Goal: Communication & Community: Answer question/provide support

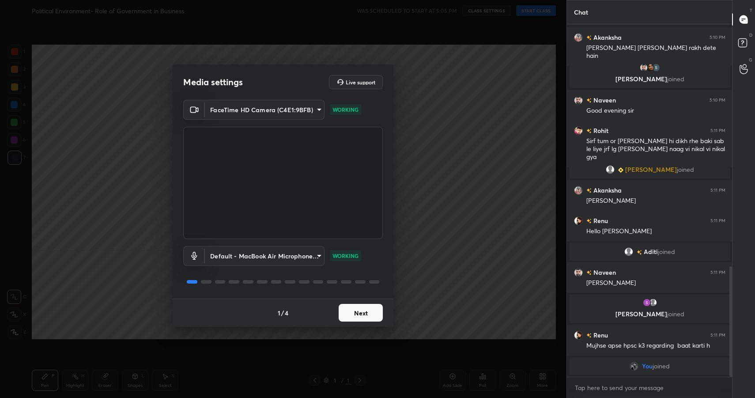
click at [353, 312] on button "Next" at bounding box center [361, 313] width 44 height 18
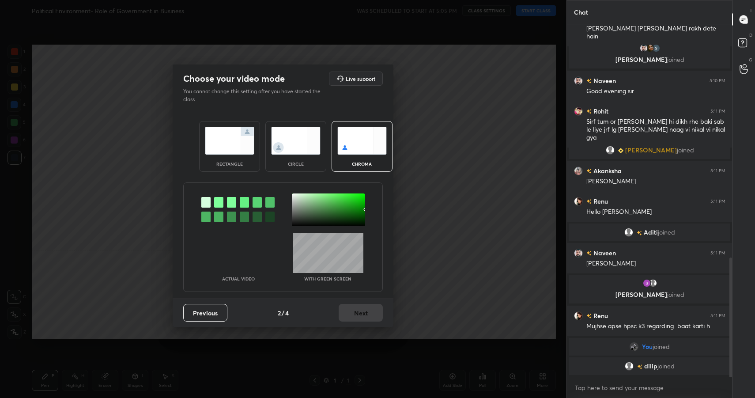
scroll to position [688, 0]
click at [234, 147] on img at bounding box center [229, 141] width 49 height 28
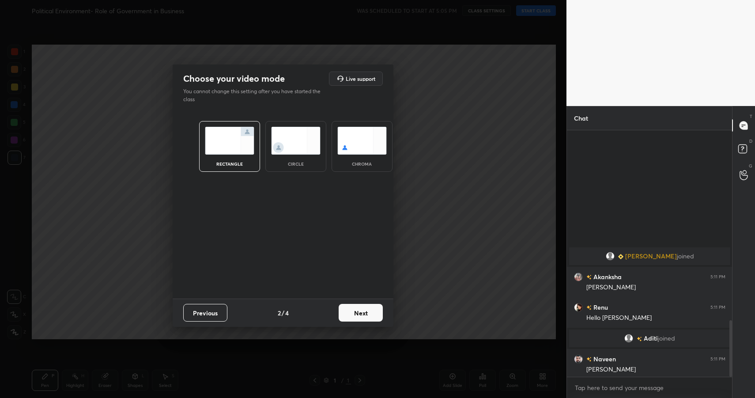
scroll to position [824, 0]
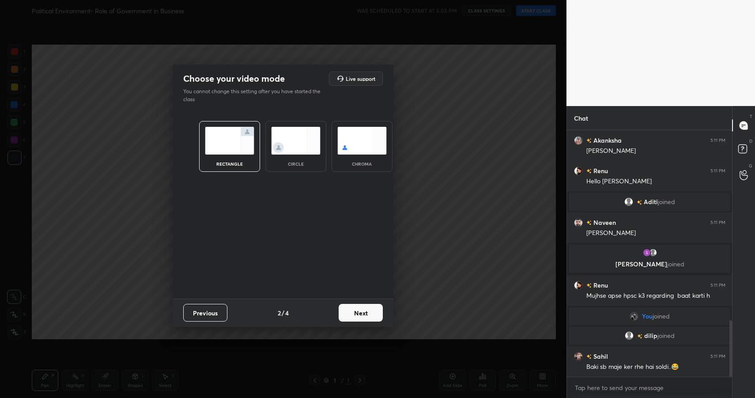
click at [355, 312] on button "Next" at bounding box center [361, 313] width 44 height 18
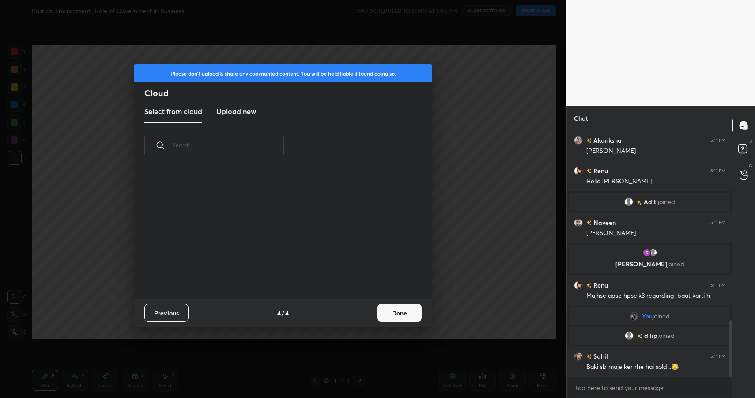
click at [395, 312] on button "Done" at bounding box center [400, 313] width 44 height 18
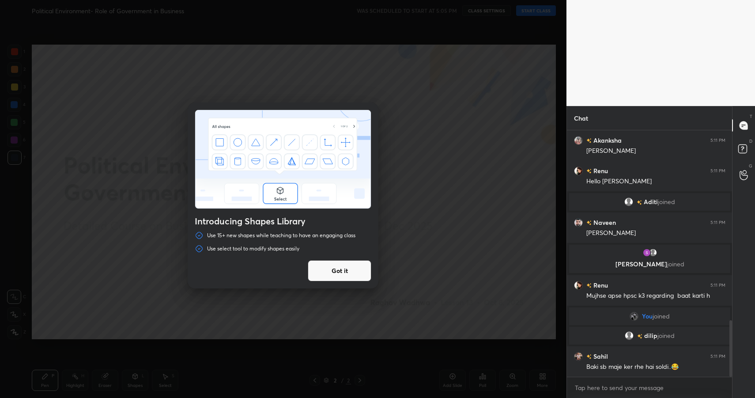
click at [346, 265] on button "Got it" at bounding box center [340, 270] width 64 height 21
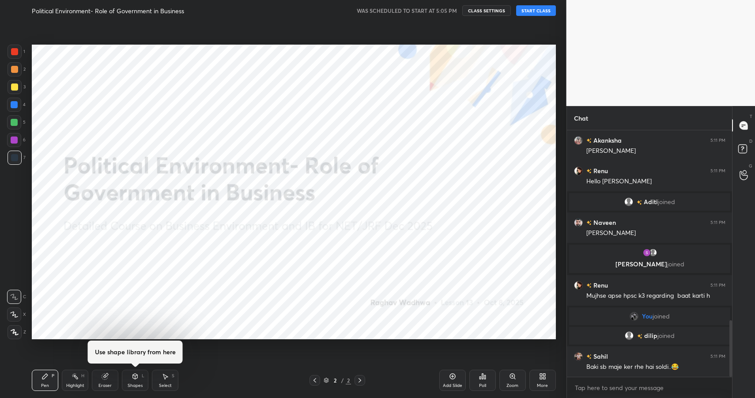
click at [535, 15] on button "START CLASS" at bounding box center [536, 10] width 40 height 11
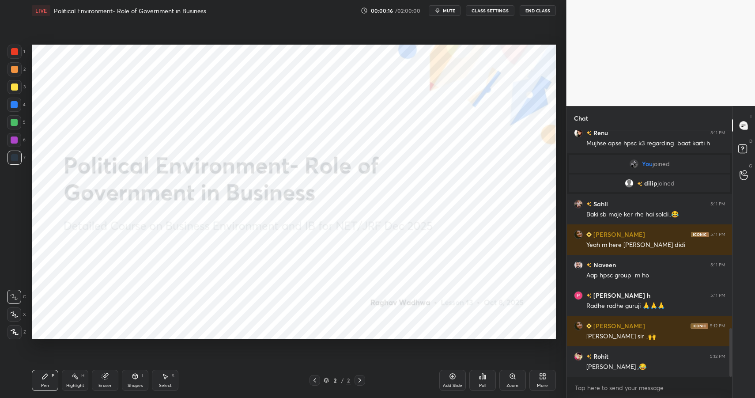
scroll to position [1007, 0]
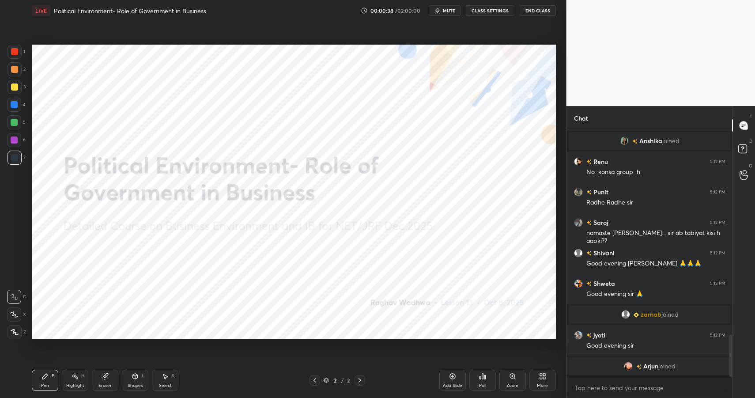
click at [538, 382] on div "More" at bounding box center [542, 380] width 26 height 21
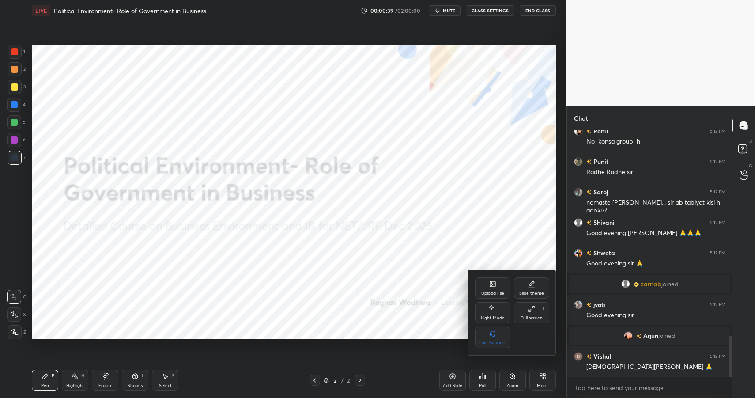
click at [497, 284] on div "Upload File" at bounding box center [492, 287] width 35 height 21
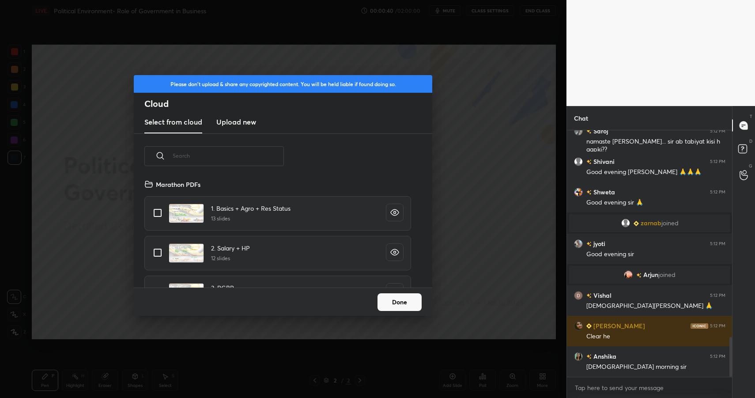
click at [248, 126] on h3 "Upload new" at bounding box center [236, 122] width 40 height 11
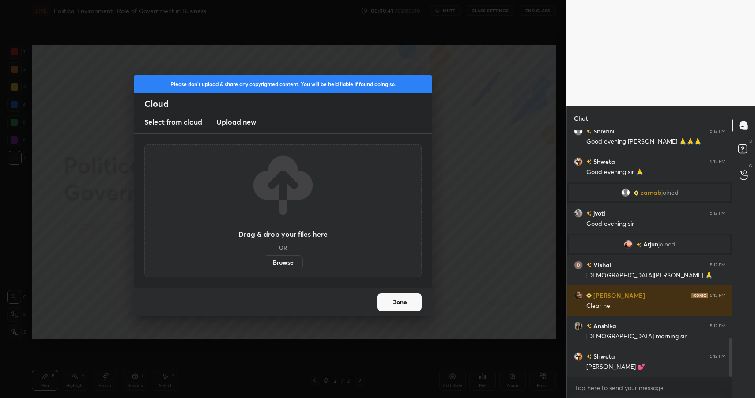
click at [280, 260] on label "Browse" at bounding box center [283, 262] width 39 height 14
click at [264, 260] on input "Browse" at bounding box center [264, 262] width 0 height 14
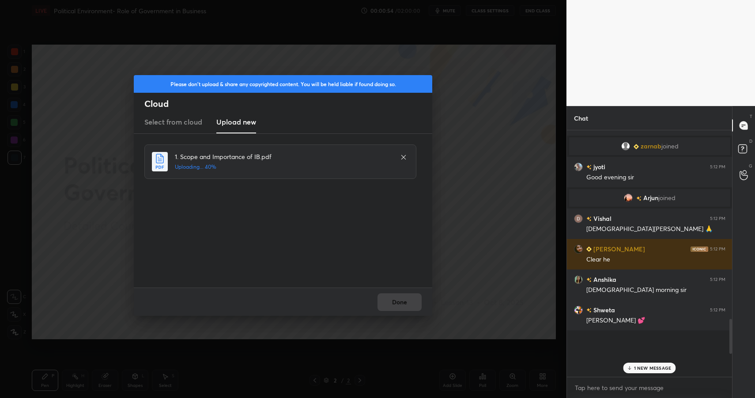
scroll to position [1505, 0]
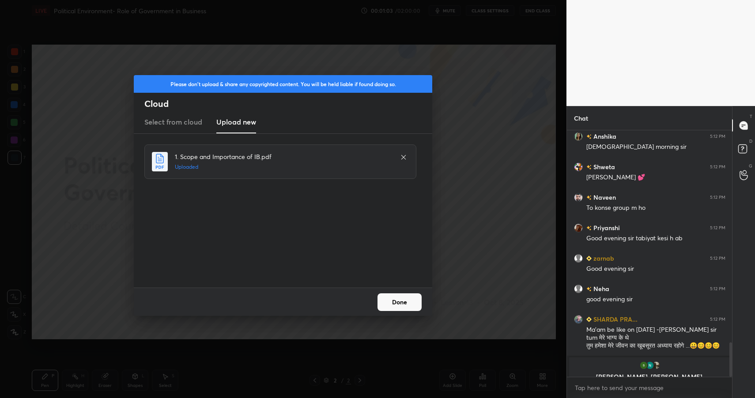
click at [403, 305] on button "Done" at bounding box center [400, 302] width 44 height 18
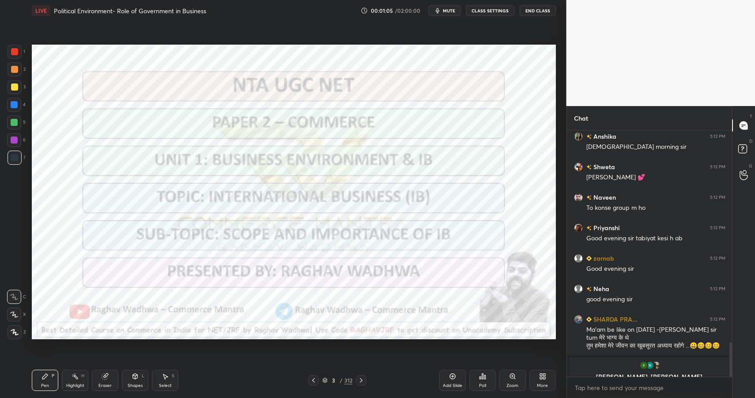
click at [347, 378] on div "312" at bounding box center [348, 380] width 8 height 8
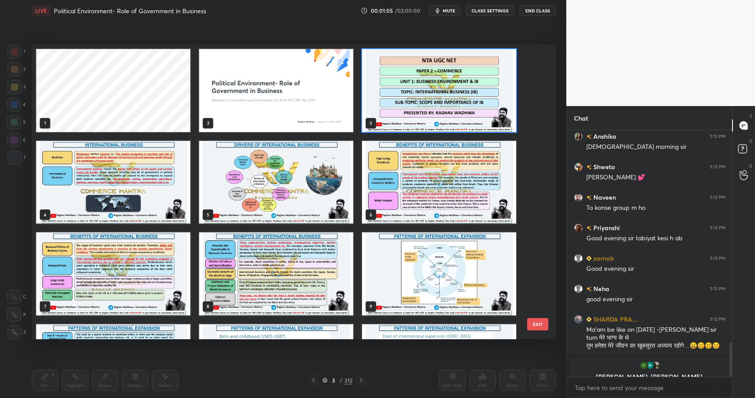
scroll to position [292, 519]
drag, startPoint x: 541, startPoint y: 57, endPoint x: 532, endPoint y: 211, distance: 153.9
click at [532, 211] on div "1 2 3 4 5 6 7 8 9 10 11 12 13 14 15 EXIT" at bounding box center [294, 192] width 524 height 295
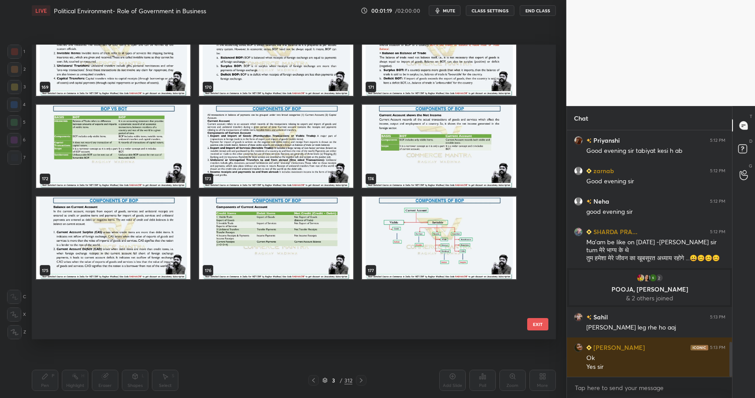
scroll to position [4859, 0]
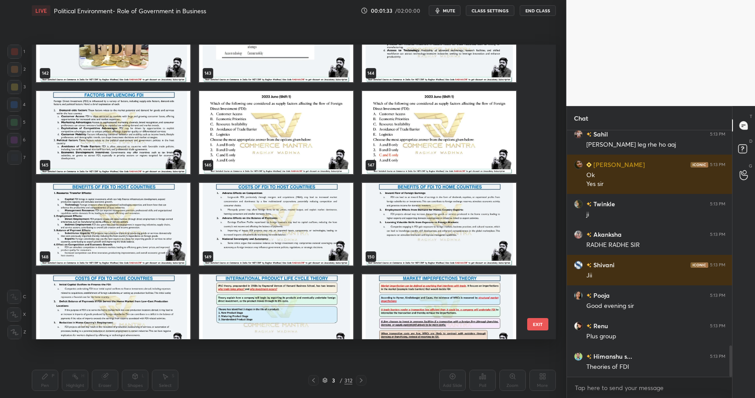
click at [266, 306] on img "grid" at bounding box center [276, 315] width 154 height 83
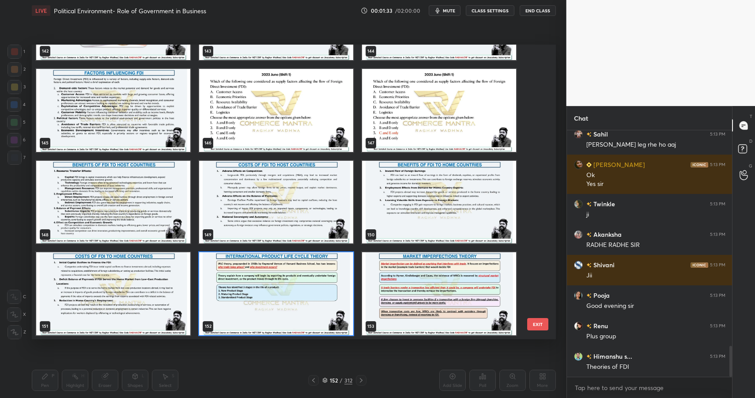
click at [266, 306] on div "139 140 141 142 143 144 145 146 147 148 149 150 151 152 153" at bounding box center [286, 192] width 509 height 295
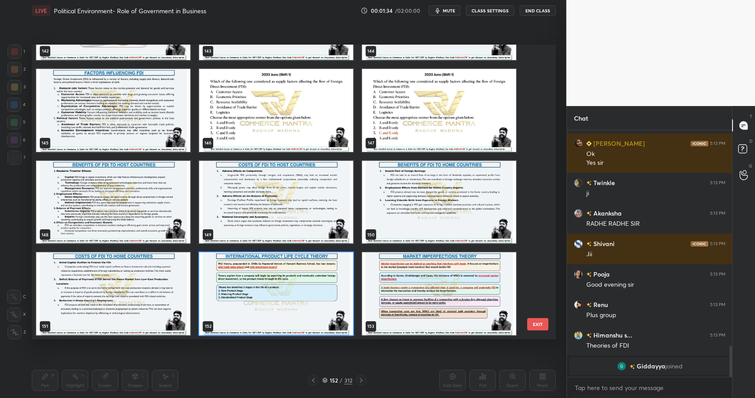
click at [266, 306] on img "grid" at bounding box center [276, 293] width 154 height 83
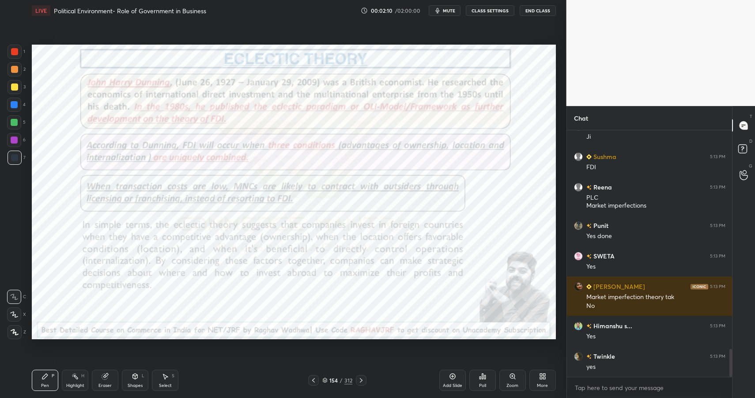
scroll to position [1980, 0]
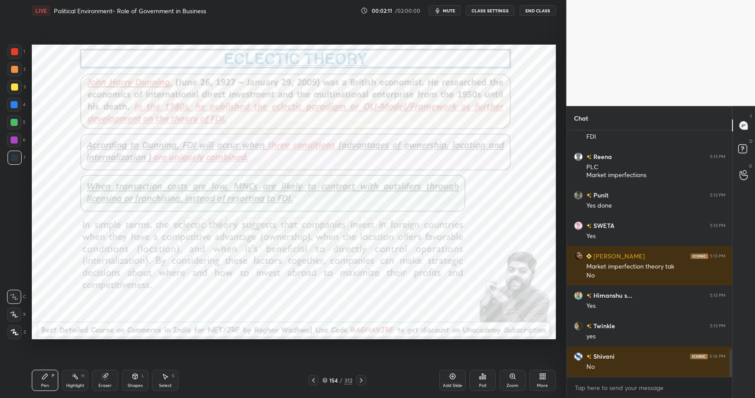
click at [79, 381] on div "Highlight H" at bounding box center [75, 380] width 26 height 21
click at [79, 382] on div "Highlight H" at bounding box center [75, 380] width 26 height 21
click at [16, 68] on div at bounding box center [14, 69] width 7 height 7
click at [15, 52] on div at bounding box center [14, 51] width 7 height 7
click at [11, 105] on div at bounding box center [14, 104] width 7 height 7
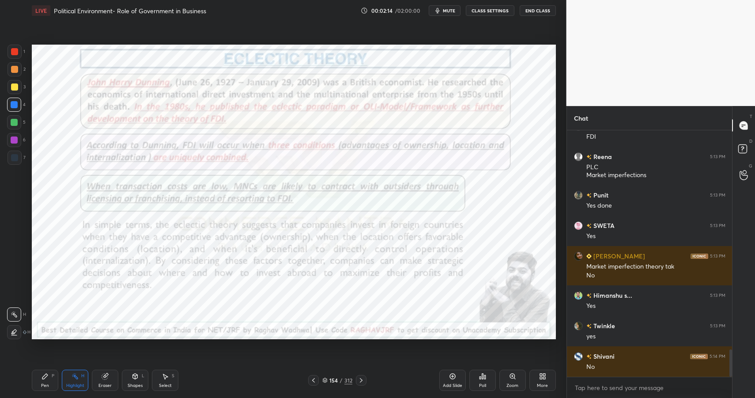
drag, startPoint x: 11, startPoint y: 105, endPoint x: 30, endPoint y: 94, distance: 23.0
click at [12, 106] on div at bounding box center [14, 104] width 7 height 7
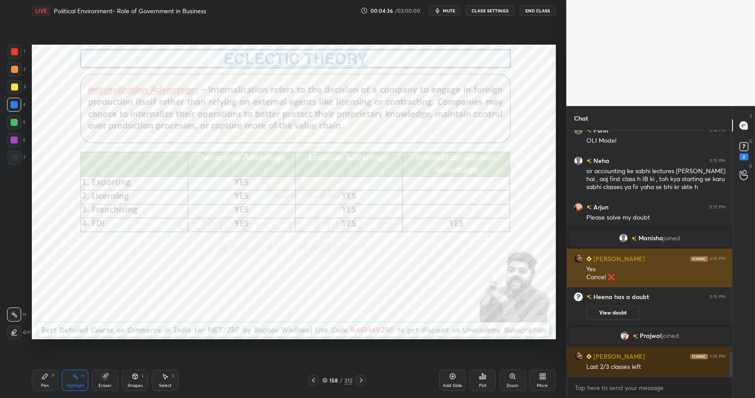
scroll to position [2226, 0]
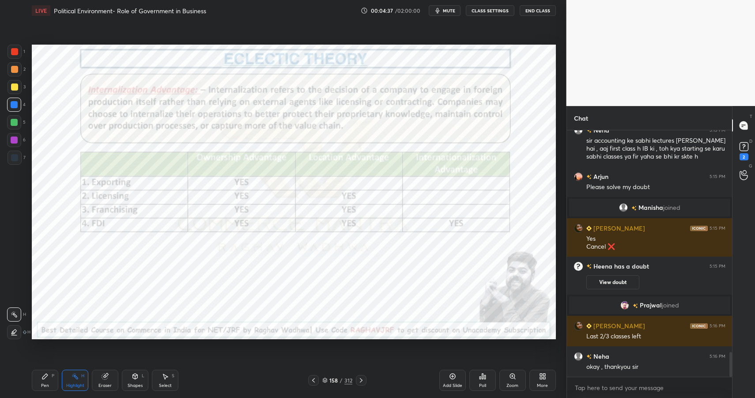
click at [79, 380] on div "Highlight H" at bounding box center [75, 380] width 26 height 21
drag, startPoint x: 79, startPoint y: 380, endPoint x: 79, endPoint y: 375, distance: 4.9
click at [79, 380] on div "Highlight H" at bounding box center [75, 380] width 26 height 21
click at [49, 378] on div "Pen P" at bounding box center [45, 380] width 26 height 21
drag, startPoint x: 53, startPoint y: 378, endPoint x: 54, endPoint y: 355, distance: 23.4
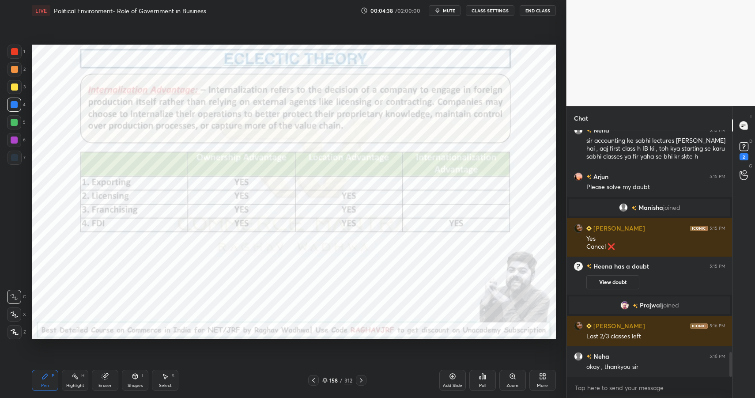
click at [53, 378] on div "P" at bounding box center [53, 376] width 3 height 4
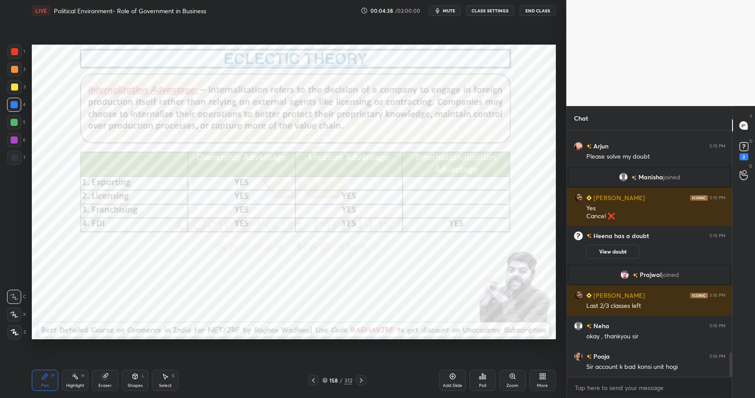
click at [18, 49] on div at bounding box center [15, 52] width 14 height 14
click at [13, 52] on div at bounding box center [14, 51] width 7 height 7
click at [11, 53] on div at bounding box center [14, 51] width 7 height 7
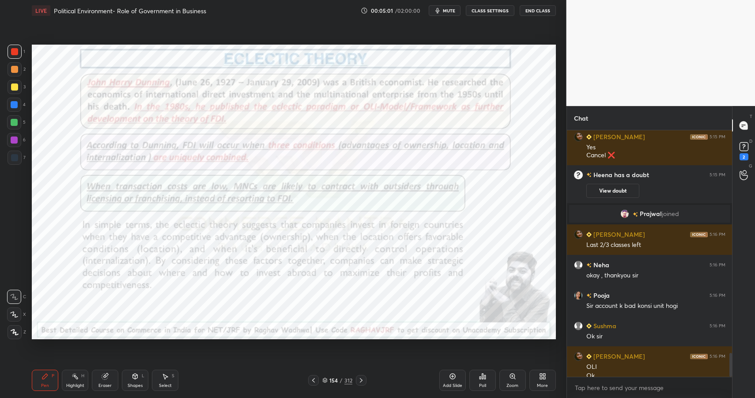
scroll to position [2326, 0]
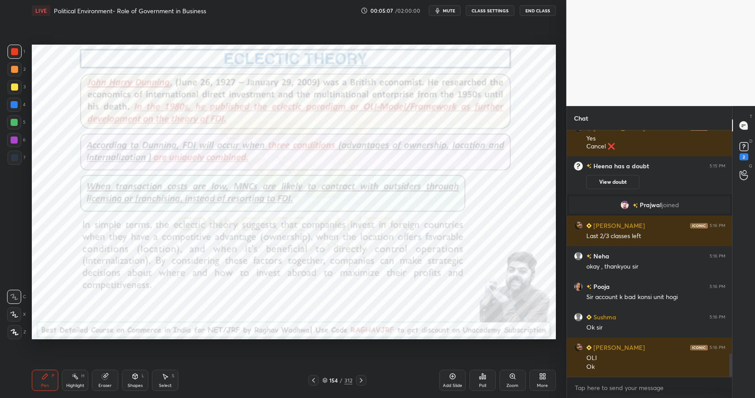
click at [76, 383] on div "Highlight" at bounding box center [75, 385] width 18 height 4
drag, startPoint x: 76, startPoint y: 383, endPoint x: 83, endPoint y: 365, distance: 19.2
click at [76, 383] on div "Highlight" at bounding box center [75, 385] width 18 height 4
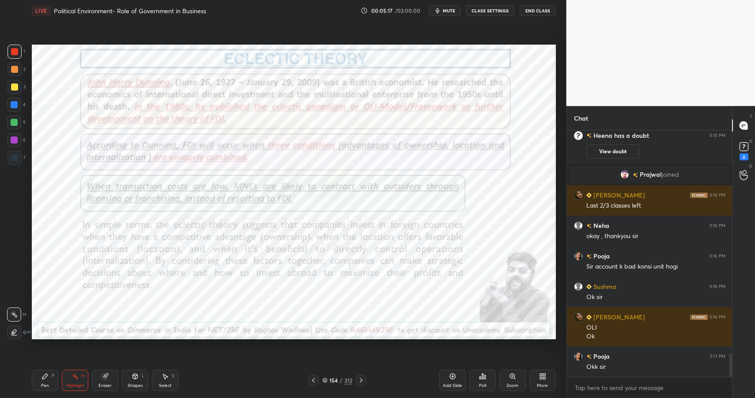
scroll to position [2387, 0]
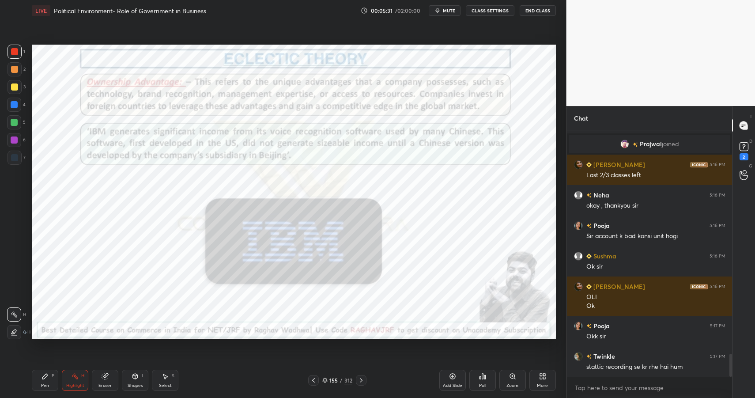
click at [136, 383] on div "Shapes" at bounding box center [135, 385] width 15 height 4
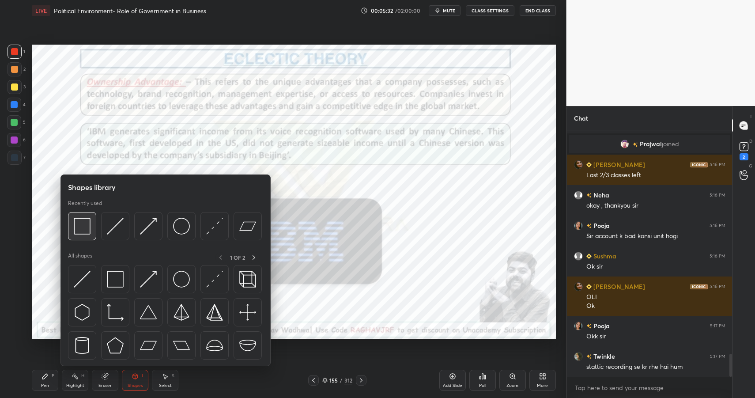
click at [89, 226] on img at bounding box center [82, 226] width 17 height 17
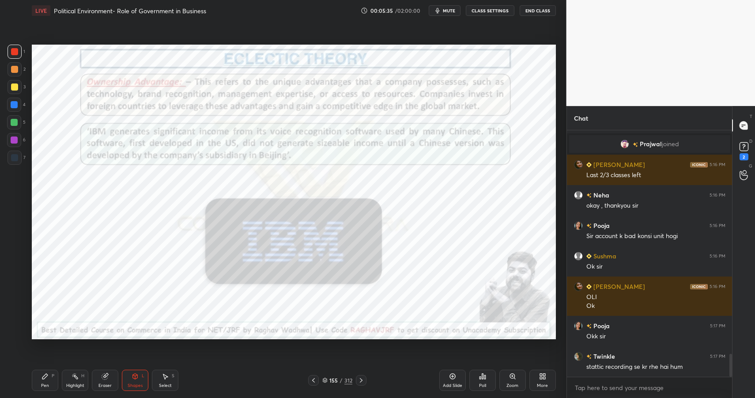
click at [81, 377] on div "H" at bounding box center [82, 376] width 3 height 4
click at [83, 375] on div "H" at bounding box center [82, 376] width 3 height 4
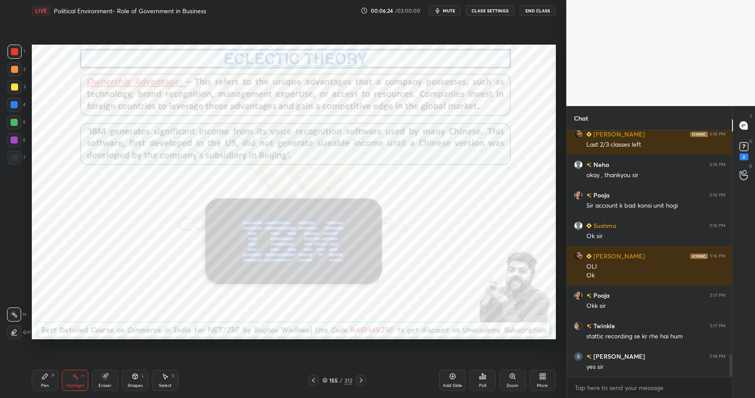
scroll to position [2448, 0]
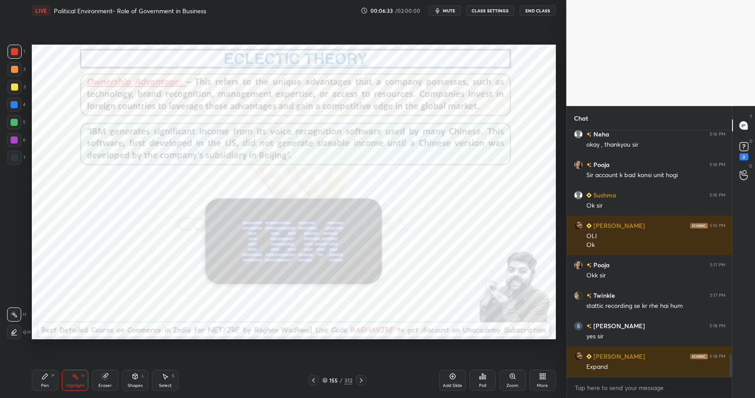
click at [46, 374] on icon at bounding box center [45, 376] width 7 height 7
drag, startPoint x: 46, startPoint y: 373, endPoint x: 53, endPoint y: 351, distance: 22.8
click at [46, 373] on icon at bounding box center [45, 376] width 7 height 7
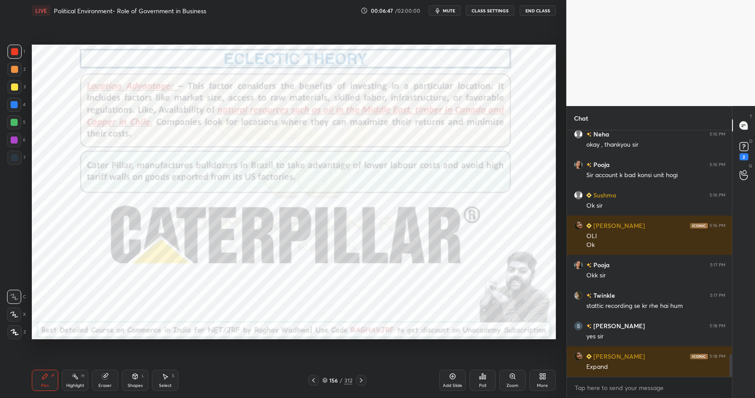
scroll to position [2469, 0]
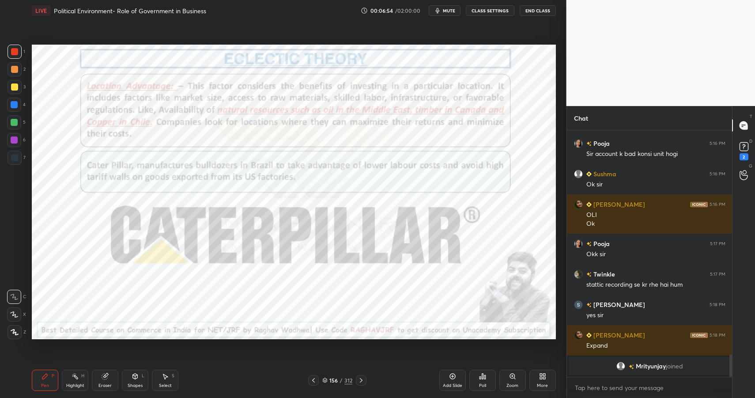
click at [76, 385] on div "Highlight" at bounding box center [75, 385] width 18 height 4
click at [79, 381] on div "Highlight H" at bounding box center [75, 380] width 26 height 21
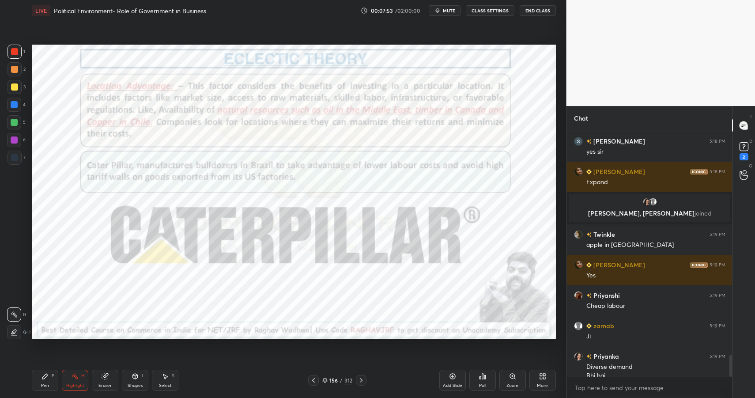
scroll to position [2533, 0]
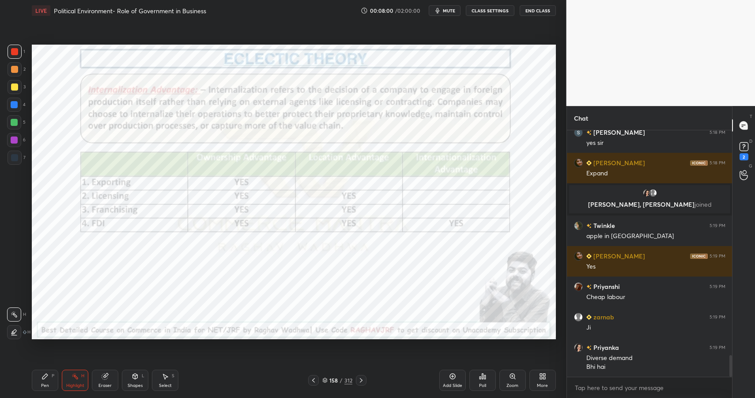
click at [44, 377] on icon at bounding box center [44, 376] width 5 height 5
drag, startPoint x: 44, startPoint y: 377, endPoint x: 58, endPoint y: 340, distance: 39.7
click at [44, 377] on icon at bounding box center [44, 376] width 5 height 5
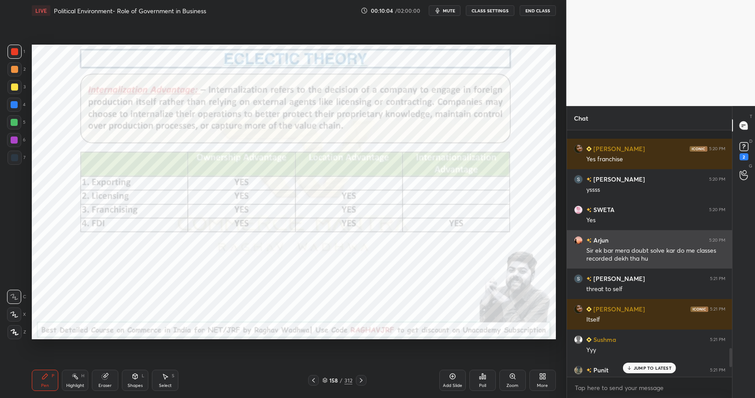
scroll to position [2968, 0]
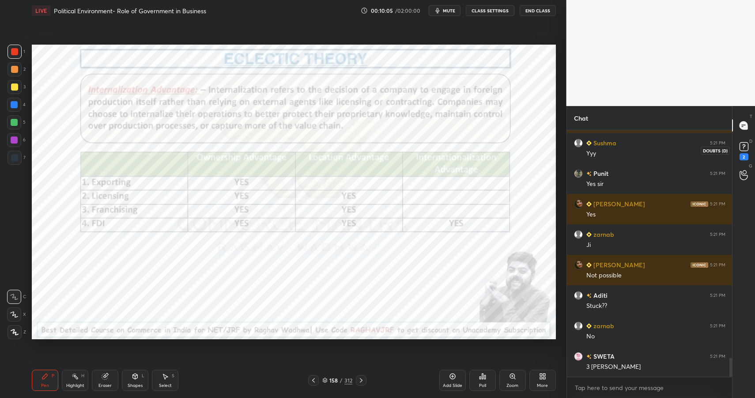
click at [735, 152] on div "2" at bounding box center [744, 150] width 18 height 16
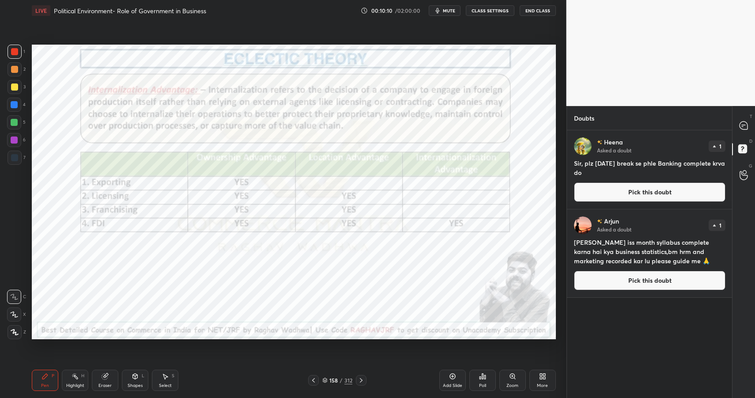
click at [743, 134] on div "T Messages (T)" at bounding box center [744, 125] width 23 height 25
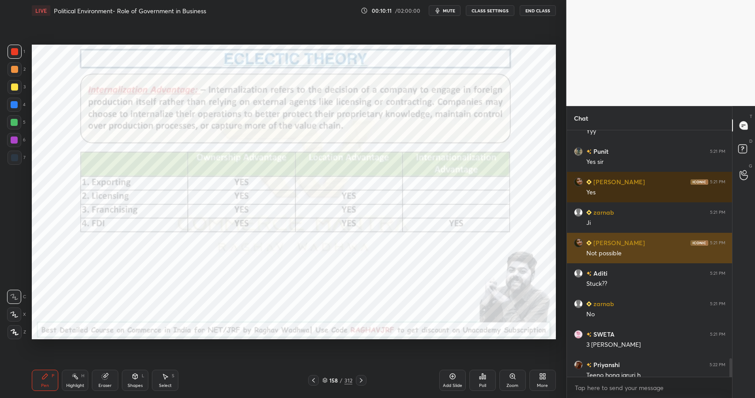
scroll to position [3172, 0]
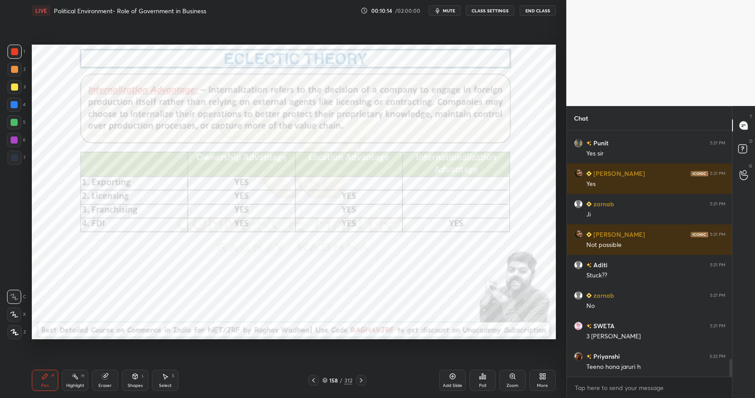
click at [49, 379] on div "Pen P" at bounding box center [45, 380] width 26 height 21
click at [53, 377] on div "P" at bounding box center [53, 376] width 3 height 4
click at [18, 168] on div "1 2 3 4 5 6 7 C X Z C X Z E E Erase all H H" at bounding box center [14, 192] width 28 height 295
click at [18, 163] on div at bounding box center [15, 158] width 14 height 14
click at [16, 142] on div at bounding box center [14, 139] width 7 height 7
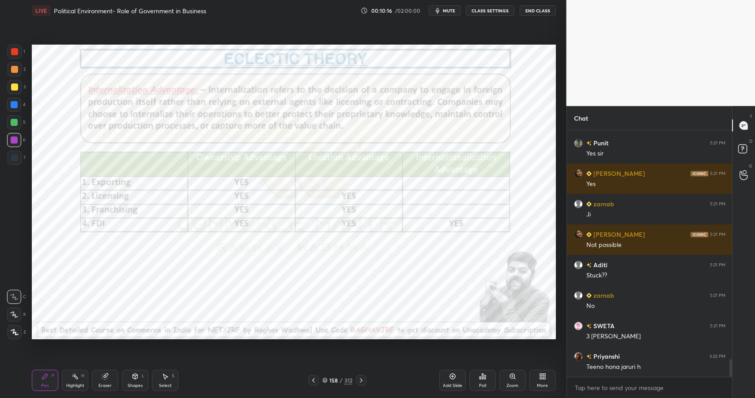
click at [13, 51] on div at bounding box center [14, 51] width 7 height 7
drag, startPoint x: 13, startPoint y: 51, endPoint x: 29, endPoint y: 54, distance: 16.2
click at [13, 51] on div at bounding box center [14, 51] width 7 height 7
click at [109, 379] on div "Eraser" at bounding box center [105, 380] width 26 height 21
drag, startPoint x: 127, startPoint y: 377, endPoint x: 127, endPoint y: 367, distance: 10.2
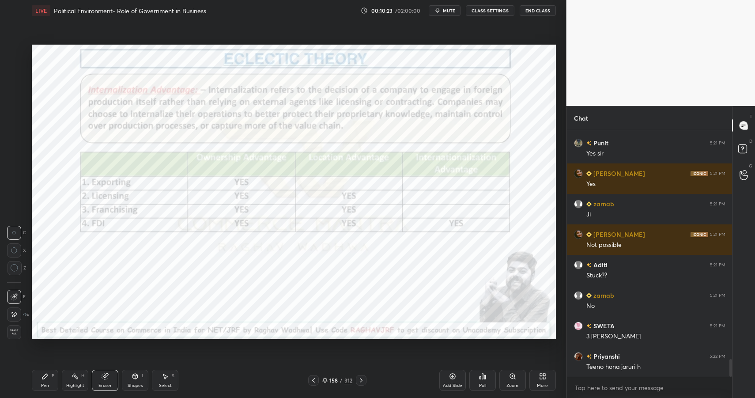
click at [129, 378] on div "Shapes L" at bounding box center [135, 380] width 26 height 21
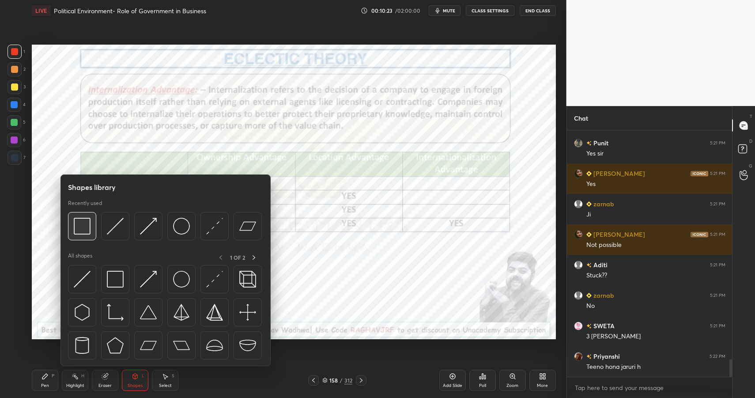
click at [85, 221] on img at bounding box center [82, 226] width 17 height 17
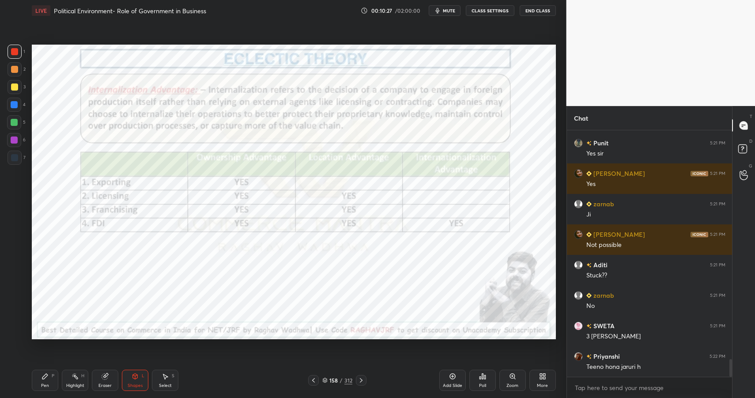
click at [43, 383] on div "Pen" at bounding box center [45, 385] width 8 height 4
click at [45, 386] on div "Pen" at bounding box center [45, 385] width 8 height 4
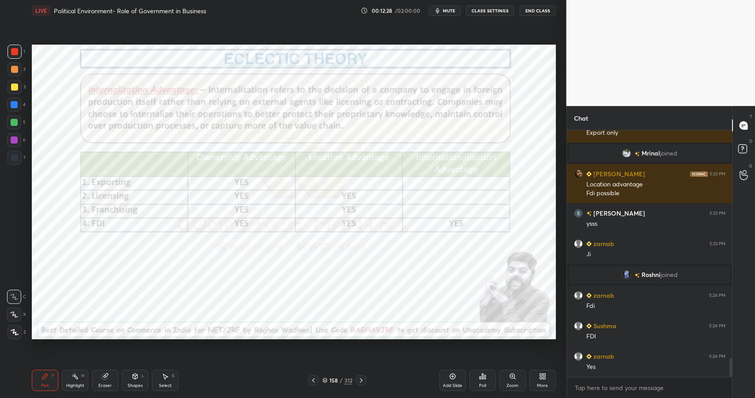
scroll to position [3116, 0]
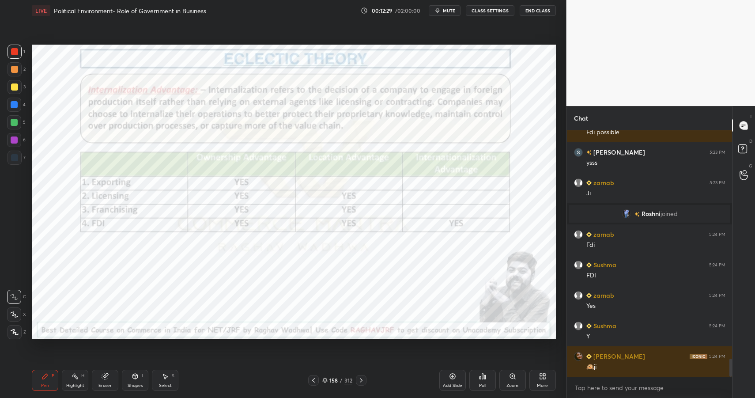
click at [132, 381] on div "Shapes L" at bounding box center [135, 380] width 26 height 21
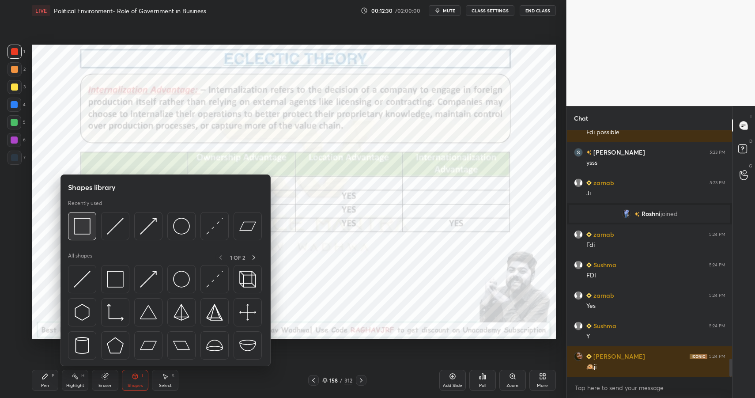
click at [89, 221] on img at bounding box center [82, 226] width 17 height 17
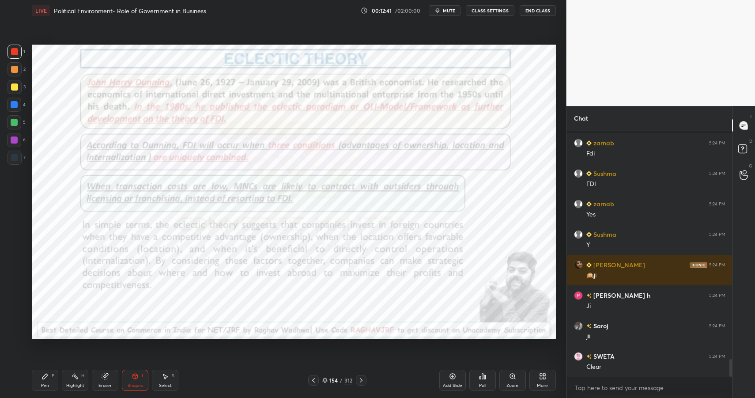
scroll to position [3237, 0]
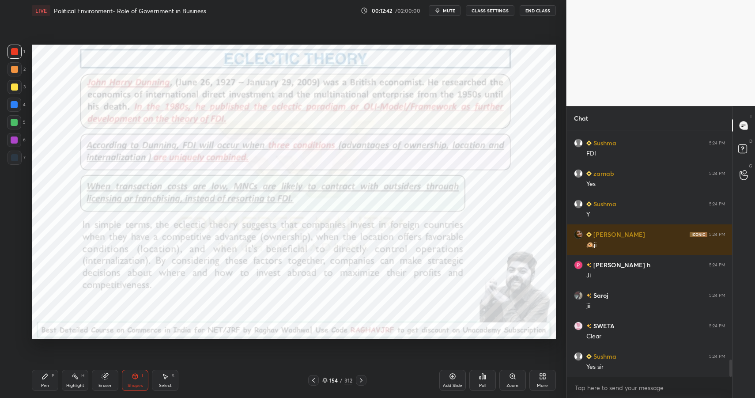
click at [126, 371] on div "Shapes L" at bounding box center [135, 380] width 26 height 21
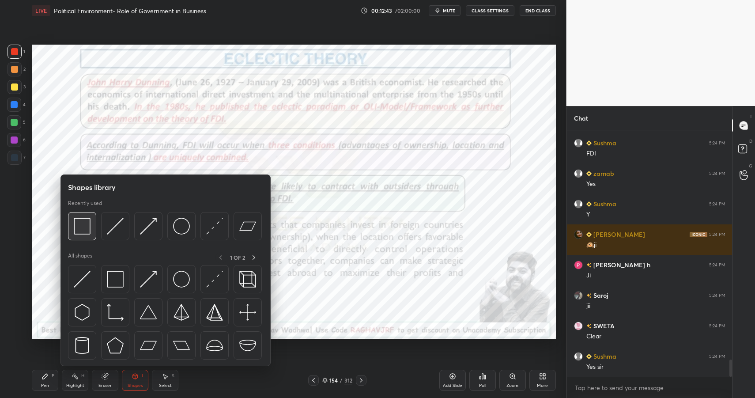
click at [88, 223] on img at bounding box center [82, 226] width 17 height 17
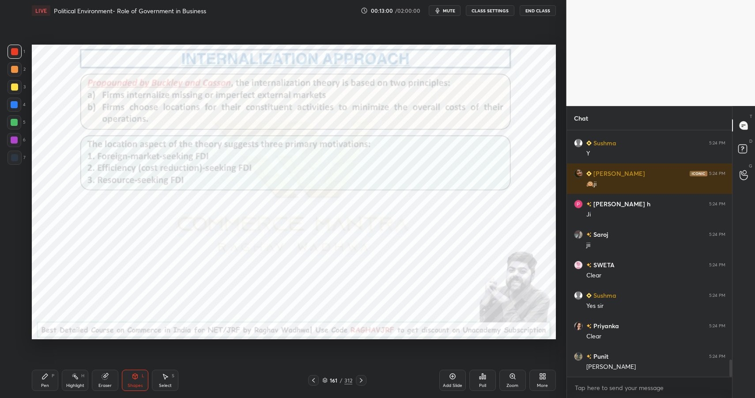
scroll to position [3320, 0]
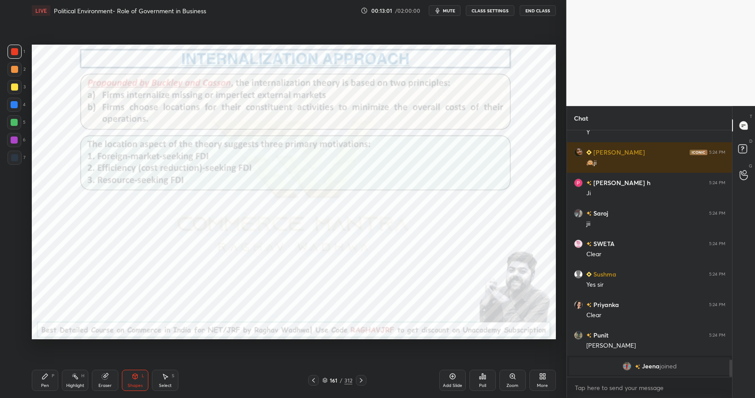
drag, startPoint x: 136, startPoint y: 376, endPoint x: 135, endPoint y: 371, distance: 4.9
click at [136, 378] on icon at bounding box center [135, 376] width 5 height 5
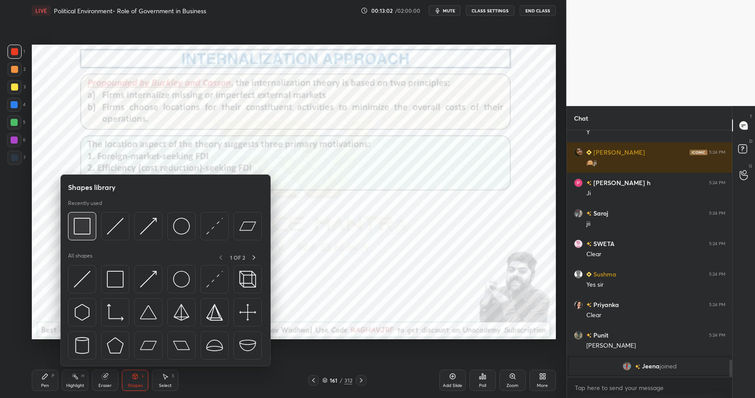
click at [83, 226] on img at bounding box center [82, 226] width 17 height 17
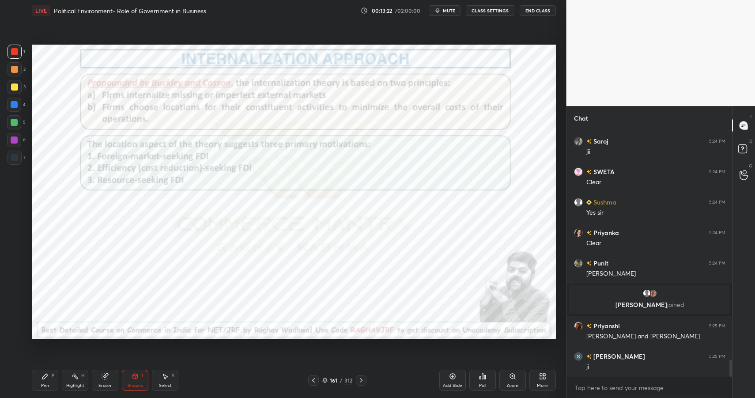
scroll to position [3297, 0]
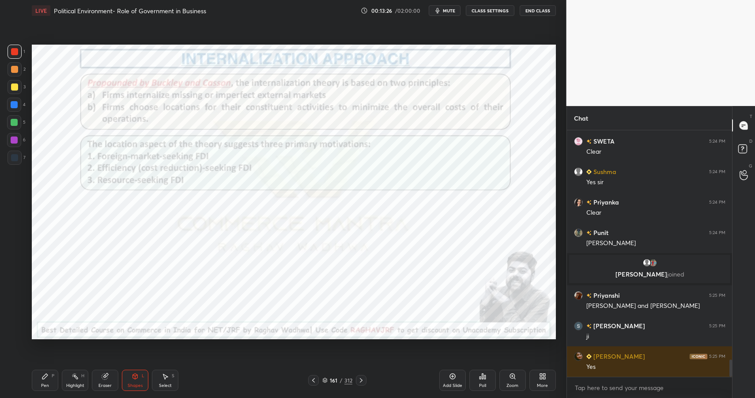
click at [75, 380] on div "Highlight H" at bounding box center [75, 380] width 26 height 21
click at [76, 381] on div "Highlight H" at bounding box center [75, 380] width 26 height 21
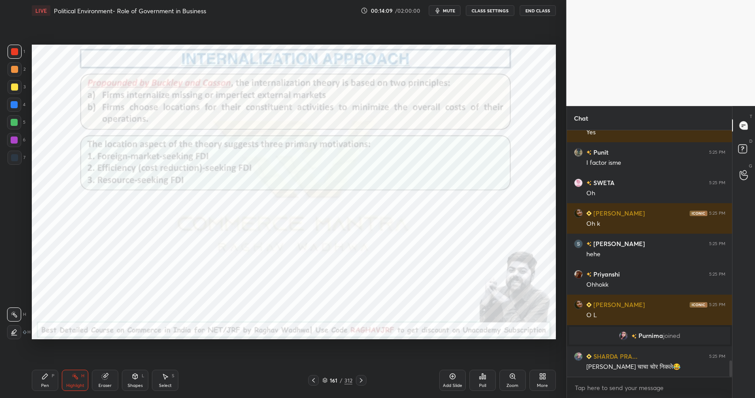
scroll to position [3486, 0]
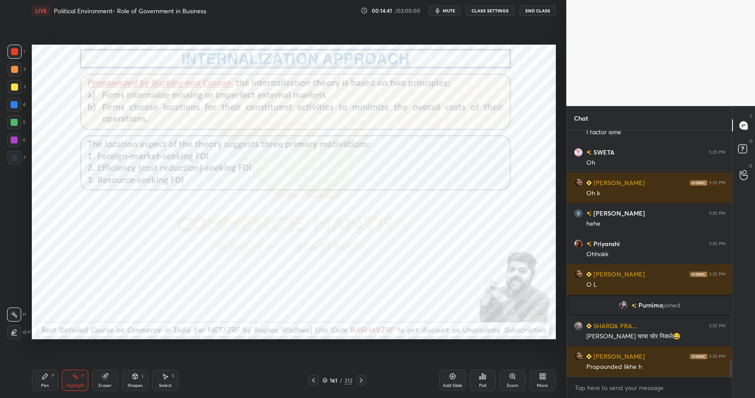
click at [73, 377] on icon at bounding box center [75, 376] width 7 height 7
click at [73, 378] on icon at bounding box center [75, 376] width 7 height 7
click at [52, 374] on div "P" at bounding box center [53, 376] width 3 height 4
click at [53, 378] on div "P" at bounding box center [53, 376] width 3 height 4
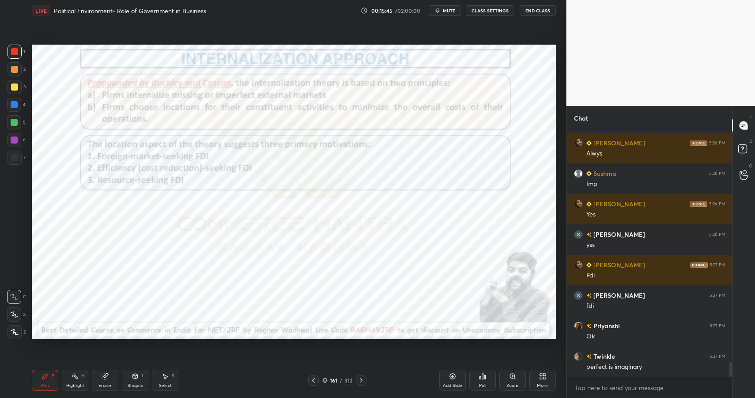
scroll to position [3851, 0]
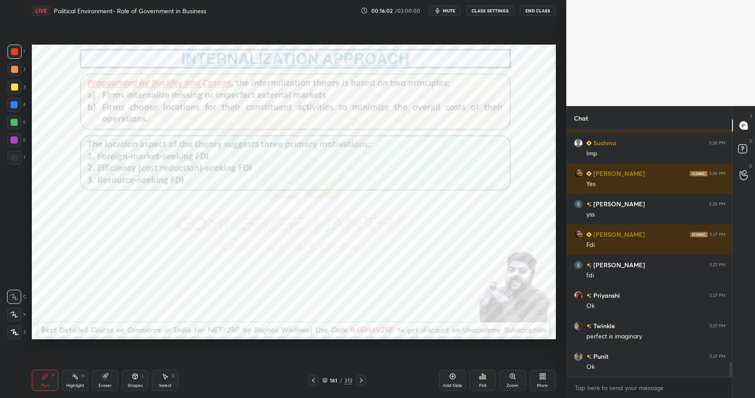
click at [134, 378] on icon at bounding box center [135, 376] width 5 height 5
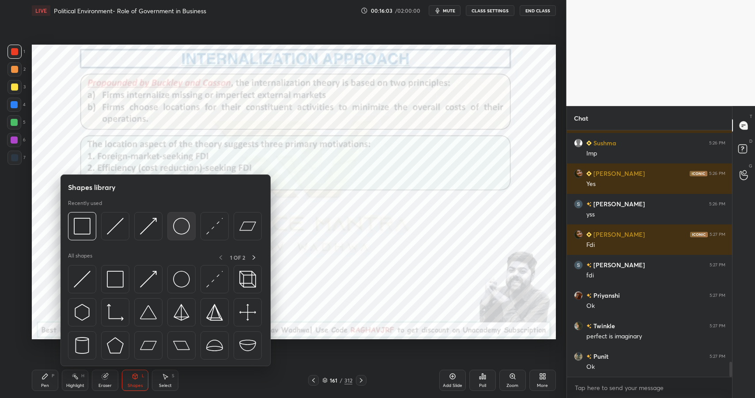
click at [180, 223] on img at bounding box center [181, 226] width 17 height 17
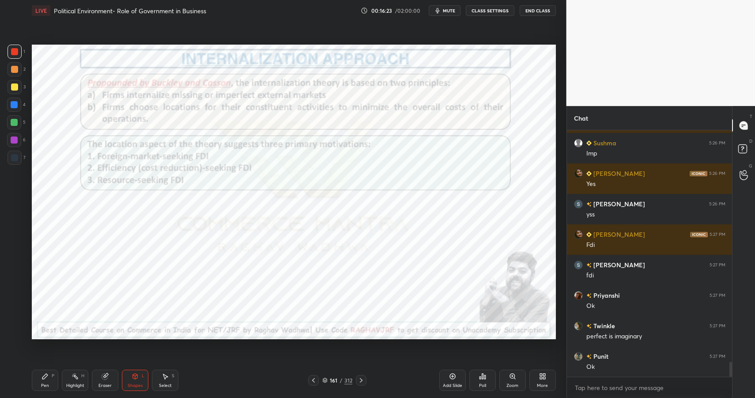
click at [46, 383] on div "Pen" at bounding box center [45, 385] width 8 height 4
drag, startPoint x: 46, startPoint y: 382, endPoint x: 54, endPoint y: 374, distance: 11.3
click at [46, 383] on div "Pen" at bounding box center [45, 385] width 8 height 4
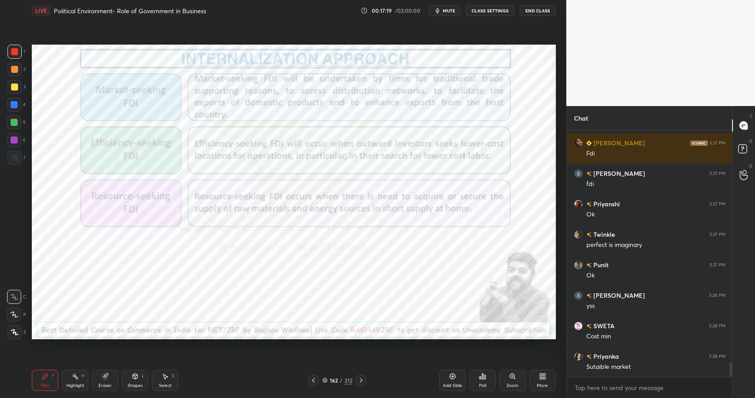
scroll to position [3973, 0]
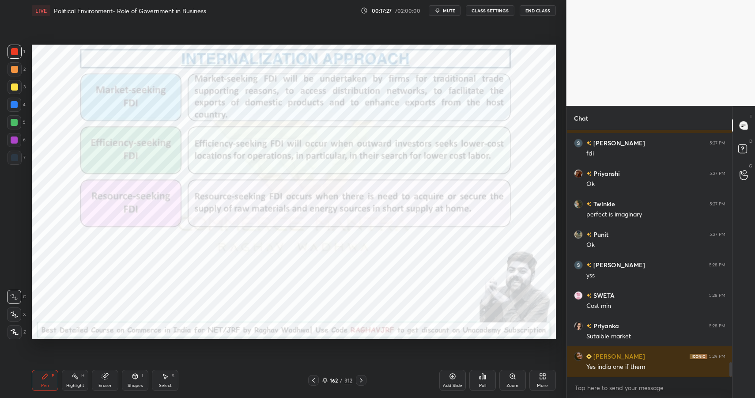
click at [77, 378] on icon at bounding box center [75, 376] width 7 height 7
click at [79, 377] on div "Highlight H" at bounding box center [75, 380] width 26 height 21
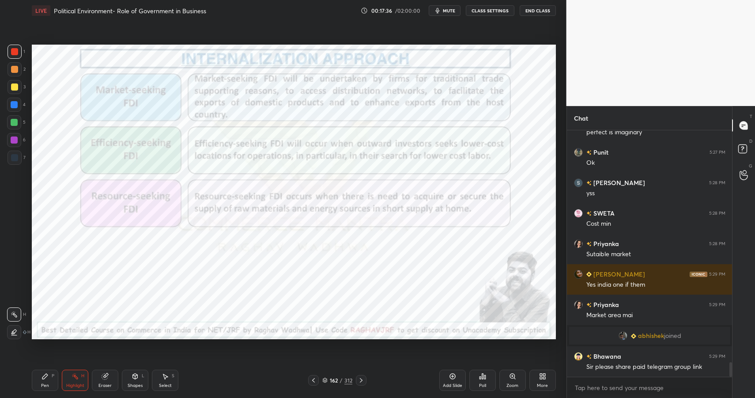
scroll to position [3895, 0]
click at [48, 379] on icon at bounding box center [45, 376] width 7 height 7
click at [49, 379] on div "Pen P" at bounding box center [45, 380] width 26 height 21
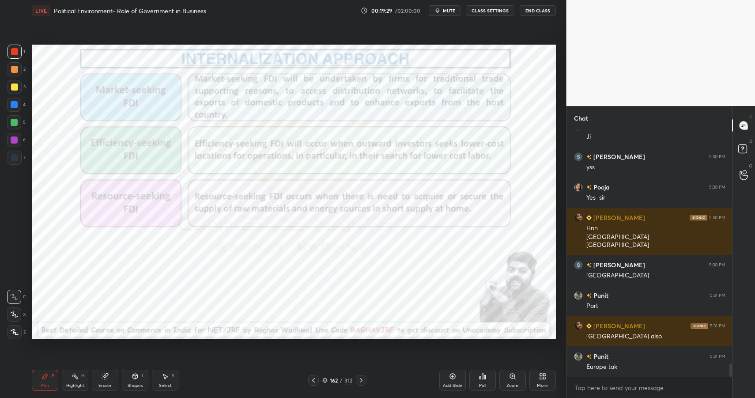
scroll to position [4399, 0]
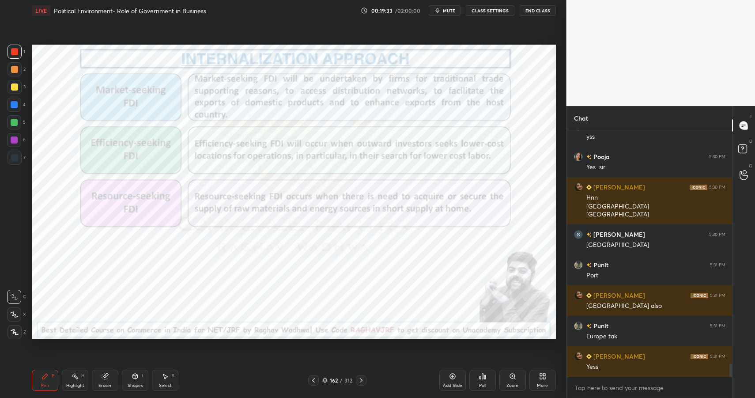
click at [111, 380] on div "Eraser" at bounding box center [105, 380] width 26 height 21
drag, startPoint x: 11, startPoint y: 312, endPoint x: 22, endPoint y: 307, distance: 11.9
click at [12, 312] on icon at bounding box center [14, 315] width 7 height 8
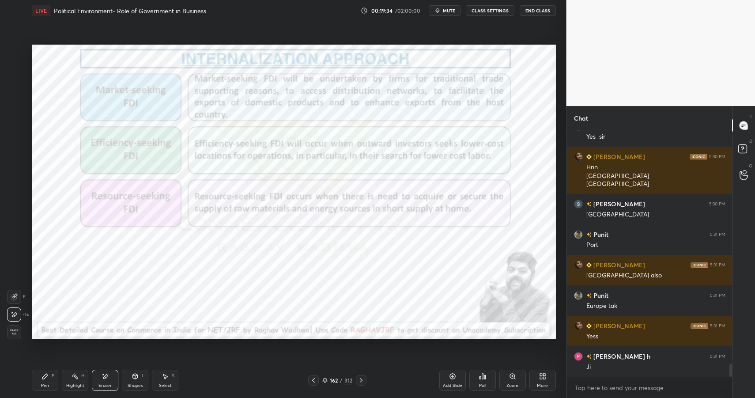
click at [15, 333] on span "Erase all" at bounding box center [14, 332] width 13 height 6
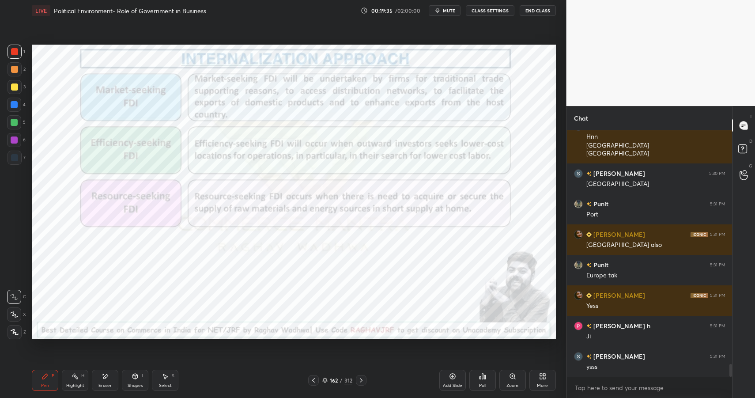
click at [46, 379] on div "Pen P" at bounding box center [45, 380] width 26 height 21
click at [52, 377] on div "P" at bounding box center [53, 376] width 3 height 4
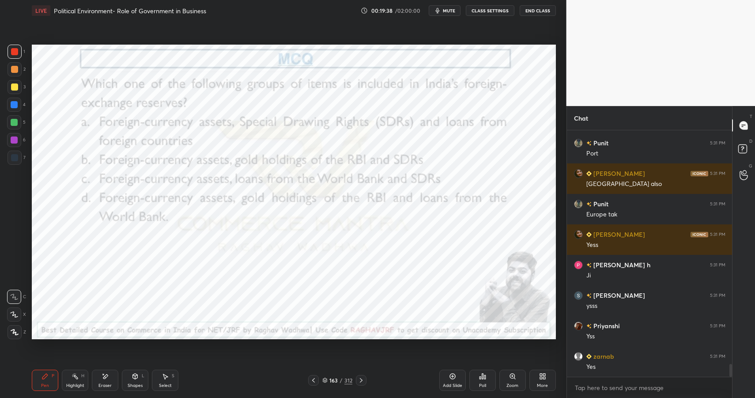
scroll to position [4542, 0]
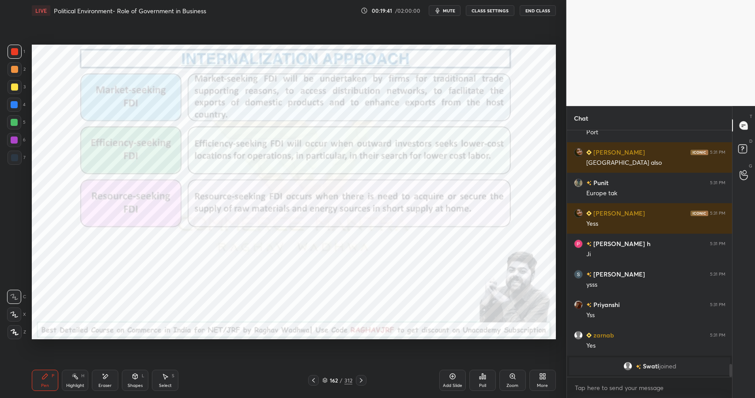
click at [339, 382] on div "162 / 312" at bounding box center [337, 380] width 30 height 8
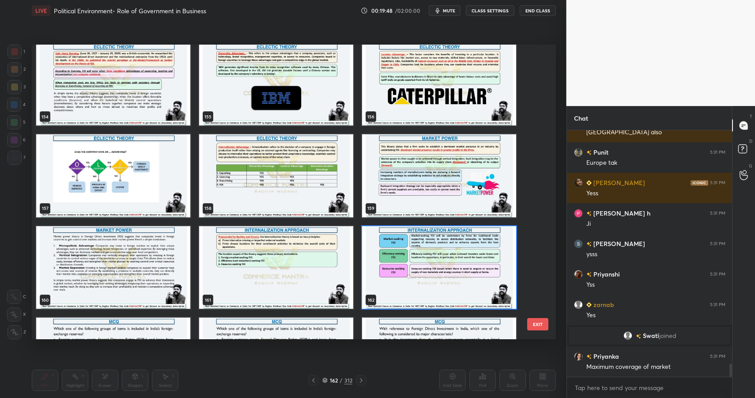
scroll to position [4428, 0]
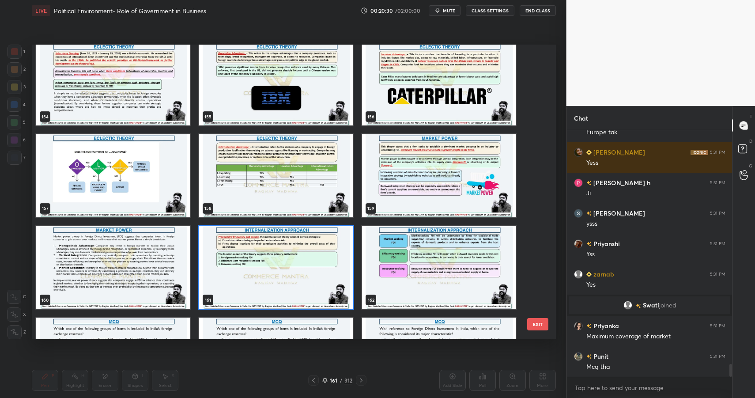
click at [477, 197] on img "grid" at bounding box center [439, 175] width 154 height 83
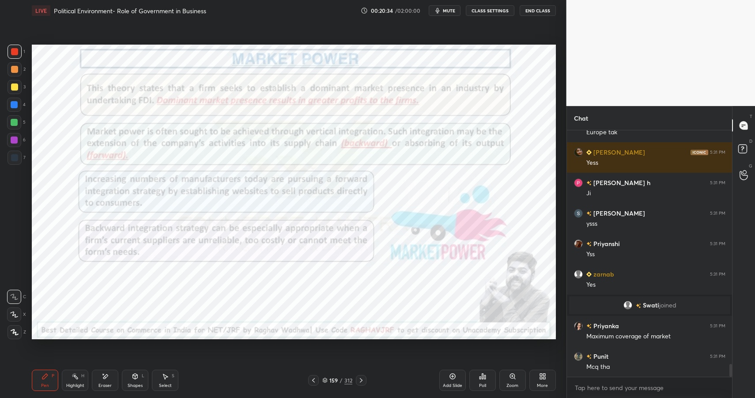
click at [76, 379] on icon at bounding box center [75, 376] width 7 height 7
drag, startPoint x: 80, startPoint y: 378, endPoint x: 79, endPoint y: 373, distance: 5.0
click at [80, 378] on div "Highlight H" at bounding box center [75, 380] width 26 height 21
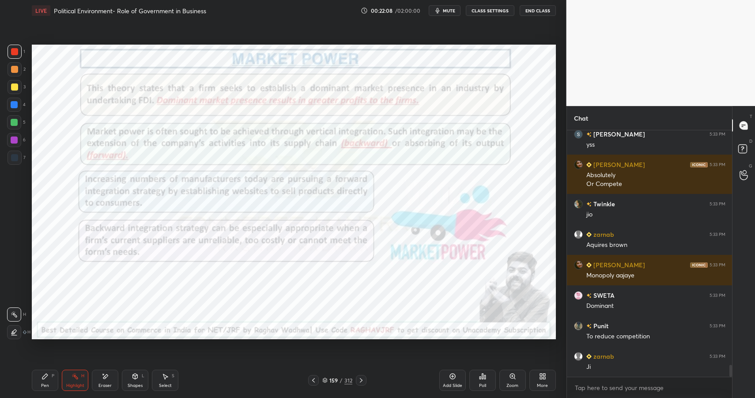
scroll to position [4926, 0]
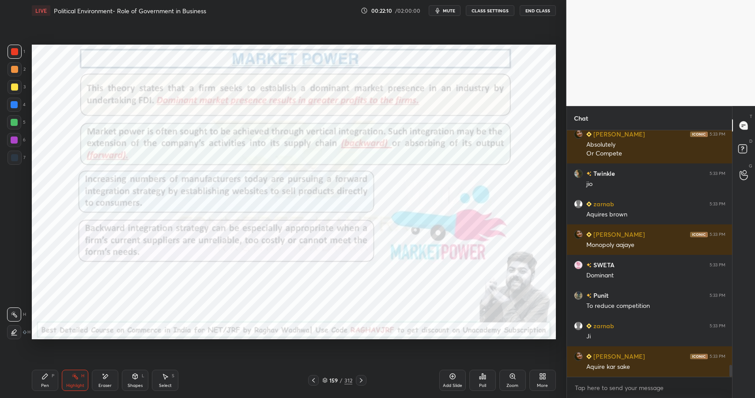
click at [80, 378] on div "Highlight H" at bounding box center [75, 380] width 26 height 21
click at [137, 376] on icon at bounding box center [135, 376] width 7 height 7
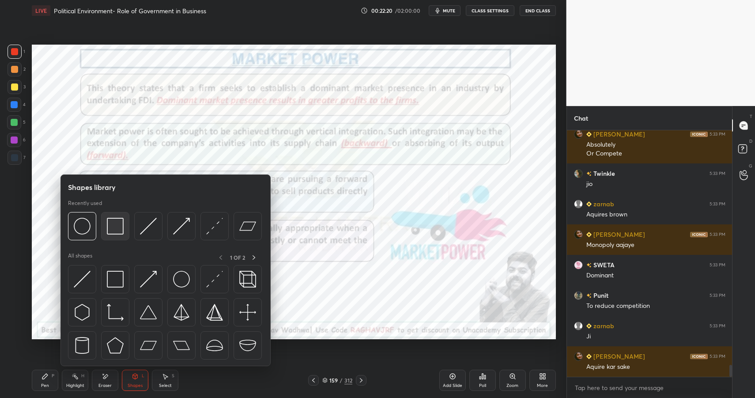
click at [110, 223] on img at bounding box center [115, 226] width 17 height 17
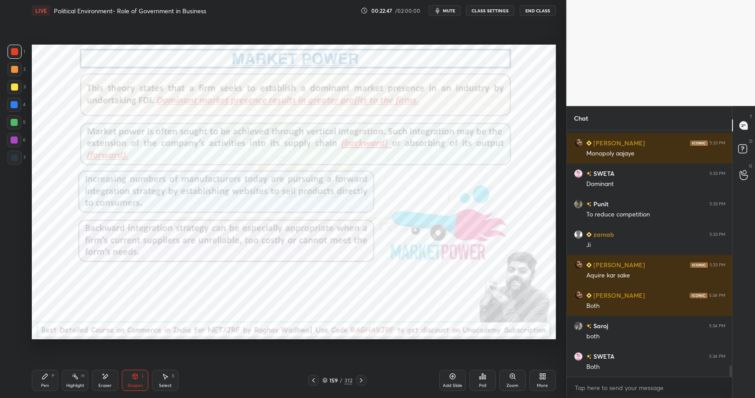
scroll to position [5078, 0]
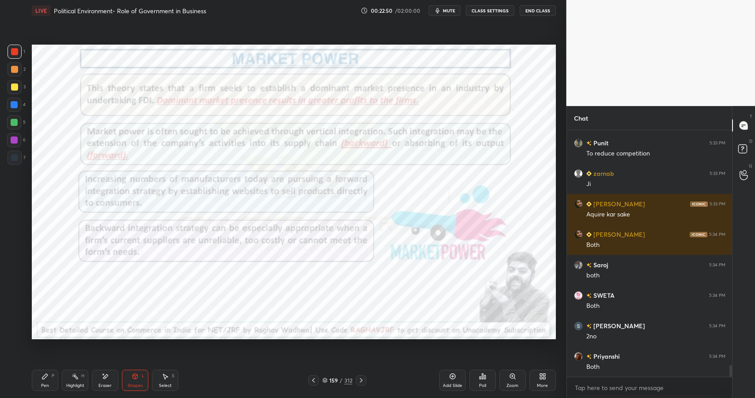
click at [79, 380] on div "Highlight H" at bounding box center [75, 380] width 26 height 21
click at [79, 379] on div "Highlight H" at bounding box center [75, 380] width 26 height 21
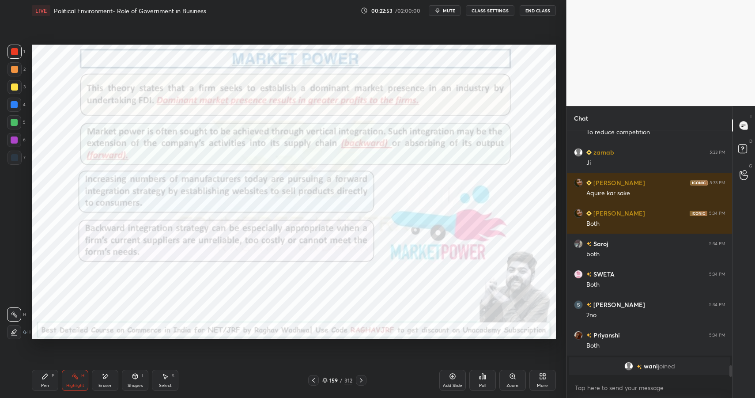
scroll to position [5110, 0]
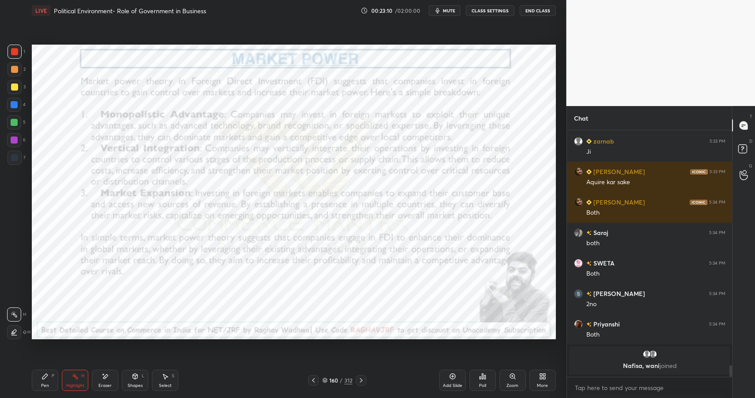
click at [45, 383] on div "Pen" at bounding box center [45, 385] width 8 height 4
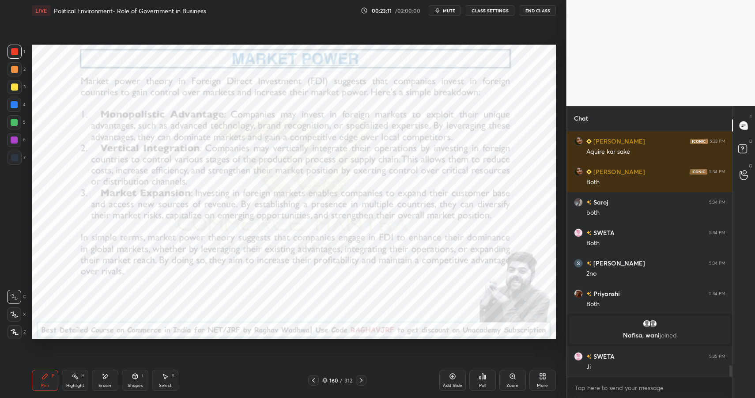
click at [45, 383] on div "Pen P" at bounding box center [45, 380] width 26 height 21
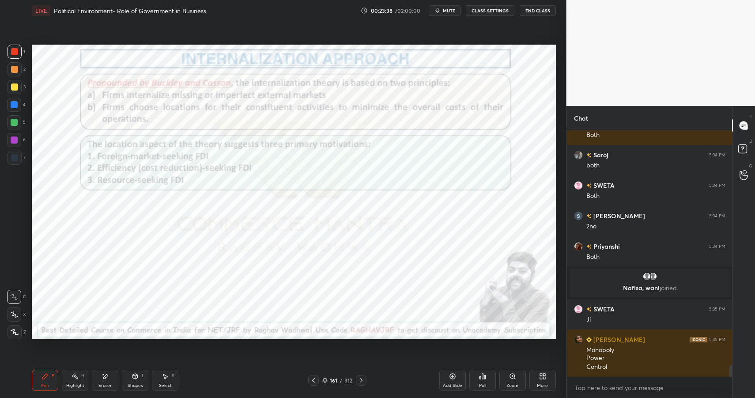
scroll to position [5013, 0]
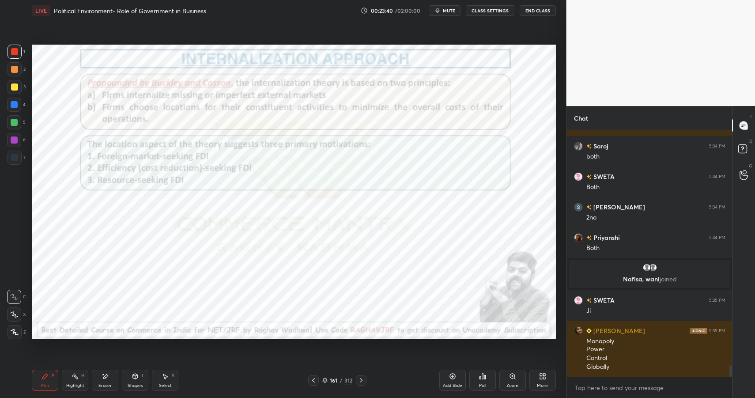
click at [339, 379] on div "161 / 312" at bounding box center [337, 380] width 30 height 8
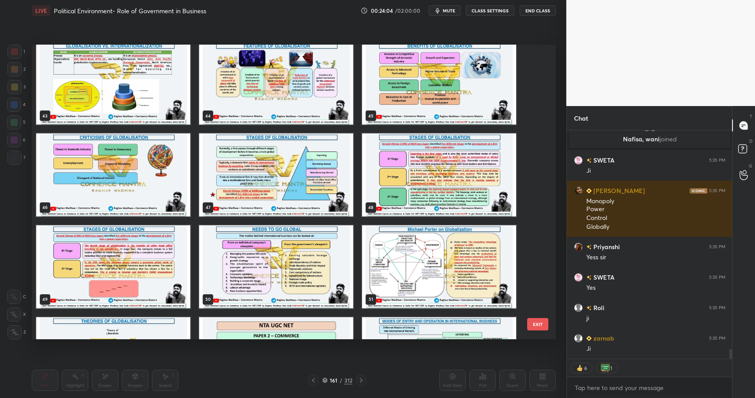
scroll to position [1452, 0]
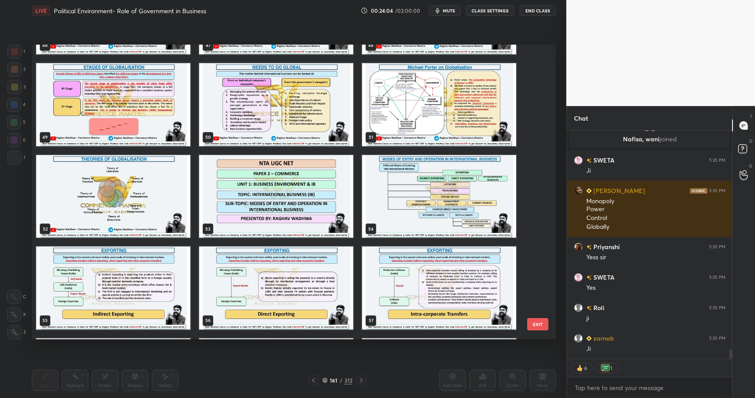
click at [301, 196] on img "grid" at bounding box center [276, 196] width 154 height 83
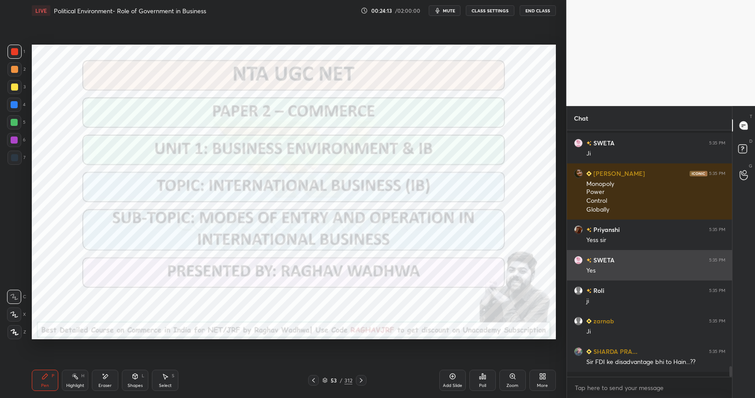
scroll to position [5166, 0]
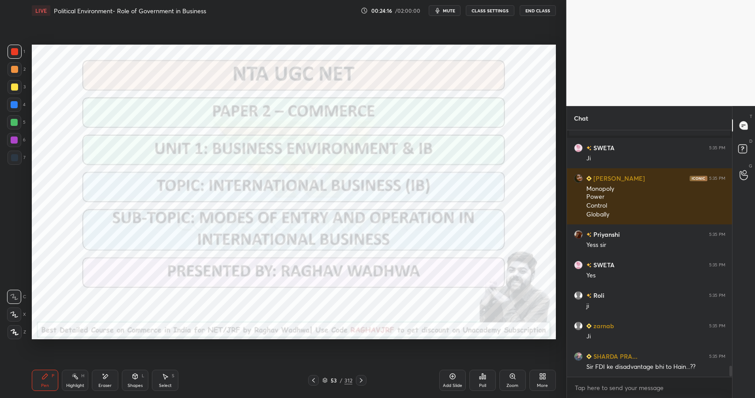
click at [78, 375] on icon at bounding box center [75, 376] width 7 height 7
drag, startPoint x: 82, startPoint y: 375, endPoint x: 94, endPoint y: 354, distance: 23.9
click at [82, 377] on div "H" at bounding box center [82, 376] width 3 height 4
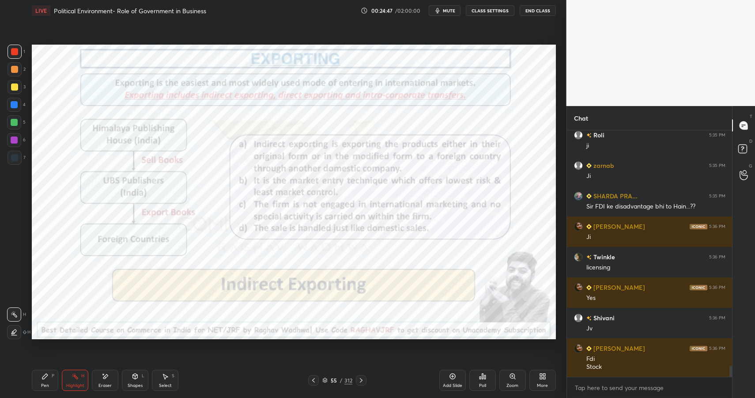
scroll to position [5356, 0]
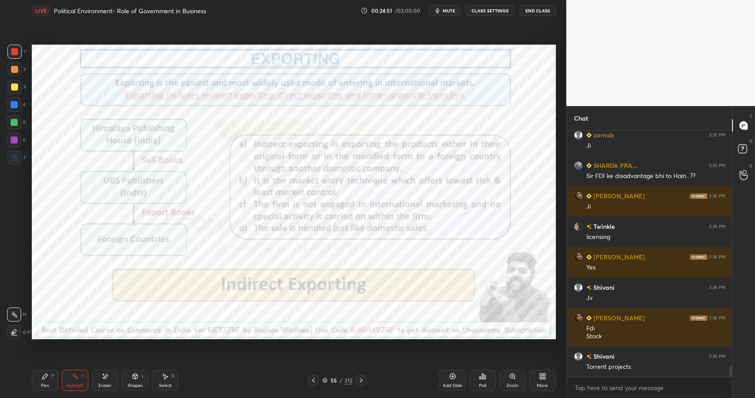
click at [74, 378] on icon at bounding box center [75, 376] width 7 height 7
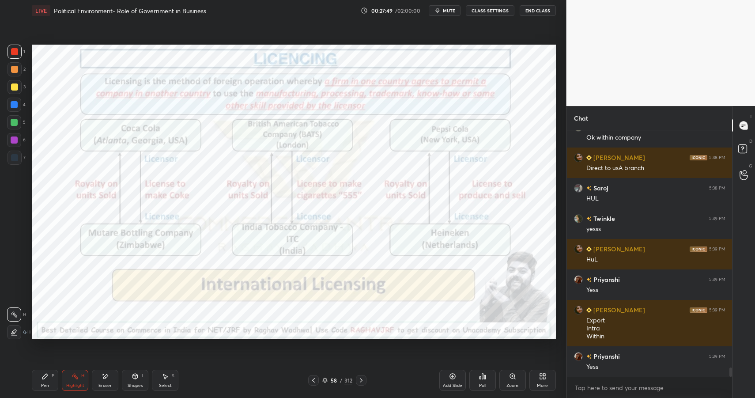
scroll to position [6272, 0]
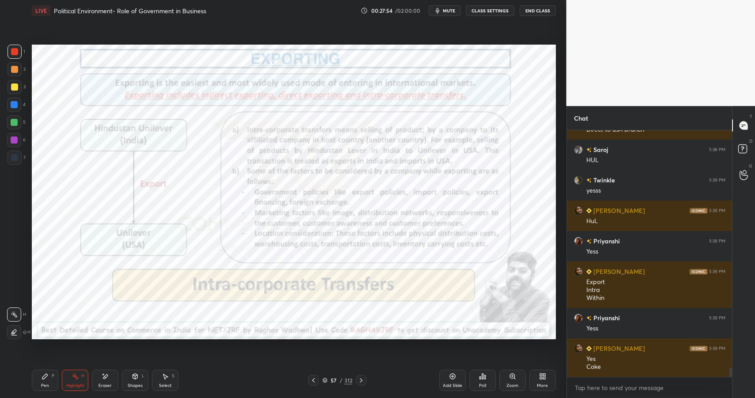
drag, startPoint x: 449, startPoint y: 379, endPoint x: 454, endPoint y: 371, distance: 10.5
click at [449, 379] on icon at bounding box center [452, 376] width 7 height 7
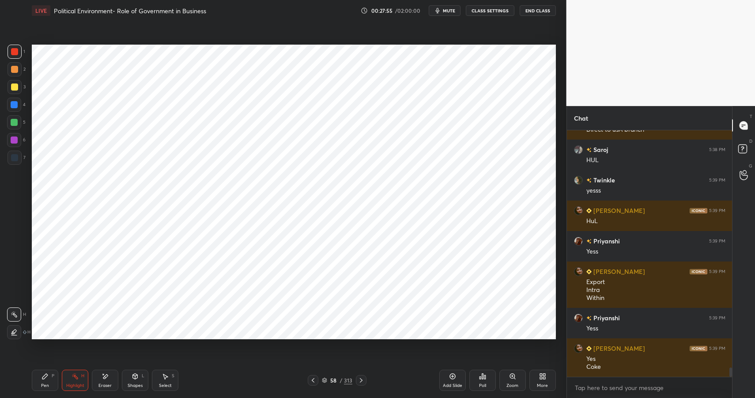
drag, startPoint x: 45, startPoint y: 365, endPoint x: 45, endPoint y: 371, distance: 6.6
click at [43, 365] on div "Pen P Highlight H Eraser Shapes L Select S 58 / 313 Add Slide Poll Zoom More" at bounding box center [294, 380] width 524 height 35
drag, startPoint x: 45, startPoint y: 372, endPoint x: 49, endPoint y: 371, distance: 4.8
click at [45, 372] on div "Pen P" at bounding box center [45, 380] width 26 height 21
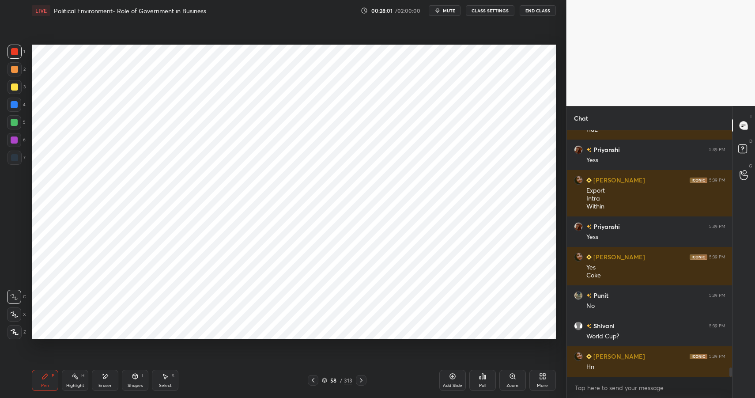
scroll to position [6394, 0]
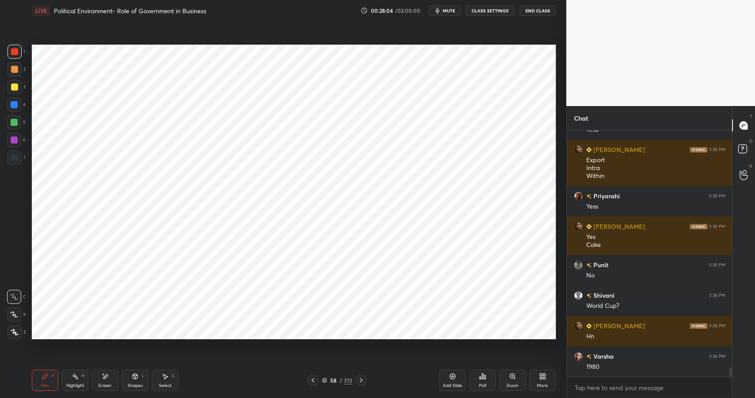
click at [122, 382] on div "Pen P Highlight H Eraser Shapes L Select S" at bounding box center [134, 380] width 204 height 21
click at [145, 377] on div "Shapes L" at bounding box center [135, 380] width 26 height 21
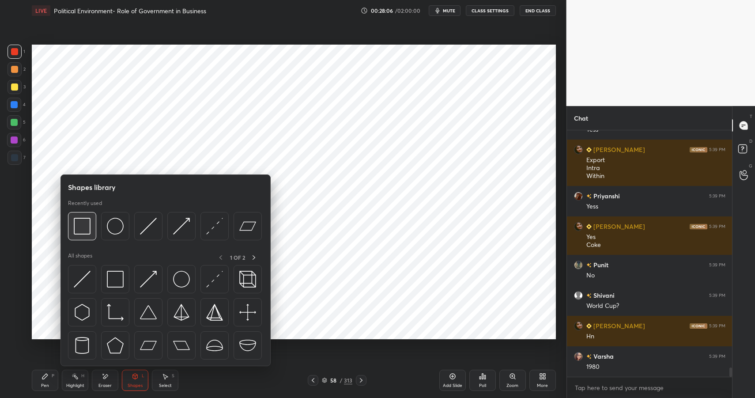
click at [81, 221] on img at bounding box center [82, 226] width 17 height 17
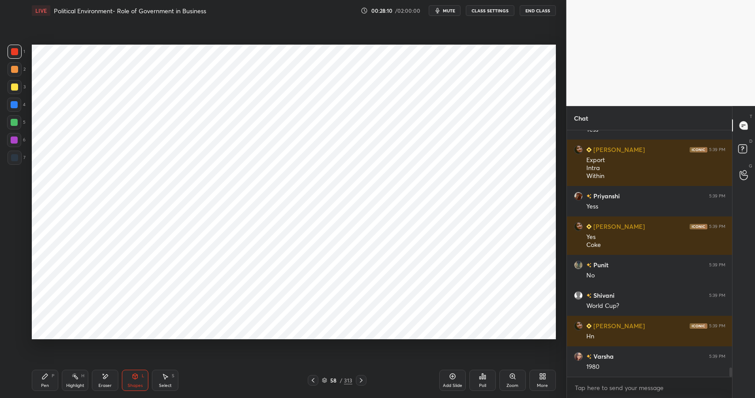
click at [49, 373] on div "Pen P" at bounding box center [45, 380] width 26 height 21
click at [53, 371] on div "Pen P" at bounding box center [45, 380] width 26 height 21
click at [13, 152] on div at bounding box center [15, 158] width 14 height 14
click at [15, 53] on div at bounding box center [14, 51] width 7 height 7
click at [17, 51] on div at bounding box center [14, 51] width 7 height 7
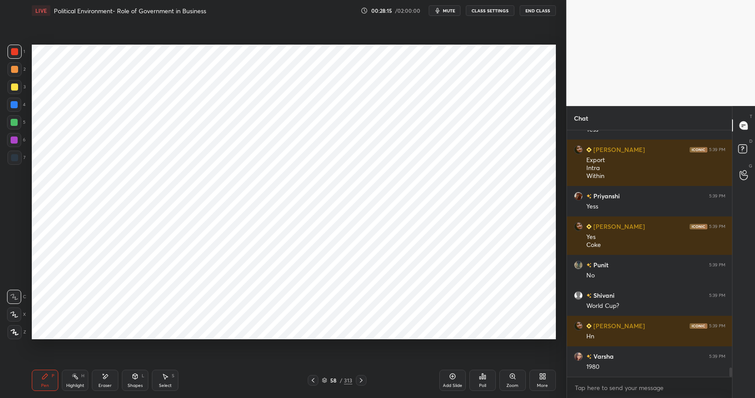
click at [136, 383] on div "Shapes" at bounding box center [135, 385] width 15 height 4
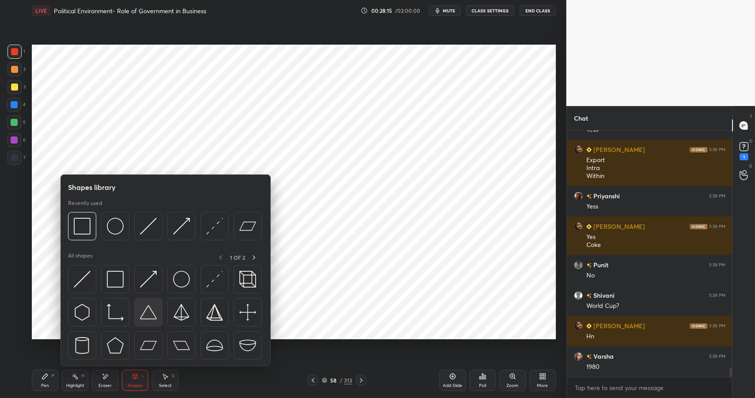
scroll to position [6432, 0]
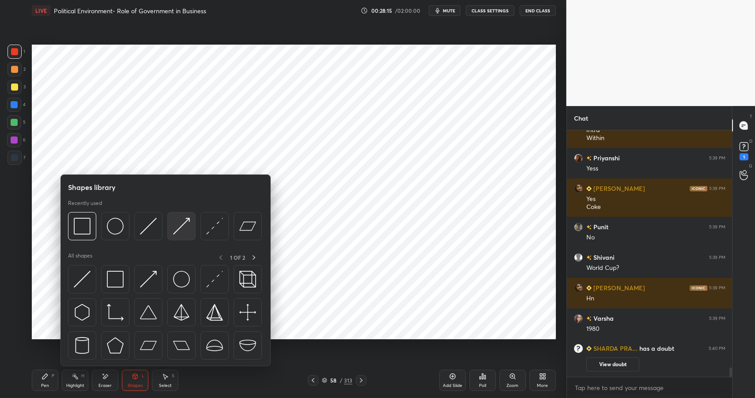
click at [171, 222] on div at bounding box center [181, 226] width 28 height 28
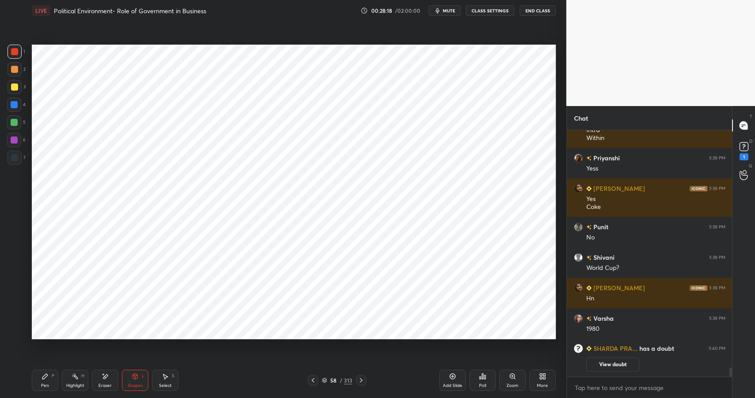
click at [49, 375] on div "Pen P" at bounding box center [45, 380] width 26 height 21
click at [49, 378] on div "Pen P" at bounding box center [45, 380] width 26 height 21
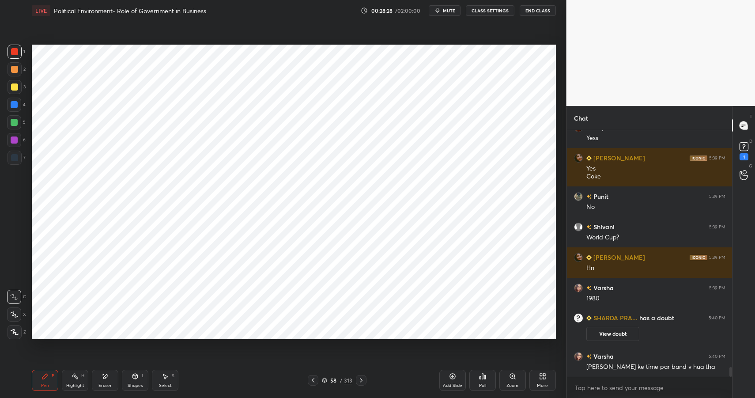
drag, startPoint x: 106, startPoint y: 375, endPoint x: 108, endPoint y: 346, distance: 29.7
click at [106, 374] on icon at bounding box center [105, 376] width 5 height 4
drag, startPoint x: 131, startPoint y: 379, endPoint x: 128, endPoint y: 371, distance: 8.9
click at [131, 379] on div "Shapes L" at bounding box center [135, 380] width 26 height 21
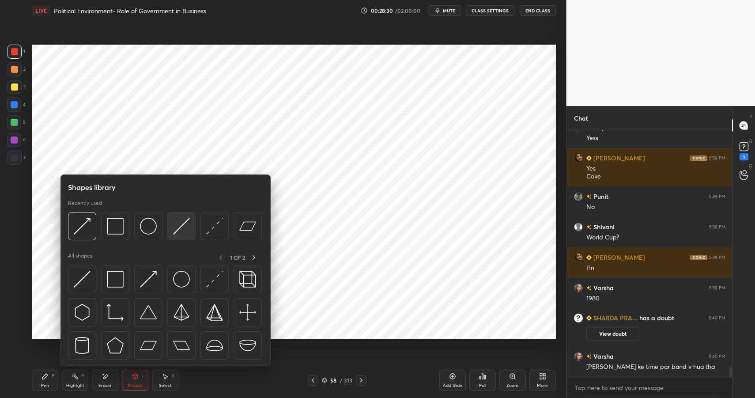
click at [179, 224] on img at bounding box center [181, 226] width 17 height 17
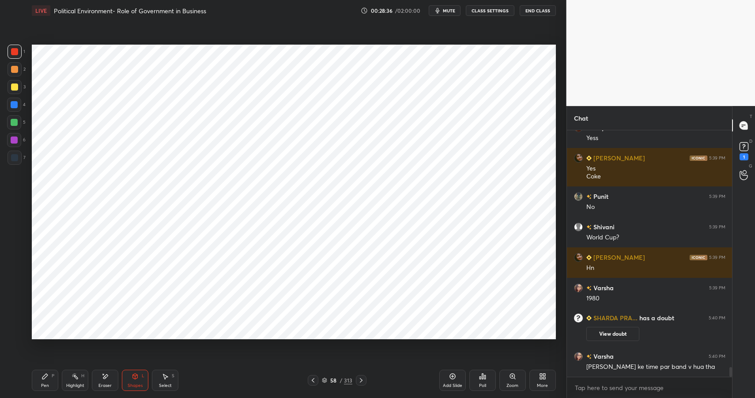
scroll to position [5989, 0]
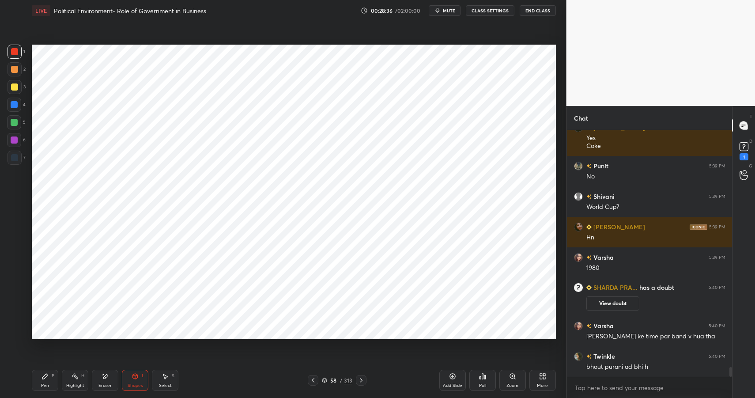
drag, startPoint x: 50, startPoint y: 382, endPoint x: 56, endPoint y: 371, distance: 12.6
click at [50, 382] on div "Pen P" at bounding box center [45, 380] width 26 height 21
click at [139, 372] on div "Shapes L" at bounding box center [135, 380] width 26 height 21
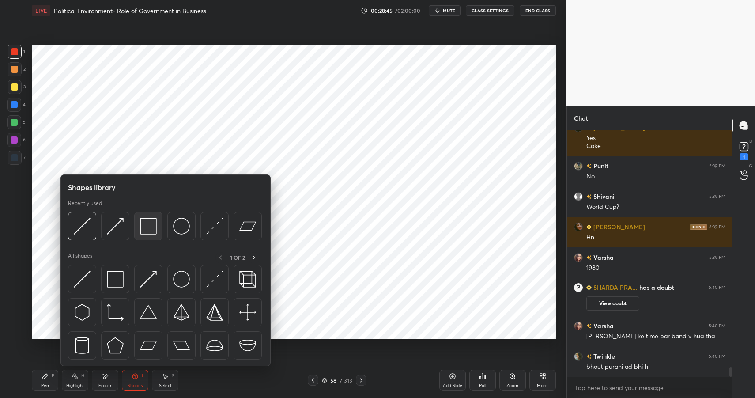
click at [145, 218] on img at bounding box center [148, 226] width 17 height 17
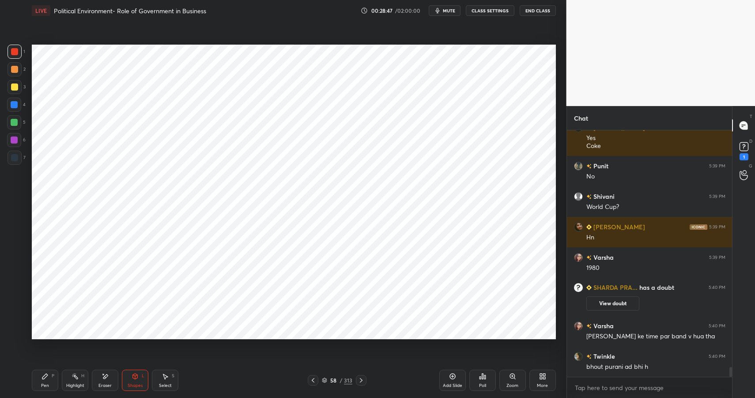
click at [47, 379] on icon at bounding box center [45, 376] width 7 height 7
drag, startPoint x: 49, startPoint y: 380, endPoint x: 65, endPoint y: 339, distance: 44.0
click at [49, 380] on div "Pen P" at bounding box center [45, 380] width 26 height 21
click at [14, 105] on div at bounding box center [14, 104] width 7 height 7
drag, startPoint x: 14, startPoint y: 105, endPoint x: 27, endPoint y: 105, distance: 13.3
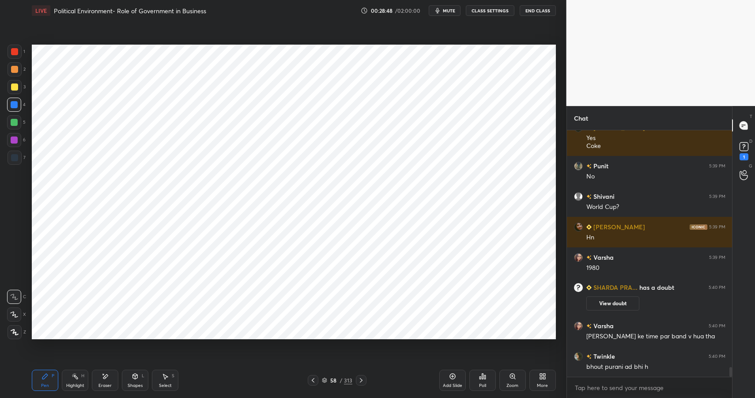
click at [14, 105] on div at bounding box center [14, 104] width 7 height 7
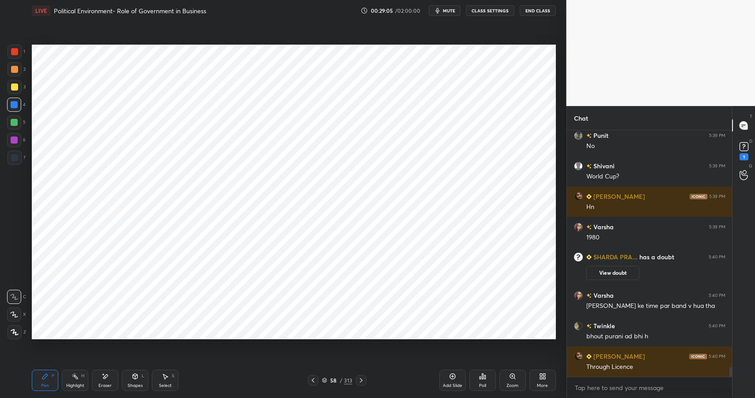
scroll to position [6050, 0]
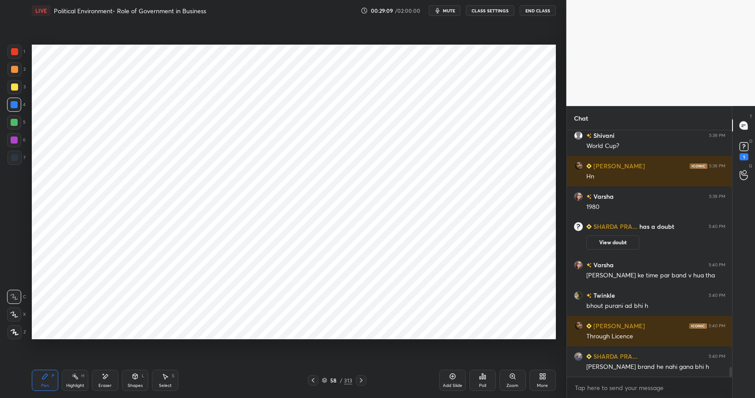
click at [148, 368] on div "Pen P Highlight H Eraser Shapes L Select S 58 / 313 Add Slide Poll Zoom More" at bounding box center [294, 380] width 524 height 35
click at [136, 381] on div "Shapes L" at bounding box center [135, 380] width 26 height 21
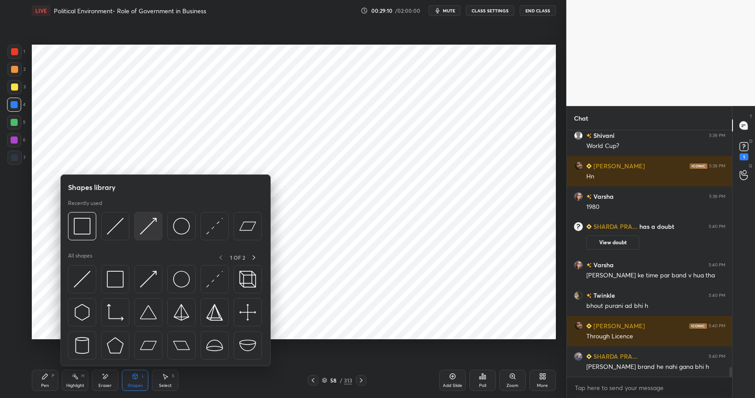
click at [154, 220] on img at bounding box center [148, 226] width 17 height 17
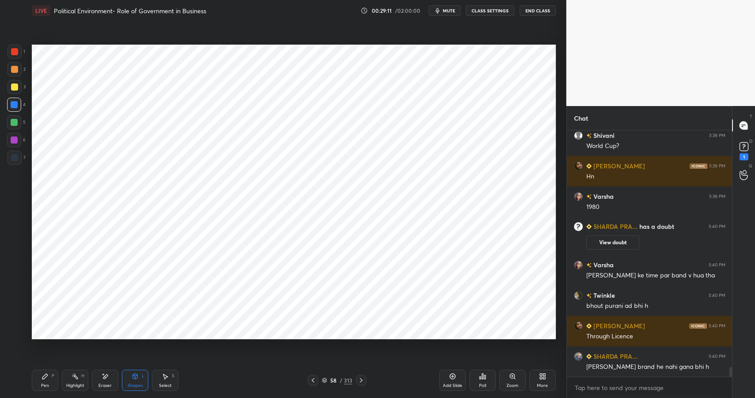
click at [11, 140] on div at bounding box center [14, 139] width 7 height 7
click at [13, 139] on div at bounding box center [14, 139] width 7 height 7
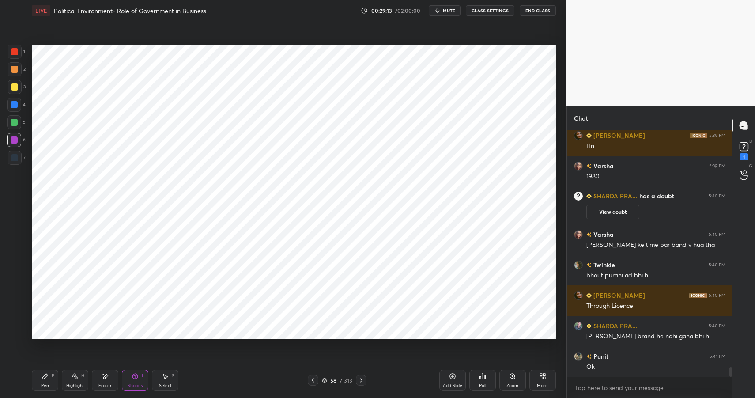
scroll to position [6119, 0]
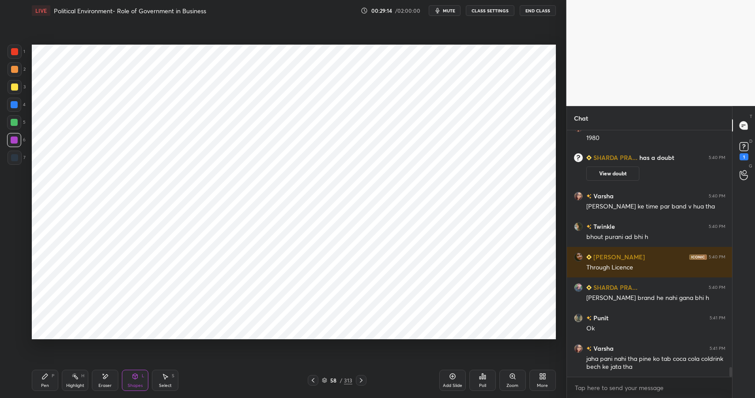
click at [38, 377] on div "Pen P" at bounding box center [45, 380] width 26 height 21
click at [47, 378] on icon at bounding box center [45, 376] width 7 height 7
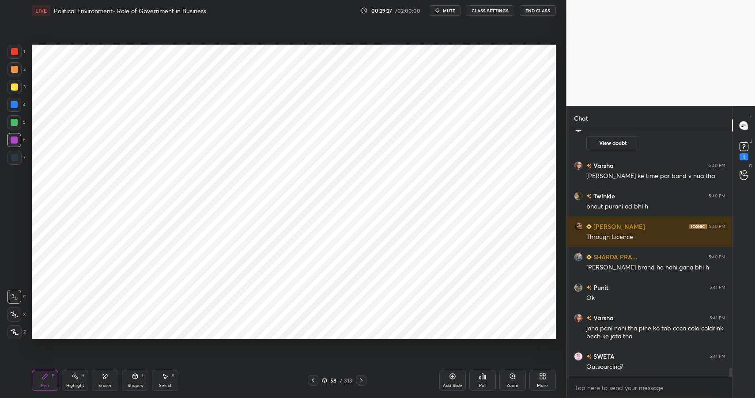
scroll to position [6171, 0]
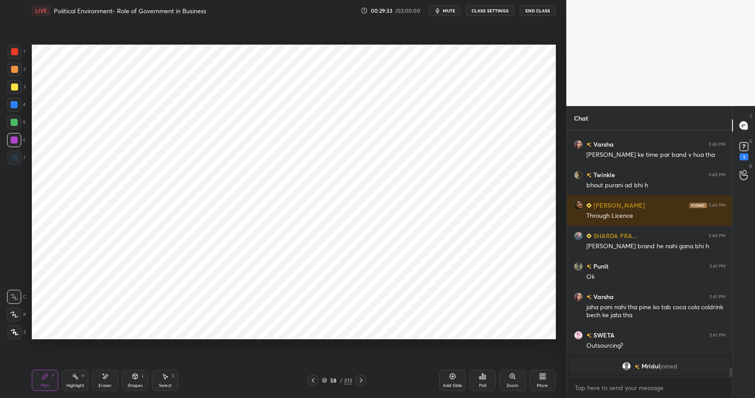
click at [74, 383] on div "Highlight" at bounding box center [75, 385] width 18 height 4
drag, startPoint x: 74, startPoint y: 382, endPoint x: 76, endPoint y: 343, distance: 39.4
click at [74, 383] on div "Highlight" at bounding box center [75, 385] width 18 height 4
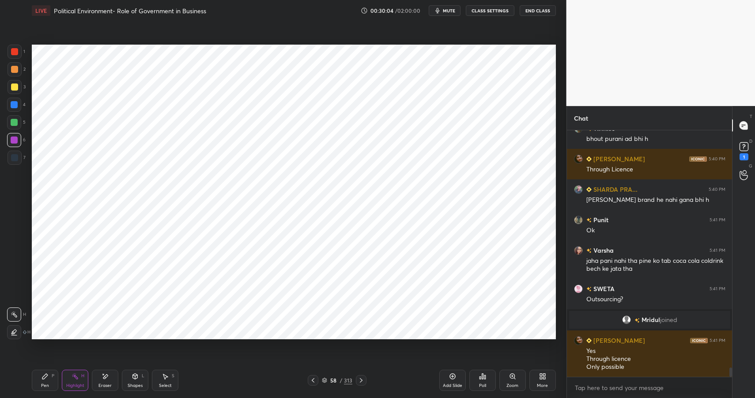
scroll to position [6180, 0]
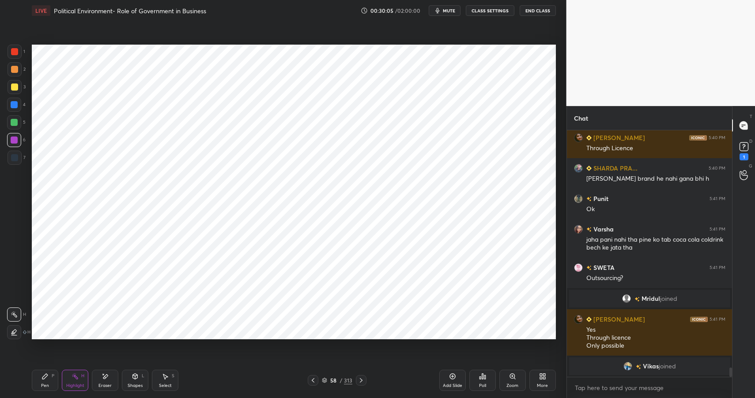
click at [45, 383] on div "Pen" at bounding box center [45, 385] width 8 height 4
click at [42, 384] on div "Pen" at bounding box center [45, 385] width 8 height 4
drag, startPoint x: 105, startPoint y: 379, endPoint x: 117, endPoint y: 346, distance: 34.9
click at [103, 380] on div "Eraser" at bounding box center [105, 380] width 26 height 21
click at [46, 385] on div "Pen" at bounding box center [45, 385] width 8 height 4
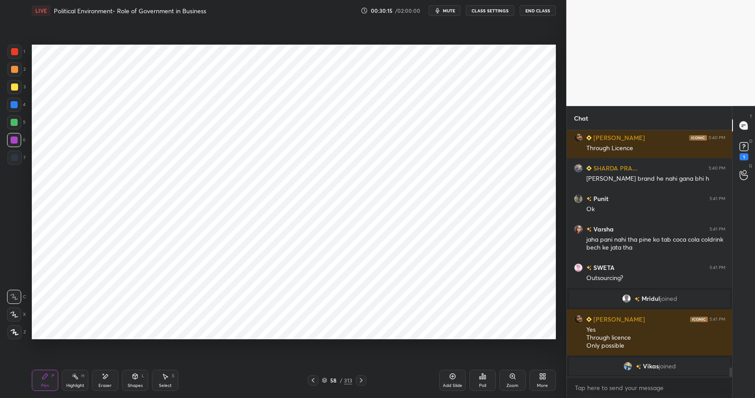
drag, startPoint x: 46, startPoint y: 385, endPoint x: 50, endPoint y: 340, distance: 44.3
click at [46, 385] on div "Pen" at bounding box center [45, 385] width 8 height 4
click at [16, 102] on div at bounding box center [14, 104] width 7 height 7
drag, startPoint x: 15, startPoint y: 102, endPoint x: 29, endPoint y: 88, distance: 20.0
click at [15, 102] on div at bounding box center [14, 104] width 7 height 7
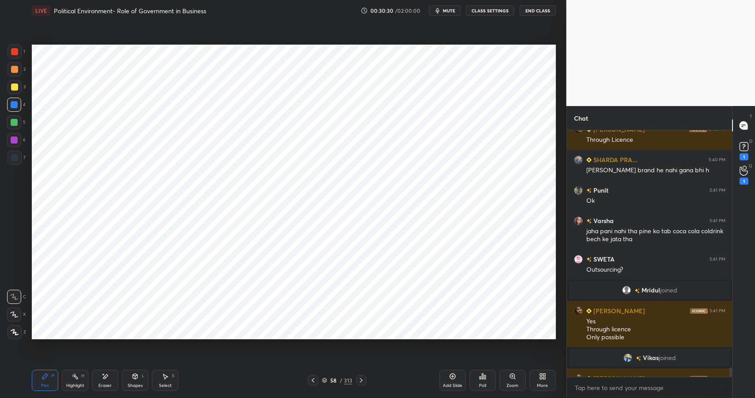
scroll to position [6202, 0]
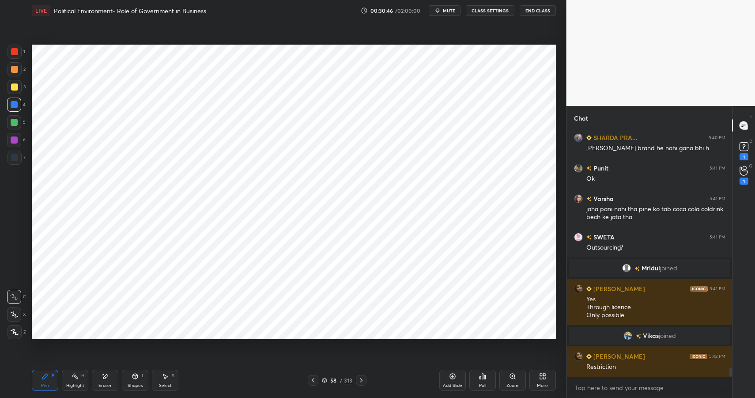
click at [77, 375] on div "Highlight H" at bounding box center [75, 380] width 26 height 21
click at [81, 380] on div "Highlight H" at bounding box center [75, 380] width 26 height 21
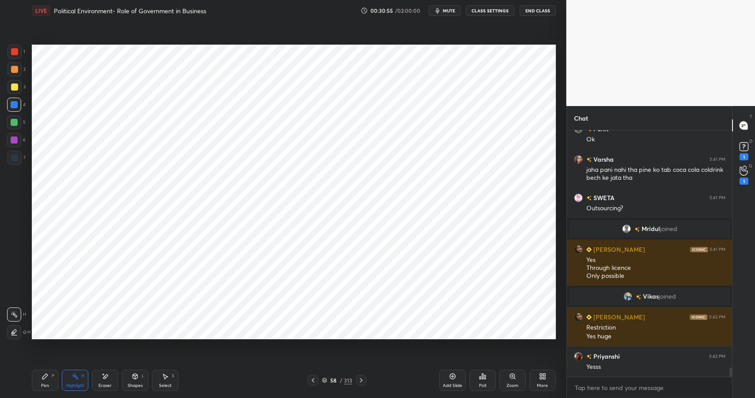
scroll to position [6302, 0]
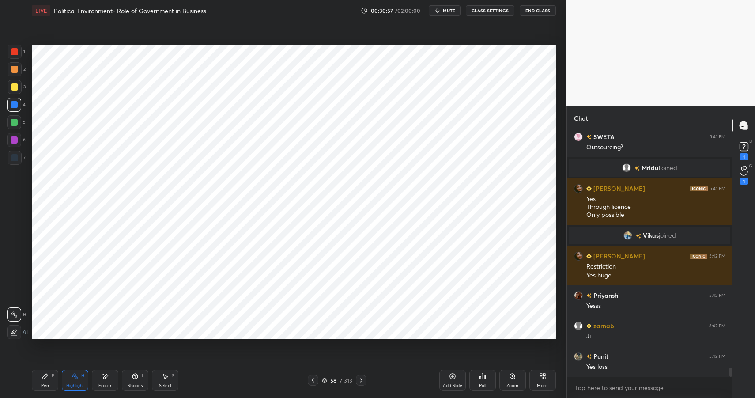
drag, startPoint x: 143, startPoint y: 375, endPoint x: 143, endPoint y: 367, distance: 8.4
click at [143, 375] on div "L" at bounding box center [143, 376] width 3 height 4
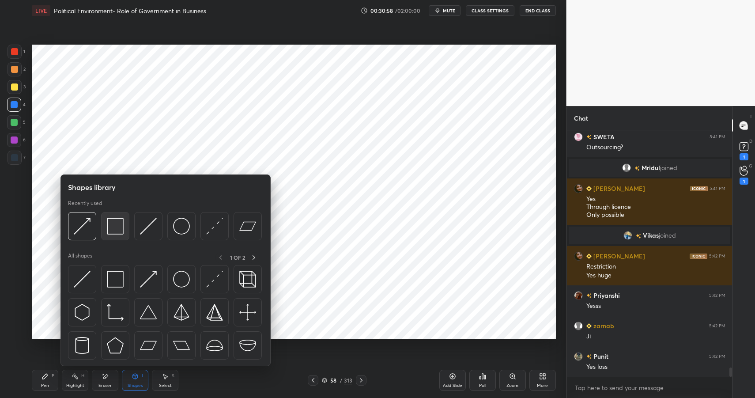
click at [116, 224] on img at bounding box center [115, 226] width 17 height 17
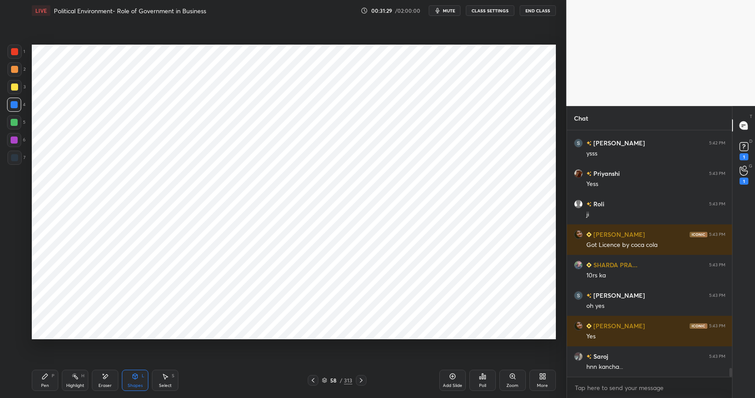
scroll to position [6576, 0]
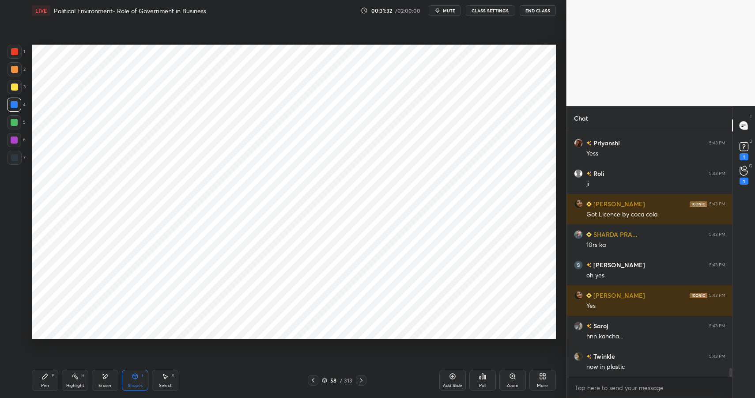
click at [143, 382] on div "Shapes L" at bounding box center [135, 380] width 26 height 21
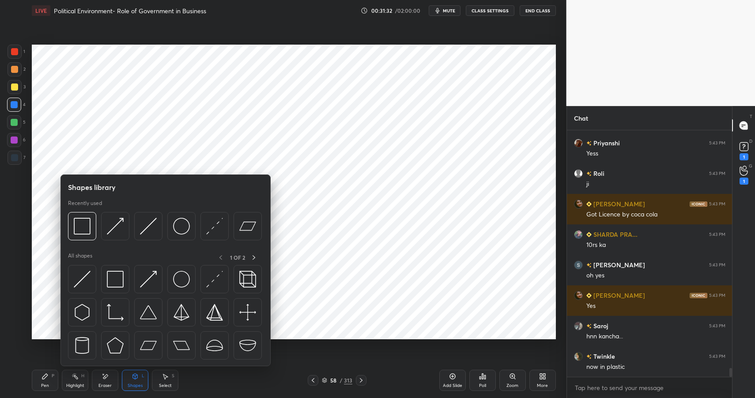
scroll to position [6607, 0]
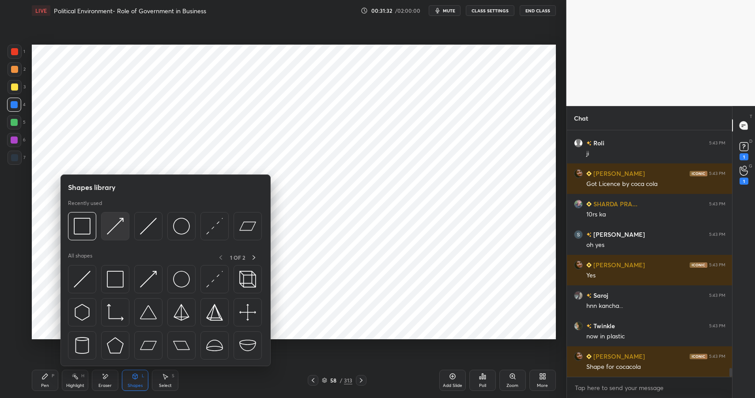
click at [117, 220] on img at bounding box center [115, 226] width 17 height 17
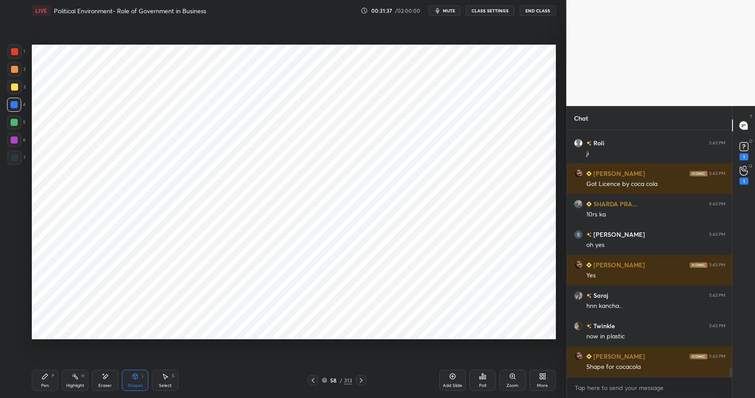
click at [81, 374] on div "H" at bounding box center [82, 376] width 3 height 4
drag, startPoint x: 81, startPoint y: 374, endPoint x: 87, endPoint y: 373, distance: 6.0
click at [82, 378] on div "H" at bounding box center [82, 376] width 3 height 4
click at [46, 383] on div "Pen" at bounding box center [45, 385] width 8 height 4
drag, startPoint x: 47, startPoint y: 384, endPoint x: 49, endPoint y: 345, distance: 38.9
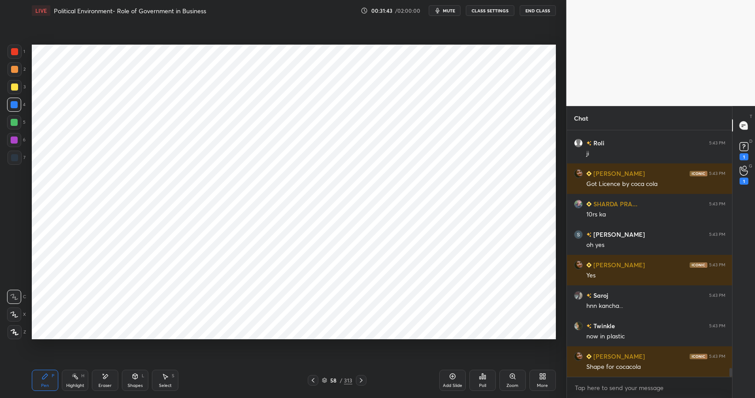
click at [47, 384] on div "Pen" at bounding box center [45, 385] width 8 height 4
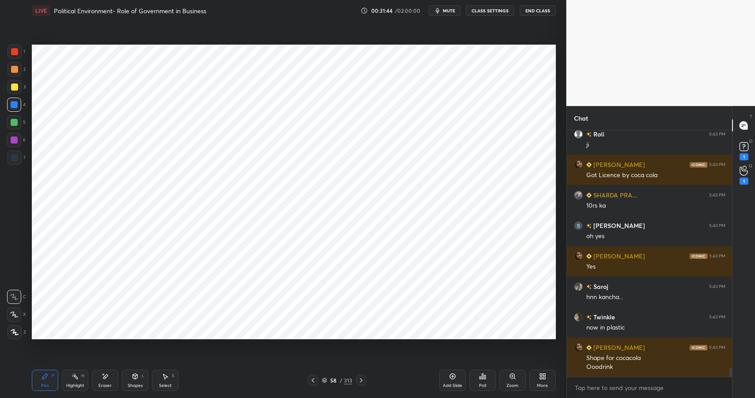
click at [17, 133] on div at bounding box center [14, 140] width 14 height 14
click at [18, 122] on div at bounding box center [14, 122] width 14 height 14
drag, startPoint x: 19, startPoint y: 121, endPoint x: 25, endPoint y: 119, distance: 6.9
click at [19, 121] on div at bounding box center [14, 122] width 14 height 14
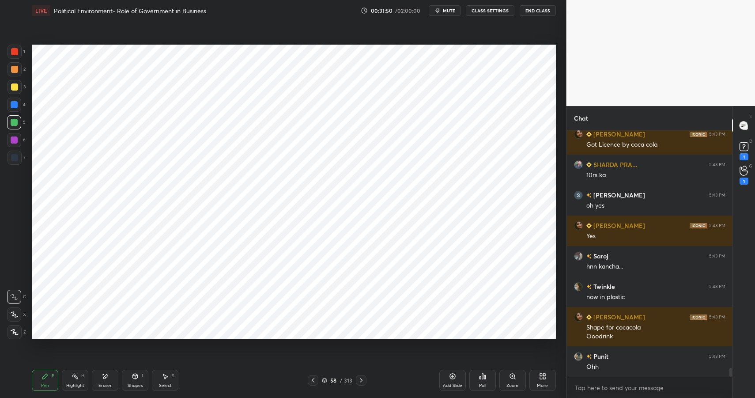
click at [140, 379] on div "Shapes L" at bounding box center [135, 380] width 26 height 21
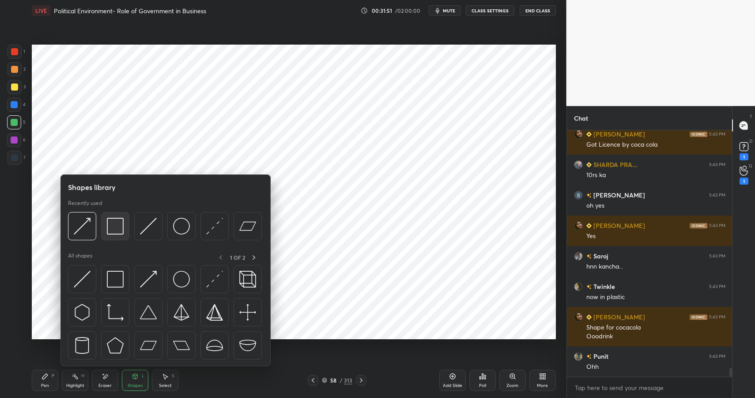
click at [117, 227] on img at bounding box center [115, 226] width 17 height 17
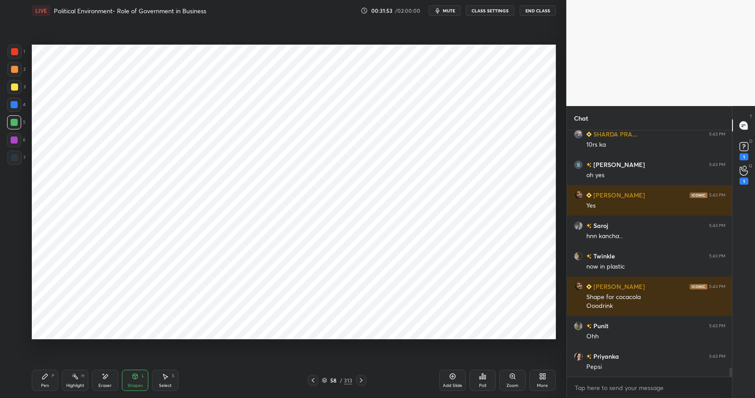
click at [46, 374] on div "Pen P Highlight H Eraser Shapes L Select S 58 / 313 Add Slide Poll Zoom More" at bounding box center [294, 380] width 524 height 35
drag, startPoint x: 50, startPoint y: 375, endPoint x: 54, endPoint y: 369, distance: 7.5
click at [50, 375] on div "Pen P" at bounding box center [45, 380] width 26 height 21
click at [14, 69] on div at bounding box center [14, 69] width 7 height 7
drag, startPoint x: 14, startPoint y: 69, endPoint x: 25, endPoint y: 66, distance: 11.8
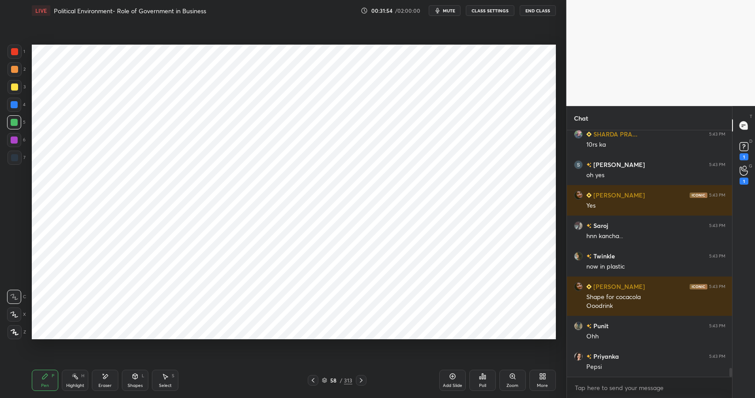
click at [14, 69] on div at bounding box center [14, 69] width 7 height 7
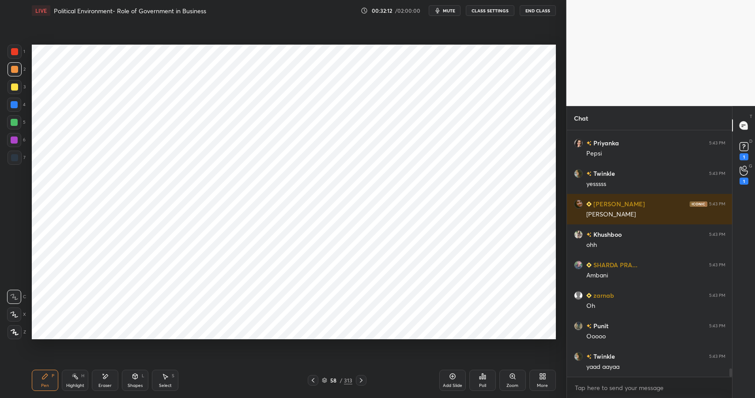
scroll to position [6920, 0]
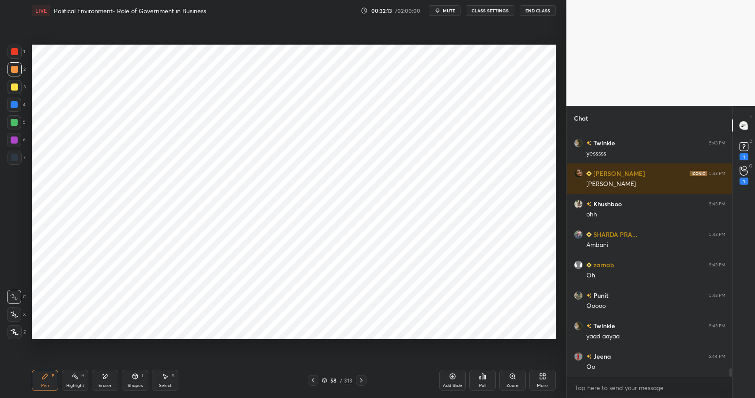
click at [15, 140] on div at bounding box center [14, 139] width 7 height 7
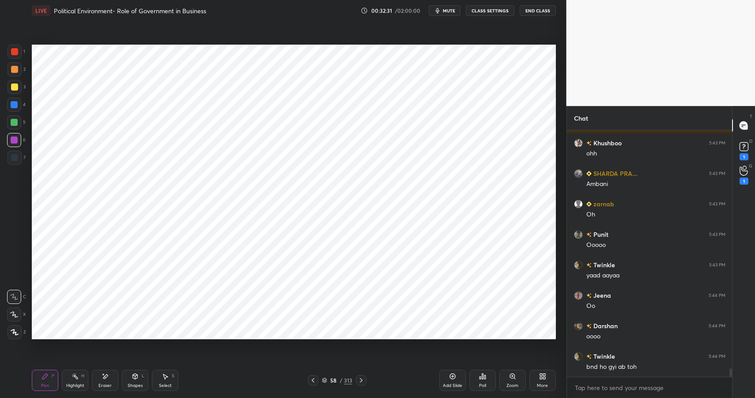
scroll to position [7012, 0]
click at [128, 381] on div "Shapes L" at bounding box center [135, 380] width 26 height 21
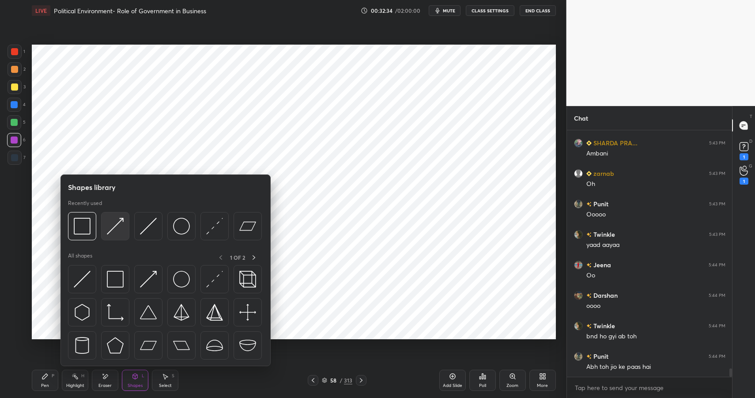
click at [124, 228] on div at bounding box center [115, 226] width 28 height 28
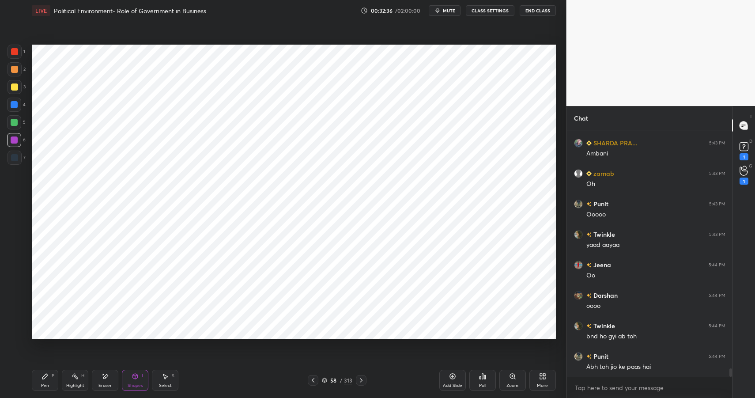
click at [137, 376] on icon at bounding box center [135, 376] width 5 height 5
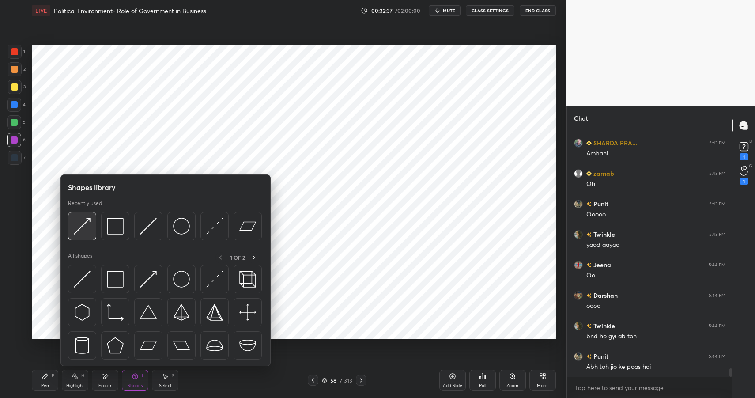
click at [80, 230] on img at bounding box center [82, 226] width 17 height 17
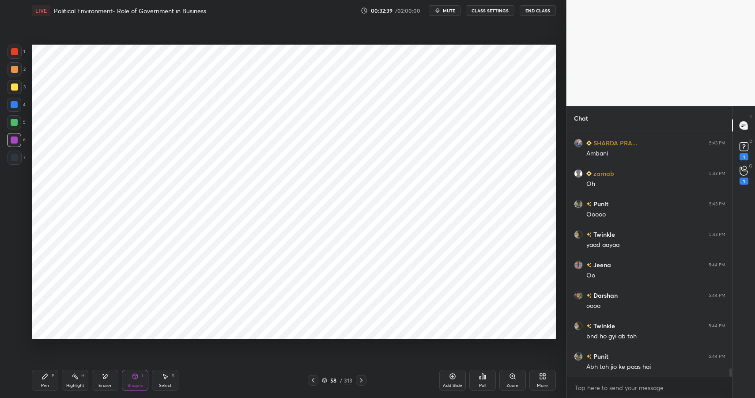
click at [47, 386] on div "Pen" at bounding box center [45, 385] width 8 height 4
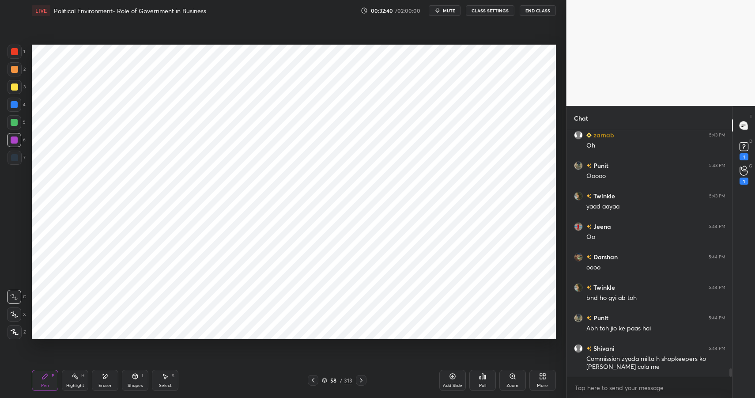
scroll to position [7080, 0]
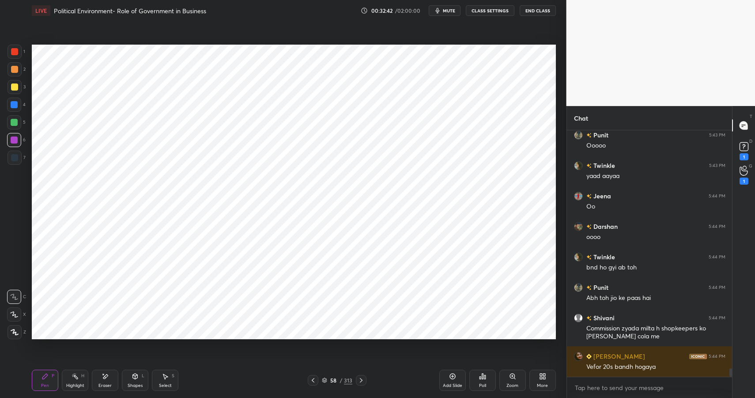
click at [137, 380] on div "Shapes L" at bounding box center [135, 380] width 26 height 21
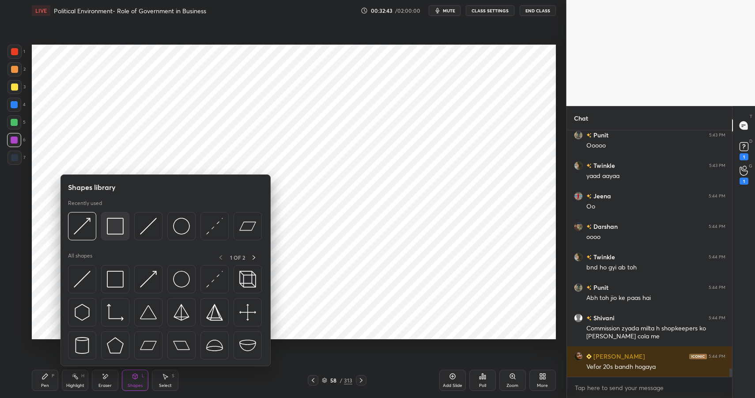
click at [114, 233] on img at bounding box center [115, 226] width 17 height 17
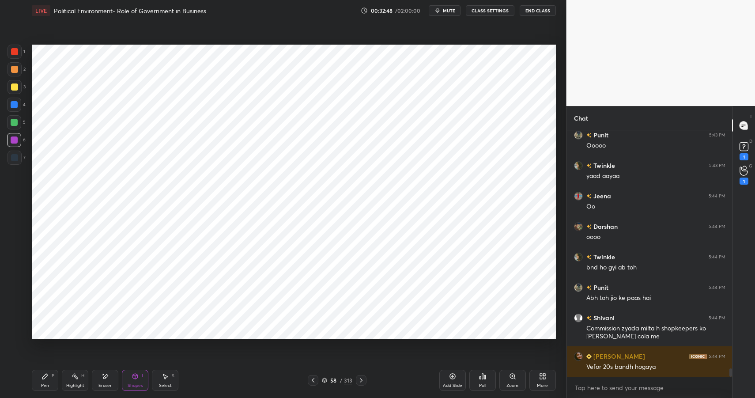
click at [73, 384] on div "Highlight" at bounding box center [75, 385] width 18 height 4
click at [82, 380] on div "Highlight H" at bounding box center [75, 380] width 26 height 21
click at [48, 377] on icon at bounding box center [45, 376] width 7 height 7
click at [15, 108] on div at bounding box center [14, 105] width 14 height 14
click at [18, 106] on div at bounding box center [14, 105] width 14 height 14
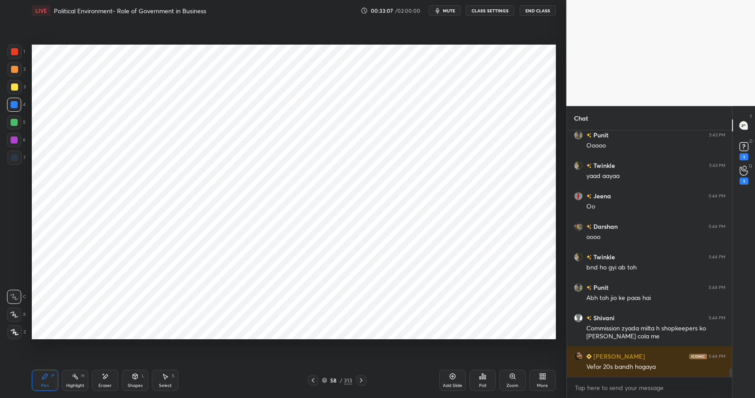
click at [136, 380] on div "Shapes L" at bounding box center [135, 380] width 26 height 21
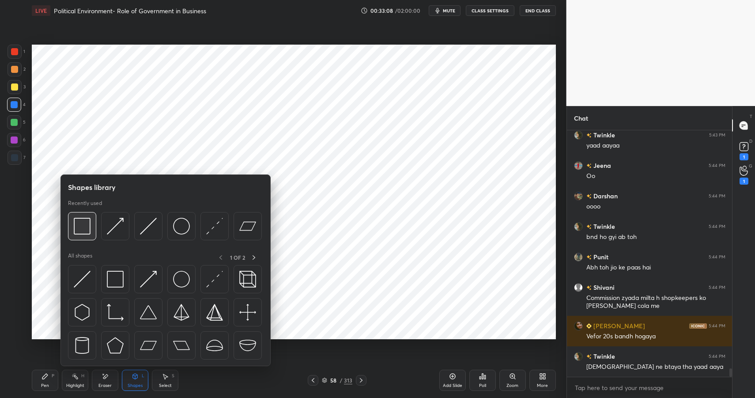
click at [87, 226] on img at bounding box center [82, 226] width 17 height 17
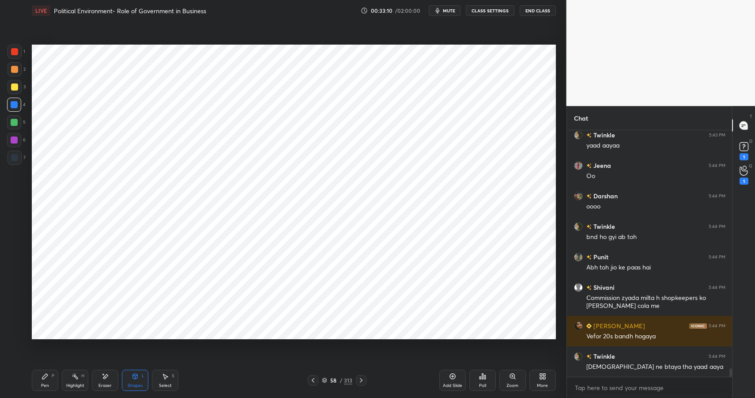
click at [53, 384] on div "Pen P" at bounding box center [45, 380] width 26 height 21
click at [50, 385] on div "Pen P" at bounding box center [45, 380] width 26 height 21
drag, startPoint x: 15, startPoint y: 57, endPoint x: 16, endPoint y: 52, distance: 4.4
click at [15, 57] on div at bounding box center [15, 52] width 14 height 14
click at [16, 52] on div at bounding box center [14, 51] width 7 height 7
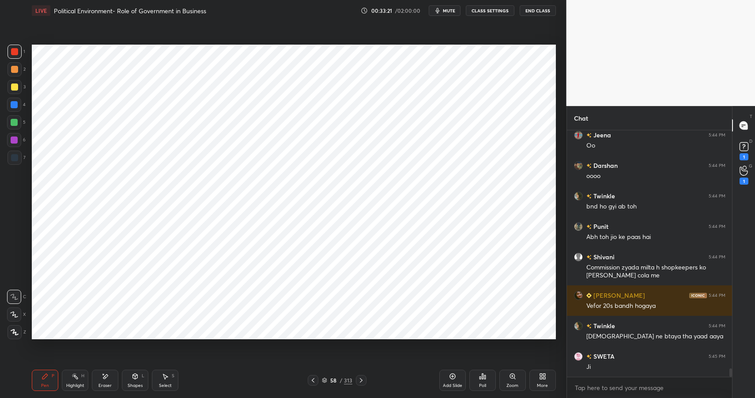
scroll to position [7172, 0]
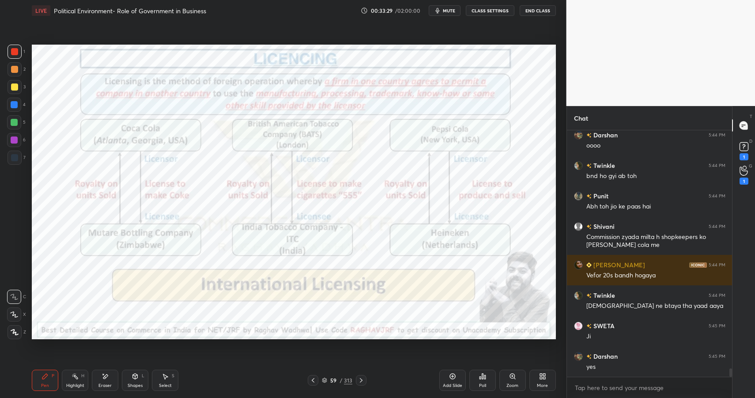
drag, startPoint x: 72, startPoint y: 385, endPoint x: 73, endPoint y: 390, distance: 5.3
click at [72, 384] on div "Highlight" at bounding box center [75, 385] width 18 height 4
click at [72, 390] on div "Highlight H" at bounding box center [75, 380] width 26 height 21
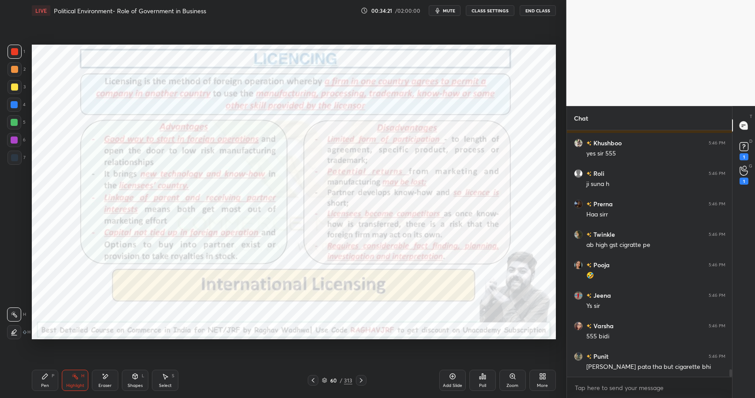
scroll to position [7720, 0]
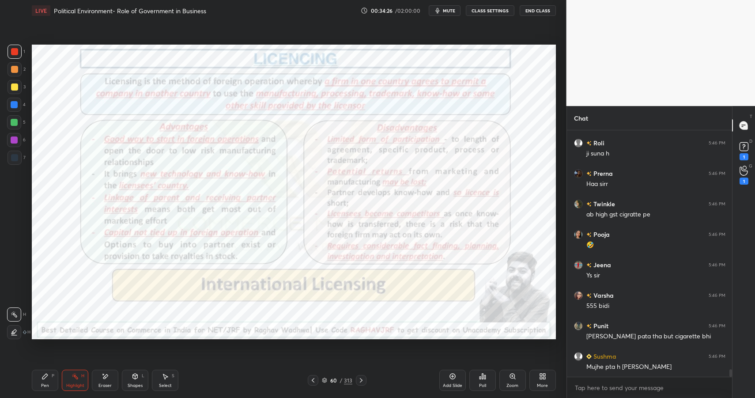
click at [39, 381] on div "Pen P" at bounding box center [45, 380] width 26 height 21
click at [39, 379] on div "Pen P" at bounding box center [45, 380] width 26 height 21
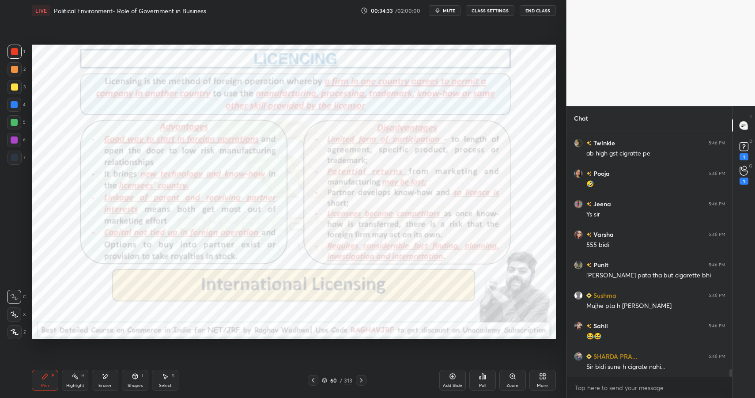
scroll to position [7812, 0]
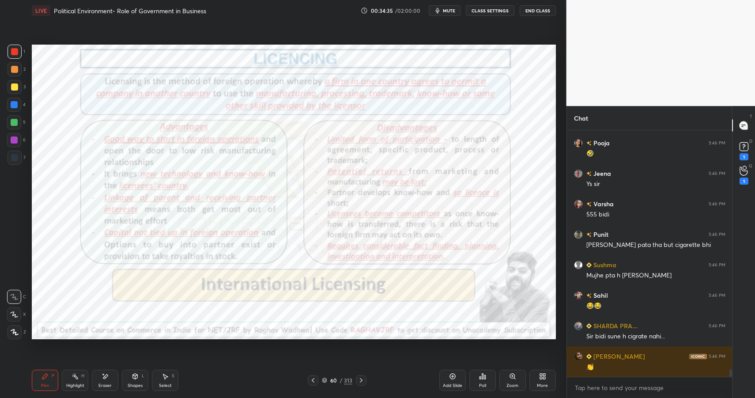
click at [73, 377] on icon at bounding box center [75, 376] width 7 height 7
click at [74, 375] on rect at bounding box center [76, 377] width 4 height 4
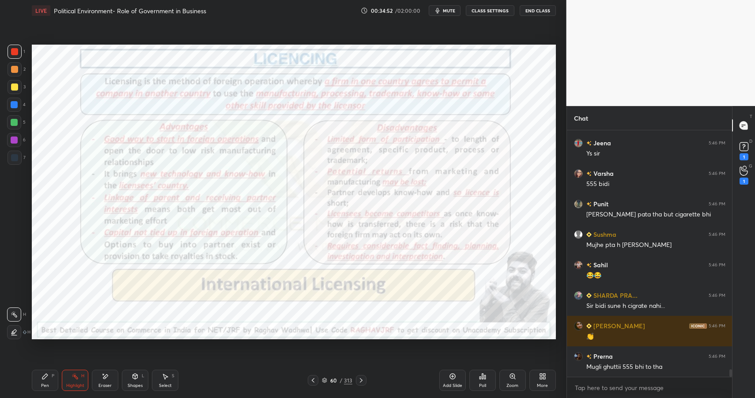
scroll to position [7873, 0]
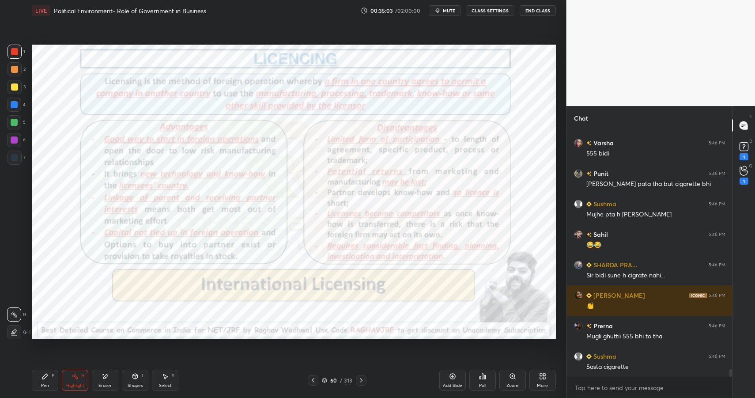
drag, startPoint x: 141, startPoint y: 384, endPoint x: 137, endPoint y: 378, distance: 7.0
click at [141, 384] on div "Shapes" at bounding box center [135, 385] width 15 height 4
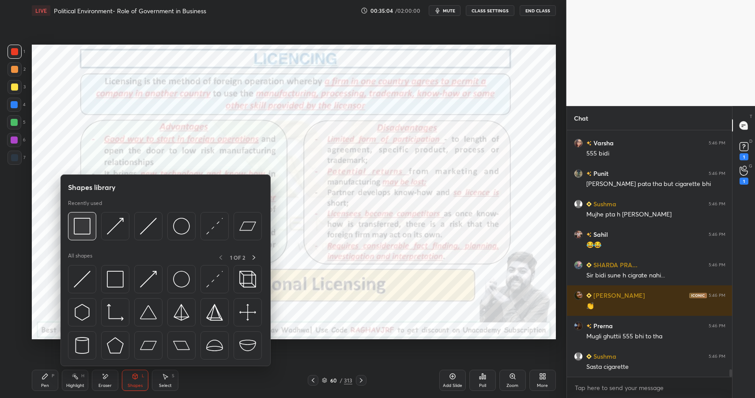
click at [92, 223] on div at bounding box center [82, 226] width 28 height 28
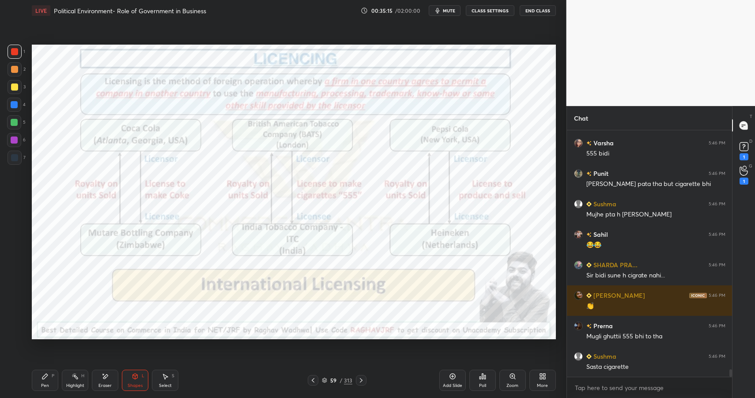
click at [66, 383] on div "Highlight" at bounding box center [75, 385] width 18 height 4
click at [69, 381] on div "Highlight H" at bounding box center [75, 380] width 26 height 21
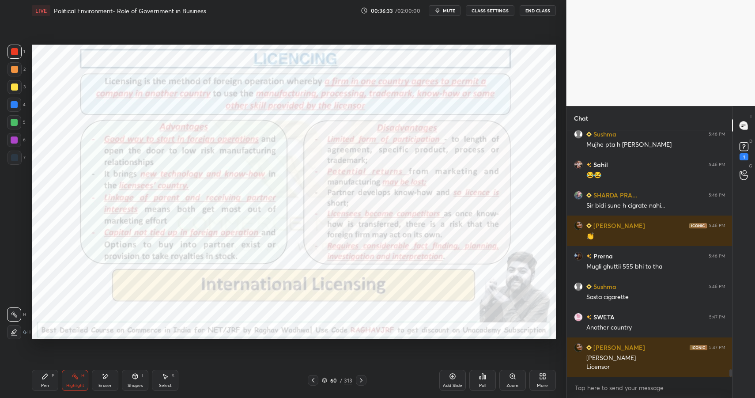
scroll to position [7973, 0]
click at [46, 383] on div "Pen" at bounding box center [45, 385] width 8 height 4
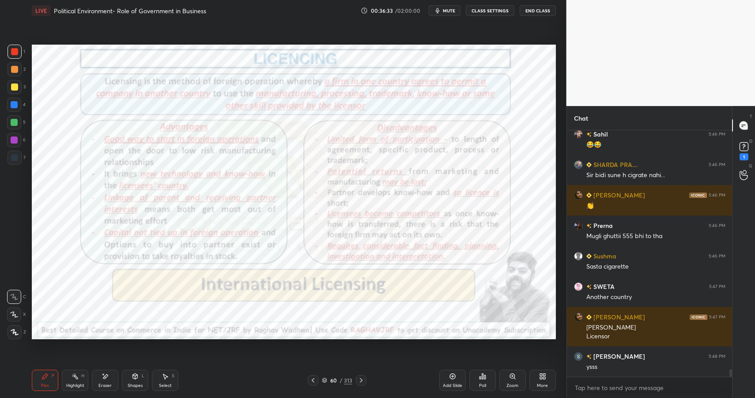
drag, startPoint x: 46, startPoint y: 379, endPoint x: 54, endPoint y: 367, distance: 14.5
click at [47, 379] on icon at bounding box center [45, 376] width 7 height 7
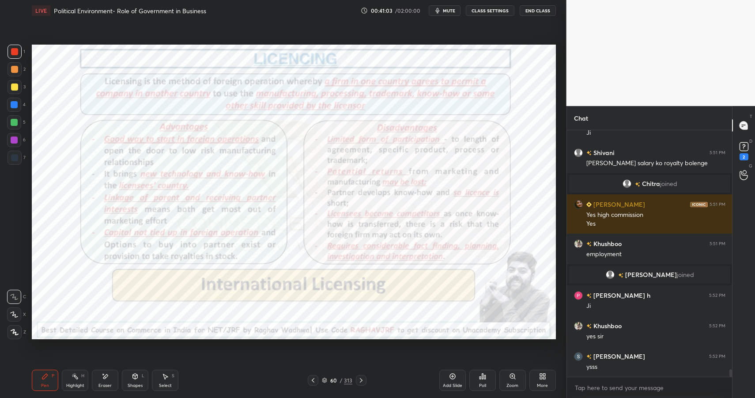
scroll to position [8101, 0]
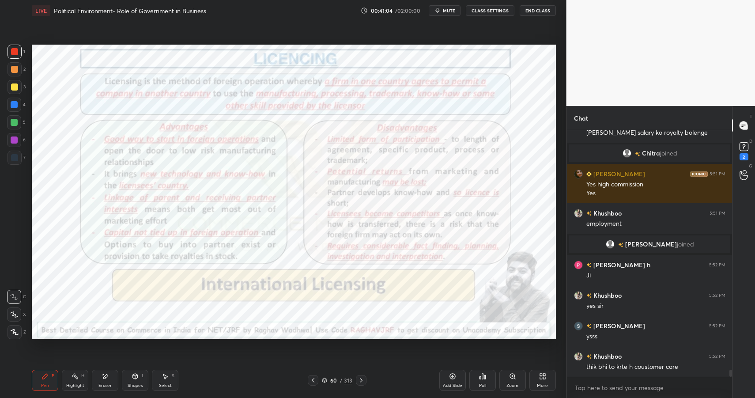
click at [106, 390] on div "Eraser" at bounding box center [105, 380] width 26 height 21
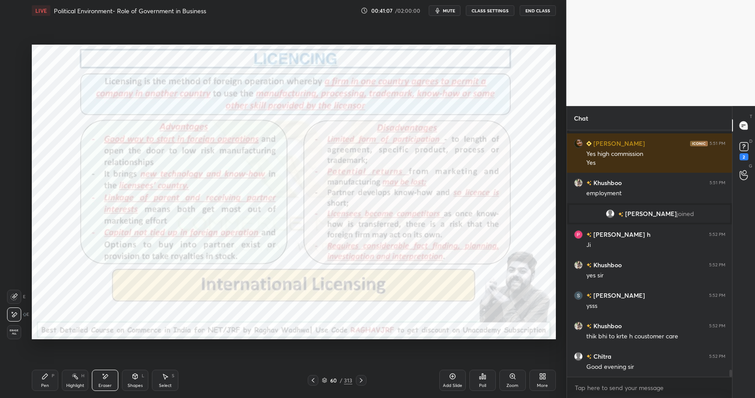
click at [50, 383] on div "Pen P" at bounding box center [45, 380] width 26 height 21
click at [51, 382] on div "Pen P" at bounding box center [45, 380] width 26 height 21
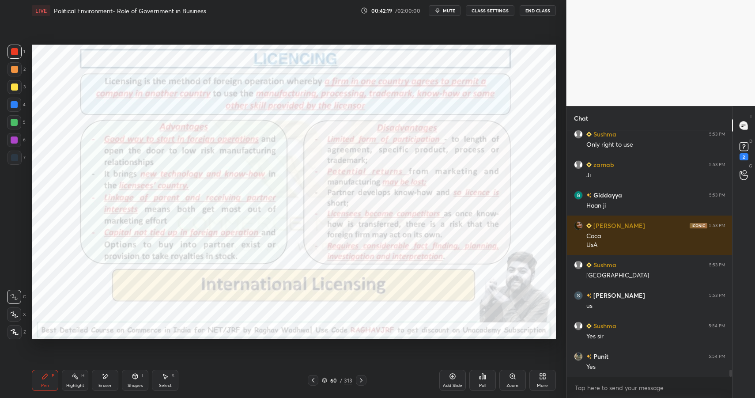
scroll to position [8453, 0]
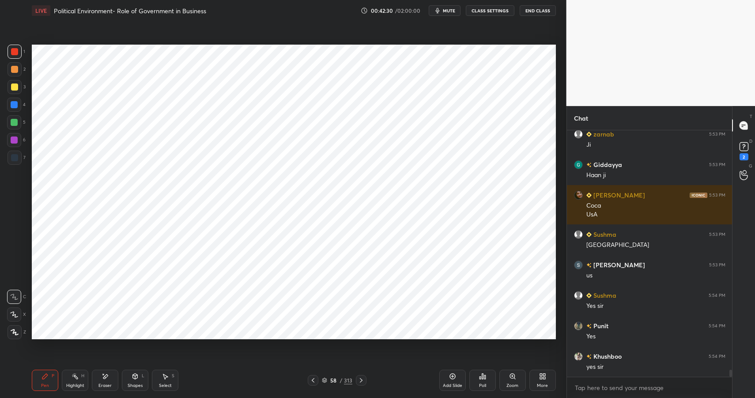
click at [83, 379] on div "Highlight H" at bounding box center [75, 380] width 26 height 21
click at [79, 379] on div "Highlight H" at bounding box center [75, 380] width 26 height 21
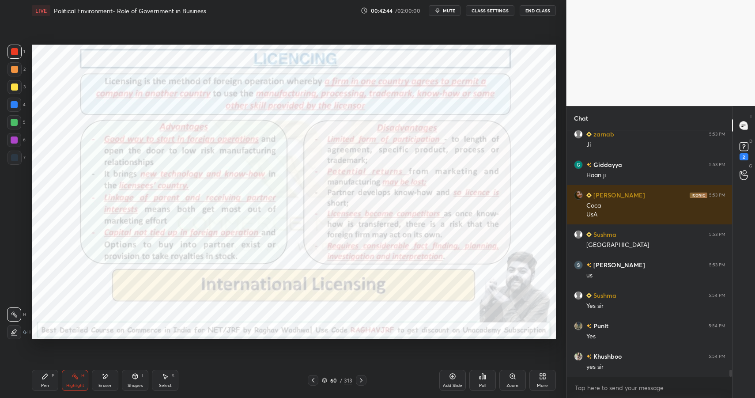
click at [44, 377] on icon at bounding box center [45, 376] width 7 height 7
drag, startPoint x: 46, startPoint y: 378, endPoint x: 92, endPoint y: 363, distance: 48.0
click at [46, 378] on icon at bounding box center [45, 376] width 7 height 7
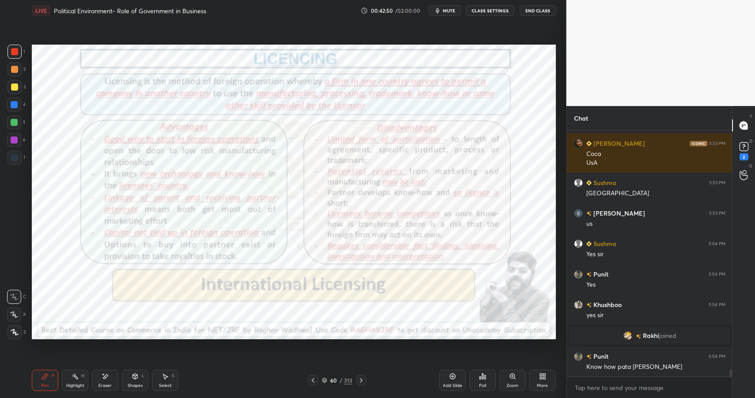
scroll to position [8362, 0]
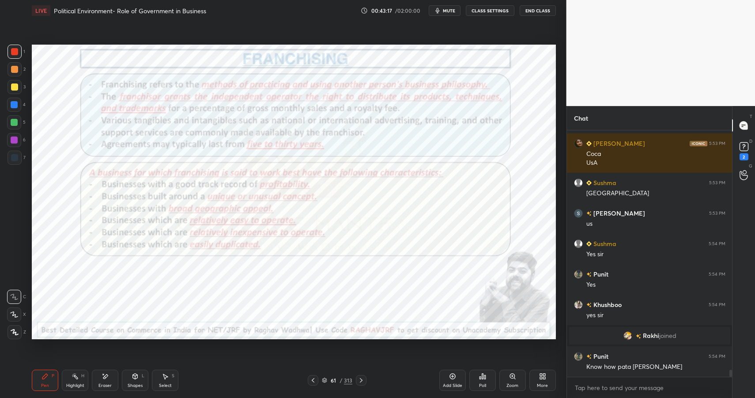
click at [85, 378] on div "Highlight H" at bounding box center [75, 380] width 26 height 21
click at [87, 378] on div "Highlight H" at bounding box center [75, 380] width 26 height 21
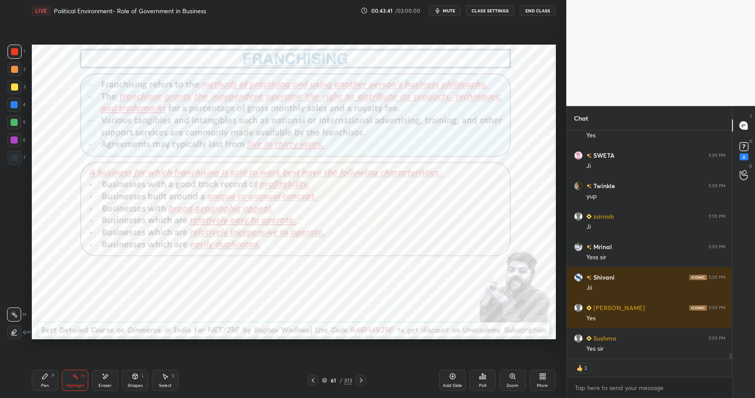
scroll to position [8777, 0]
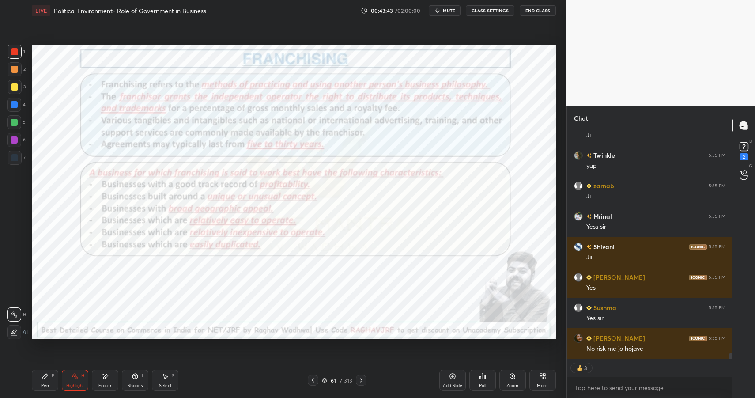
click at [531, 9] on button "End Class" at bounding box center [538, 10] width 36 height 11
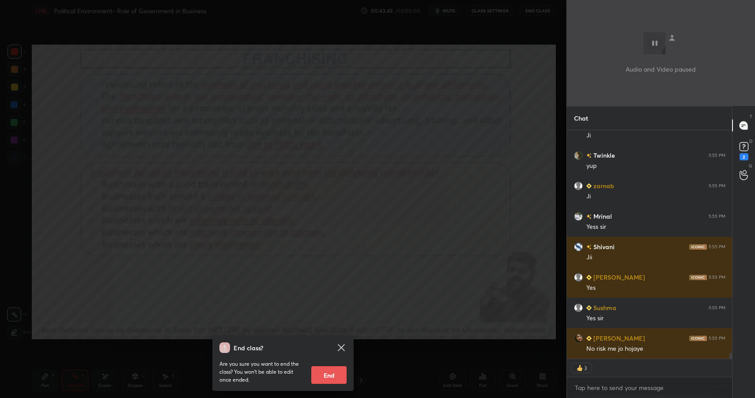
type textarea "x"
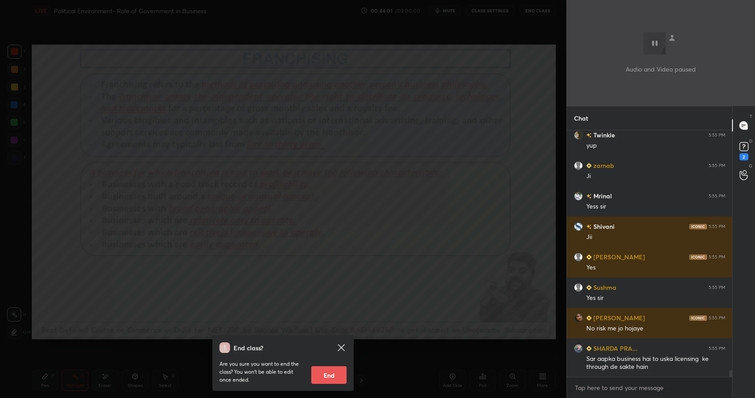
click at [256, 113] on div "End class? Are you sure you want to end the class? You won’t be able to edit on…" at bounding box center [283, 199] width 567 height 398
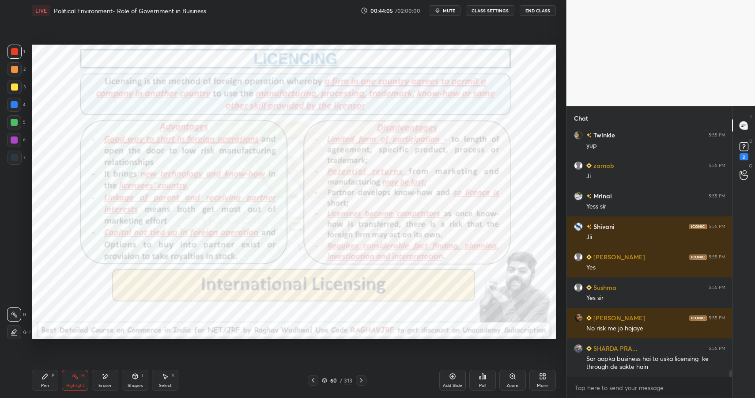
click at [457, 377] on div "Add Slide" at bounding box center [452, 380] width 26 height 21
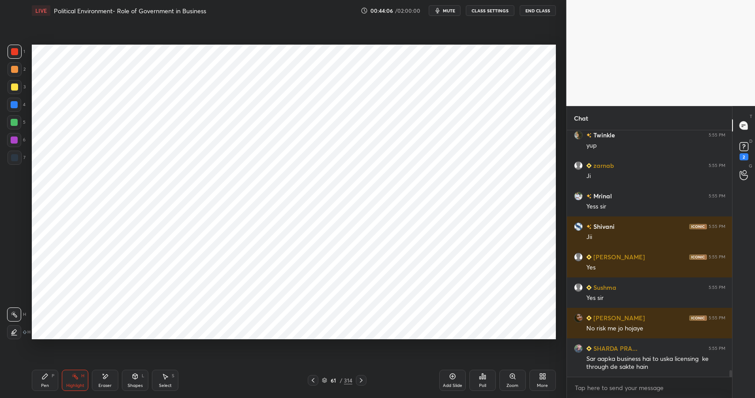
click at [139, 383] on div "Shapes" at bounding box center [135, 385] width 15 height 4
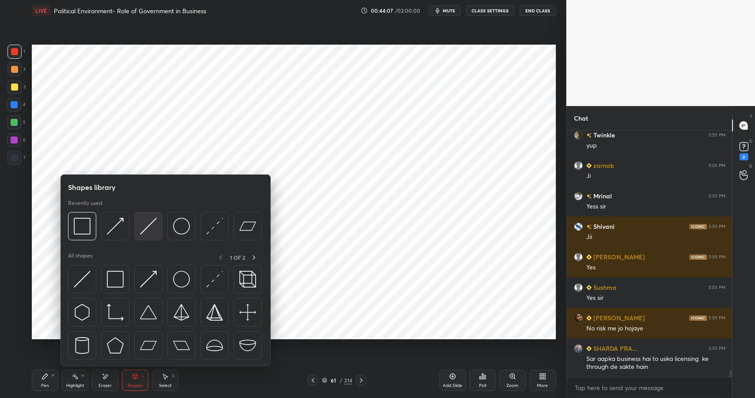
click at [143, 227] on img at bounding box center [148, 226] width 17 height 17
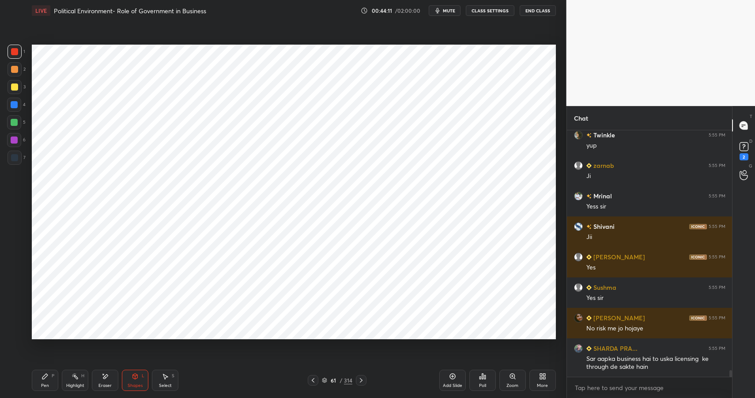
click at [47, 380] on div "Pen P" at bounding box center [45, 380] width 26 height 21
click at [51, 376] on div "Pen P" at bounding box center [45, 380] width 26 height 21
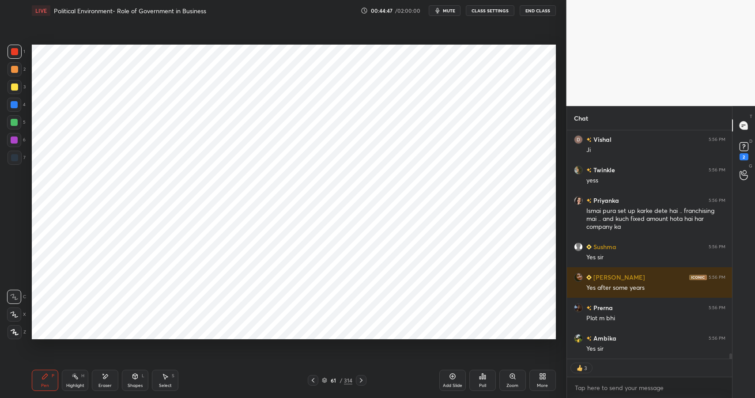
scroll to position [9258, 0]
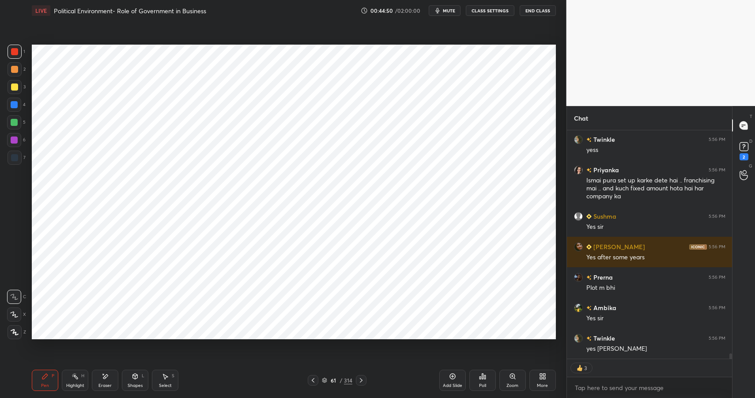
click at [38, 382] on div "Pen P" at bounding box center [45, 380] width 26 height 21
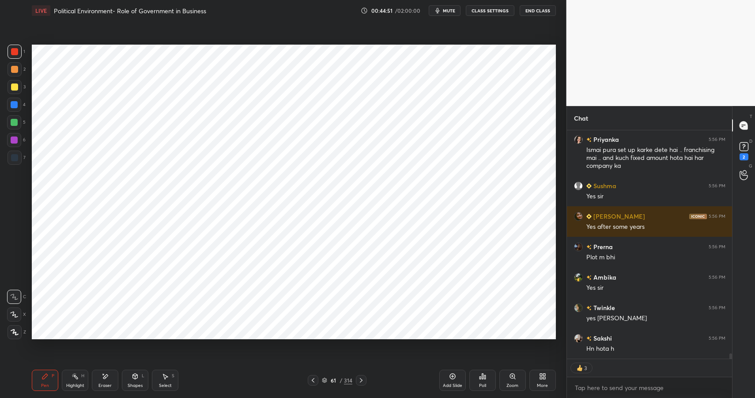
drag, startPoint x: 101, startPoint y: 382, endPoint x: 100, endPoint y: 371, distance: 12.0
click at [101, 382] on div "Eraser" at bounding box center [105, 380] width 26 height 21
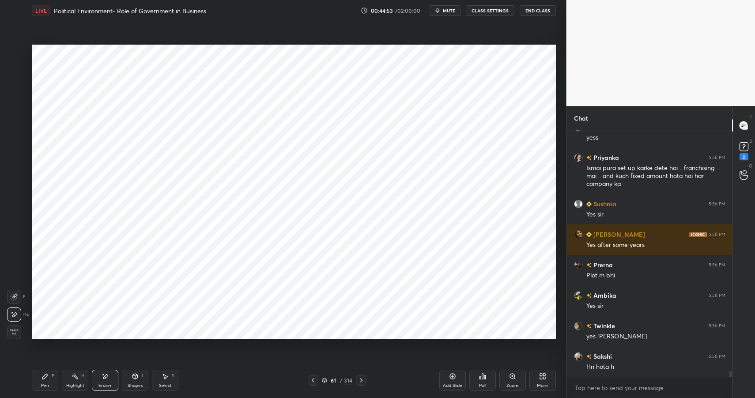
scroll to position [9270, 0]
click at [135, 383] on div "Shapes" at bounding box center [135, 385] width 15 height 4
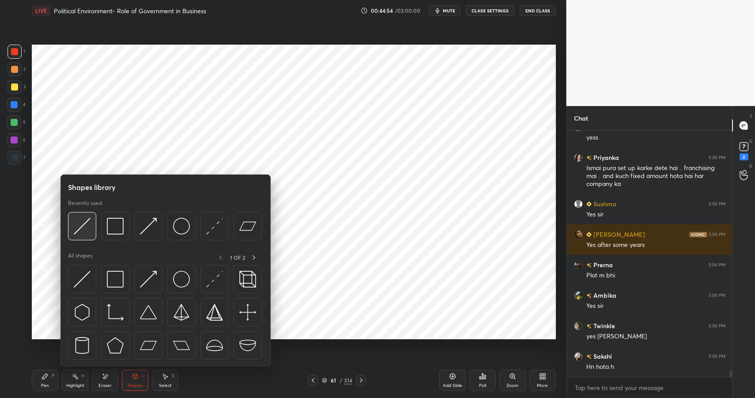
click at [84, 221] on img at bounding box center [82, 226] width 17 height 17
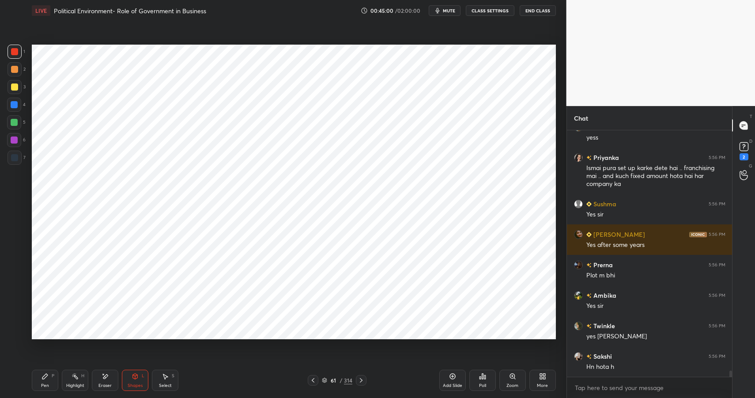
click at [38, 386] on div "Pen P" at bounding box center [45, 380] width 26 height 21
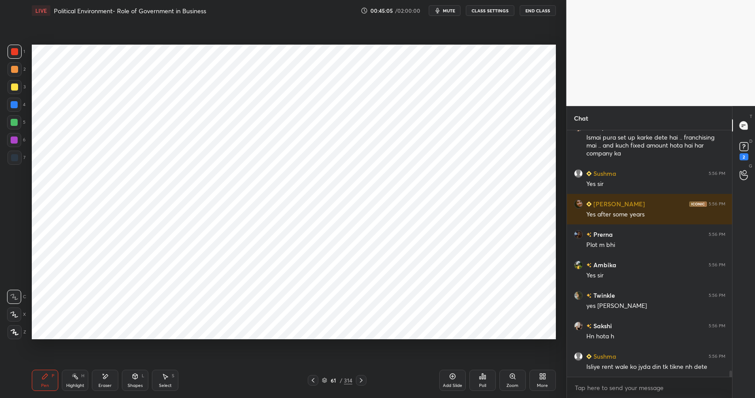
scroll to position [9331, 0]
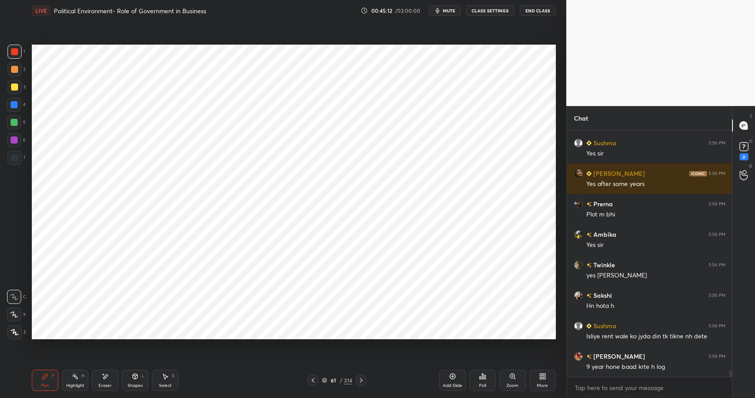
click at [133, 378] on icon at bounding box center [135, 376] width 7 height 7
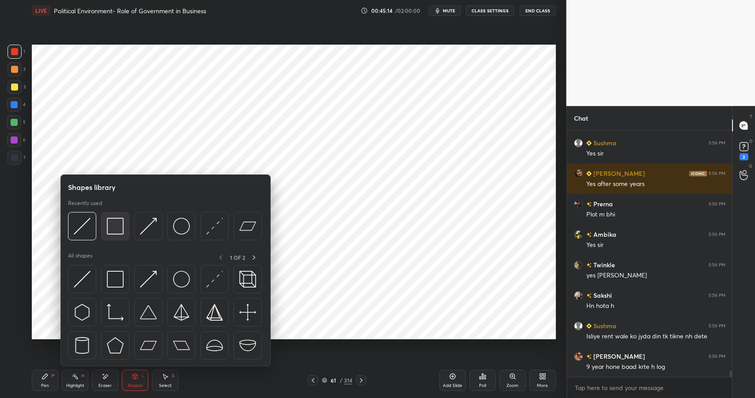
click at [112, 226] on img at bounding box center [115, 226] width 17 height 17
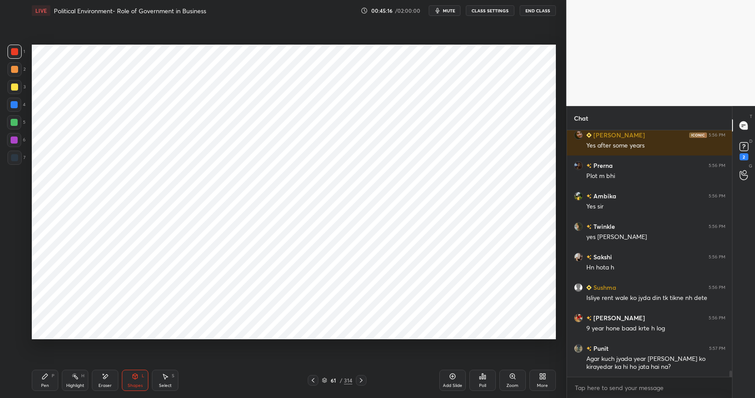
scroll to position [9416, 0]
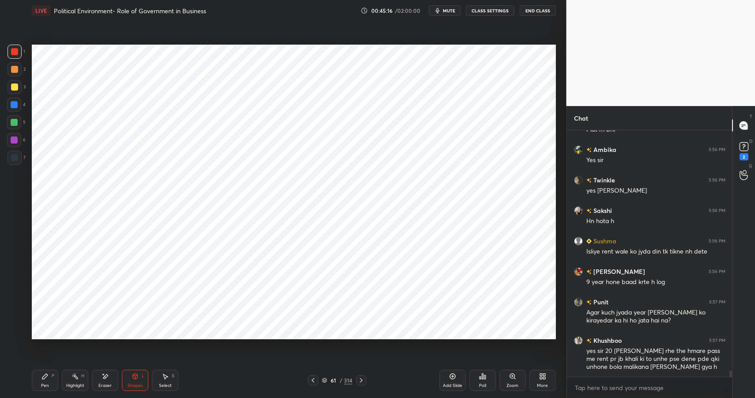
click at [43, 377] on icon at bounding box center [44, 376] width 5 height 5
click at [45, 378] on icon at bounding box center [44, 376] width 5 height 5
click at [15, 103] on div at bounding box center [14, 104] width 7 height 7
click at [16, 103] on div at bounding box center [14, 104] width 7 height 7
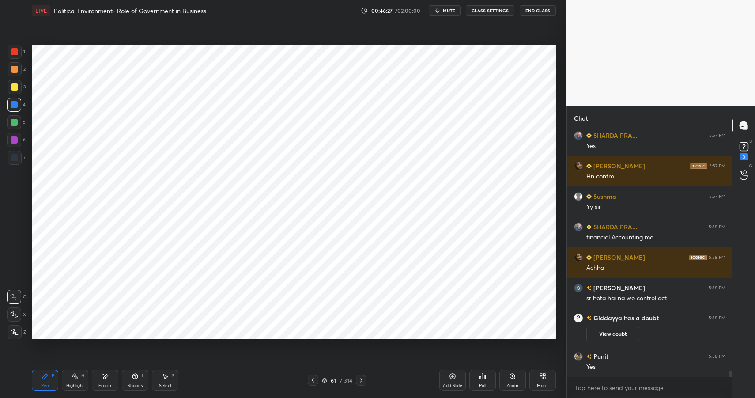
scroll to position [9368, 0]
click at [10, 137] on div at bounding box center [14, 140] width 14 height 14
click at [14, 137] on div at bounding box center [14, 139] width 7 height 7
click at [138, 383] on div "Shapes" at bounding box center [135, 385] width 15 height 4
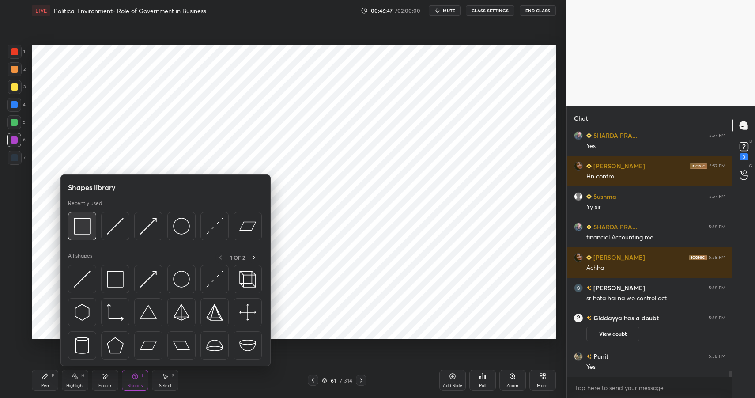
click at [77, 226] on img at bounding box center [82, 226] width 17 height 17
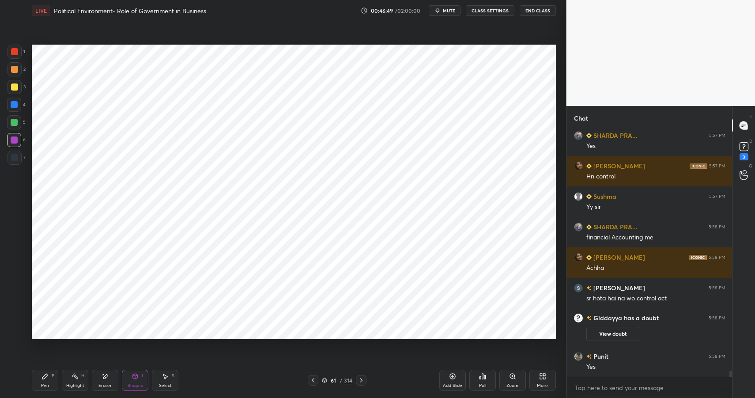
scroll to position [9376, 0]
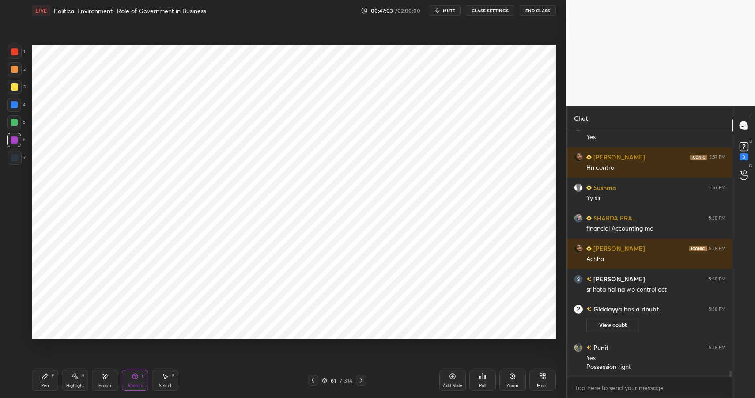
click at [75, 384] on div "Highlight" at bounding box center [75, 385] width 18 height 4
drag, startPoint x: 81, startPoint y: 384, endPoint x: 102, endPoint y: 352, distance: 39.0
click at [81, 384] on div "Highlight" at bounding box center [75, 385] width 18 height 4
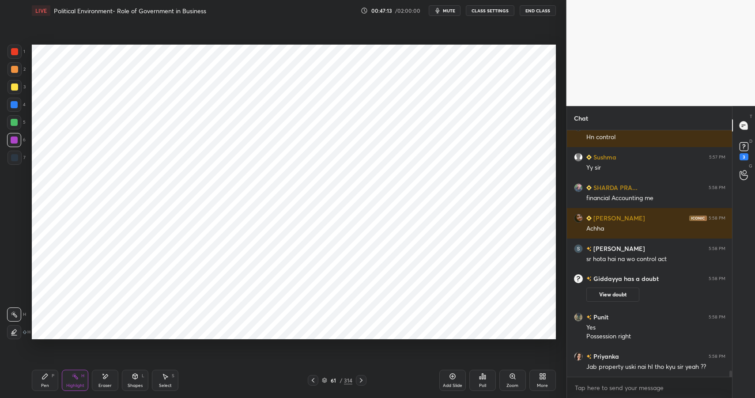
scroll to position [9437, 0]
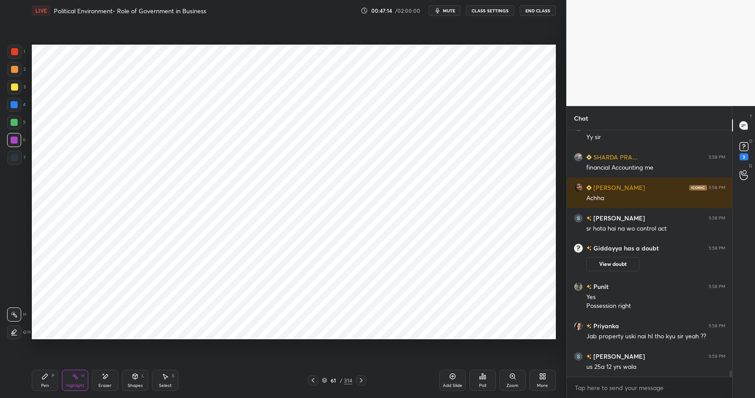
click at [41, 377] on div "Pen P" at bounding box center [45, 380] width 26 height 21
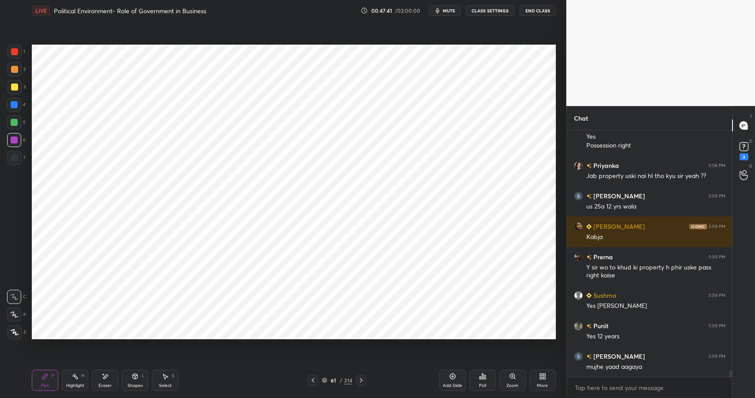
scroll to position [9628, 0]
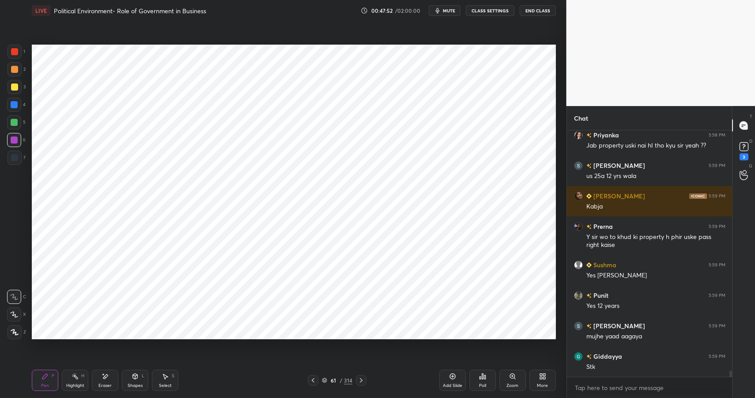
click at [48, 378] on icon at bounding box center [45, 376] width 7 height 7
click at [20, 51] on div at bounding box center [15, 52] width 14 height 14
click at [16, 52] on div at bounding box center [14, 51] width 7 height 7
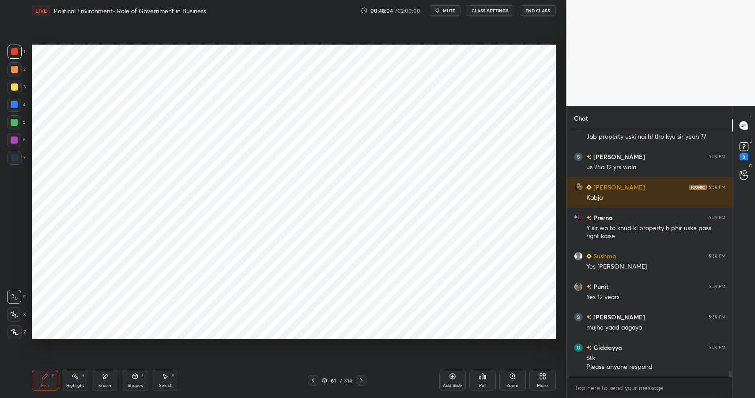
scroll to position [9667, 0]
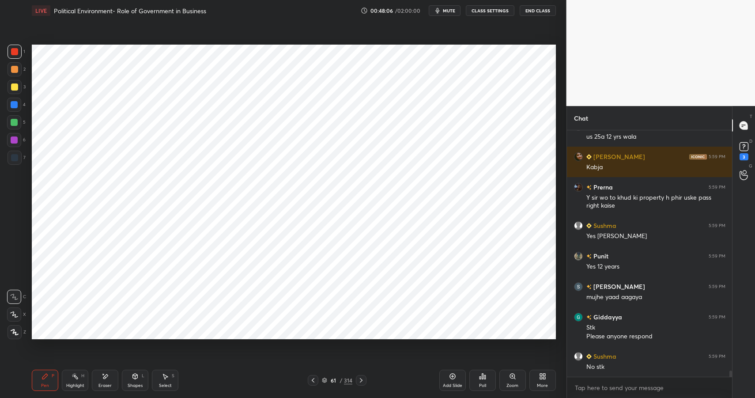
click at [136, 380] on div "Shapes L" at bounding box center [135, 380] width 26 height 21
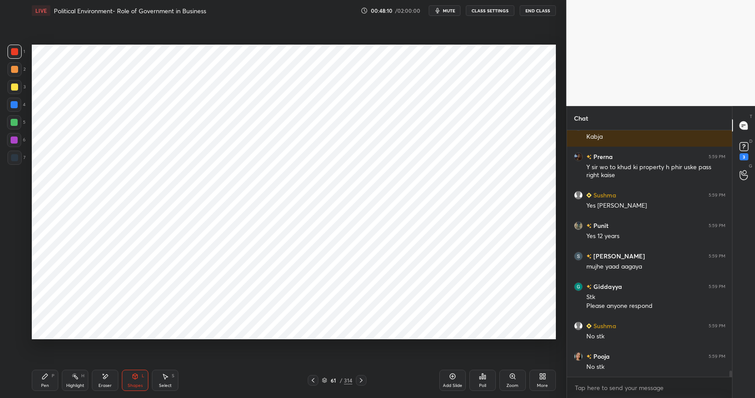
click at [41, 382] on div "Pen P" at bounding box center [45, 380] width 26 height 21
click at [45, 383] on div "Pen" at bounding box center [45, 385] width 8 height 4
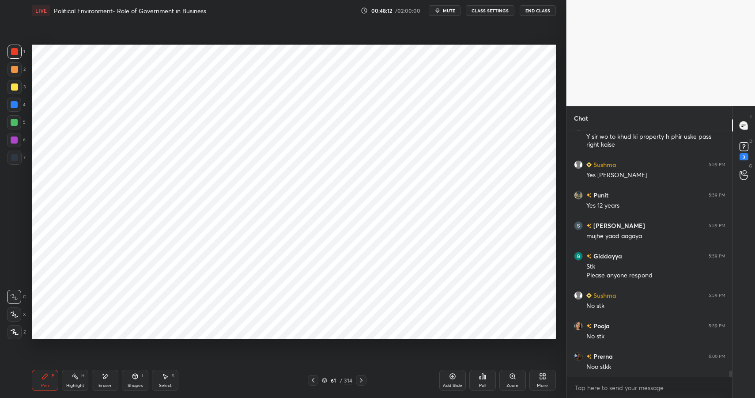
click at [17, 110] on div at bounding box center [14, 105] width 14 height 14
click at [17, 105] on div at bounding box center [14, 104] width 7 height 7
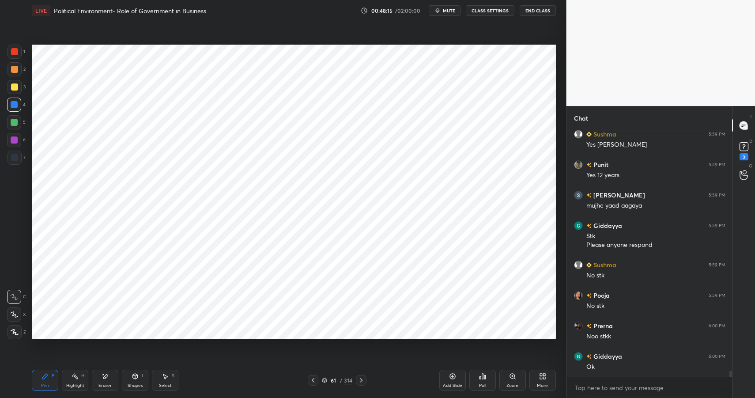
click at [16, 144] on div at bounding box center [14, 140] width 14 height 14
click at [16, 141] on div at bounding box center [14, 139] width 7 height 7
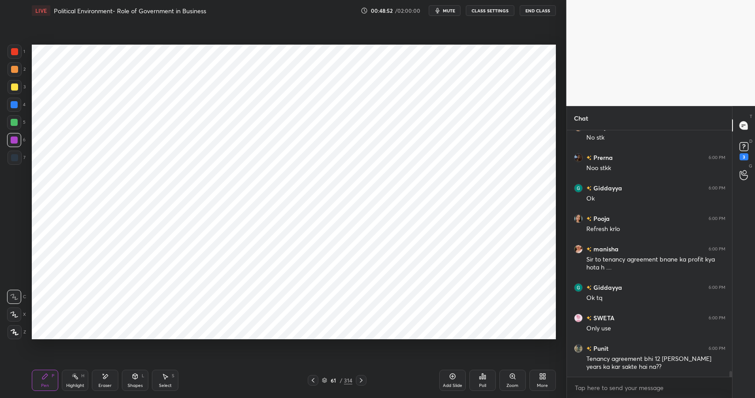
scroll to position [9958, 0]
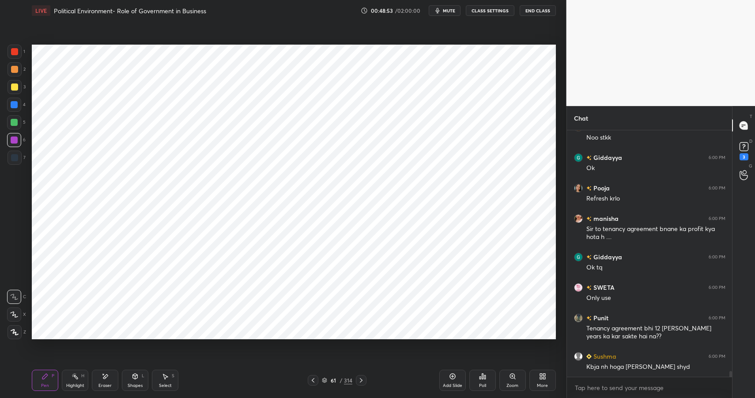
click at [17, 119] on div at bounding box center [14, 122] width 14 height 14
click at [17, 119] on div at bounding box center [14, 122] width 7 height 7
click at [43, 382] on div "Pen P" at bounding box center [45, 380] width 26 height 21
click at [50, 382] on div "Pen P" at bounding box center [45, 380] width 26 height 21
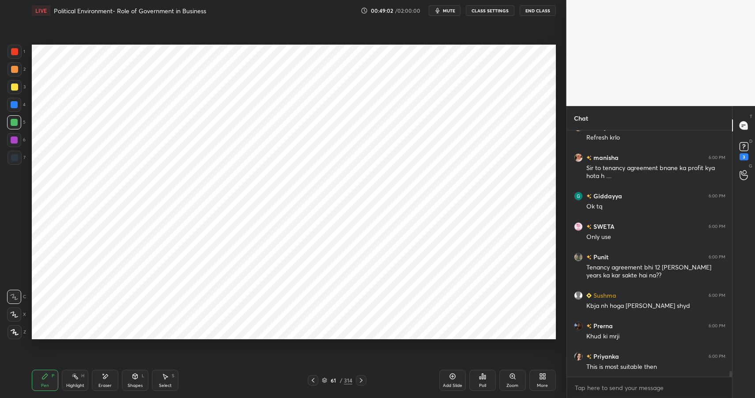
scroll to position [10049, 0]
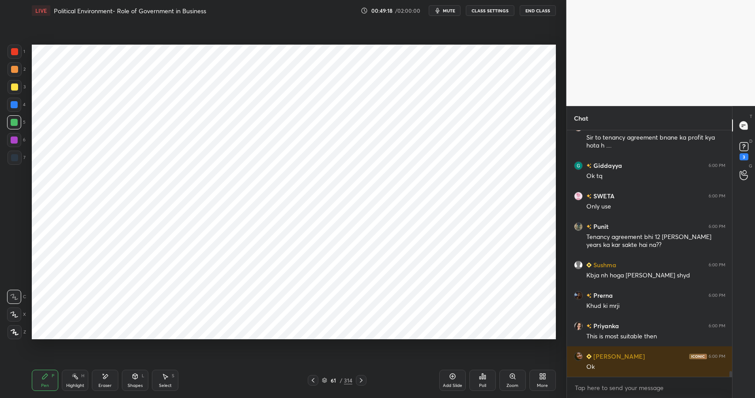
click at [99, 383] on div "Eraser" at bounding box center [104, 385] width 13 height 4
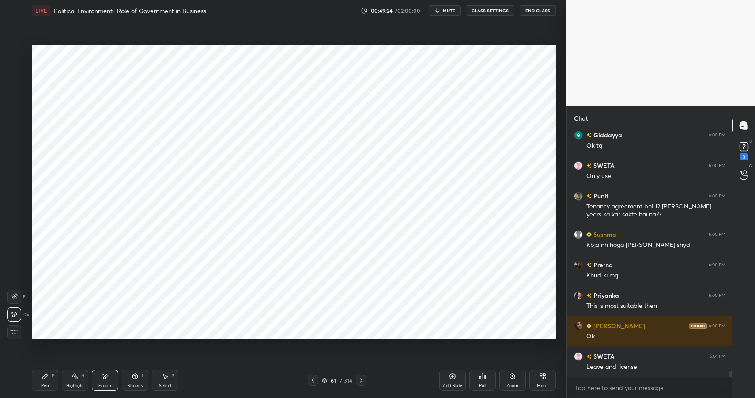
click at [71, 386] on div "Highlight" at bounding box center [75, 385] width 18 height 4
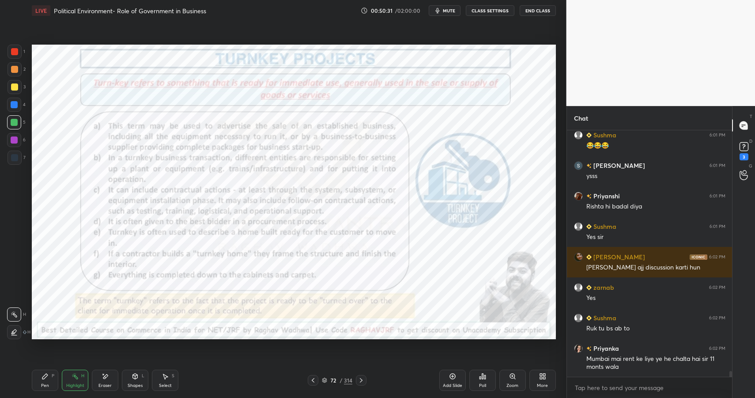
scroll to position [10605, 0]
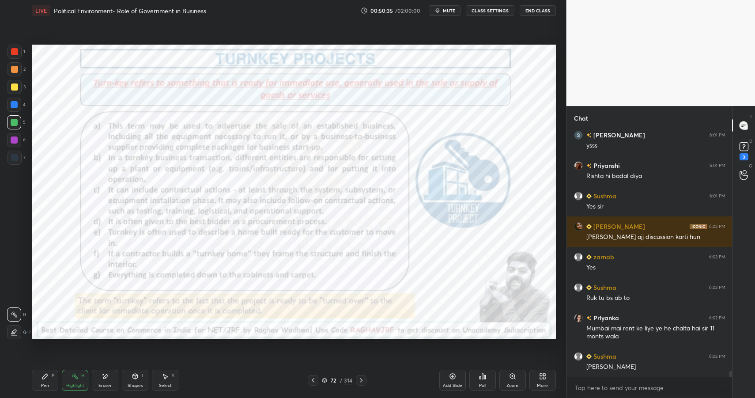
click at [83, 379] on div "Highlight H" at bounding box center [75, 380] width 26 height 21
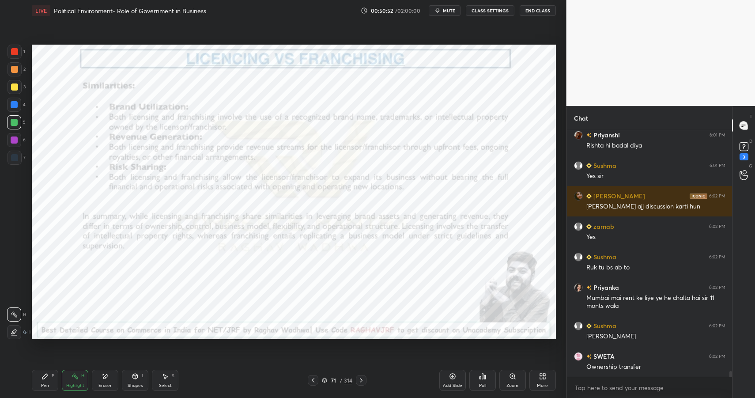
click at [447, 375] on div "Add Slide" at bounding box center [452, 380] width 26 height 21
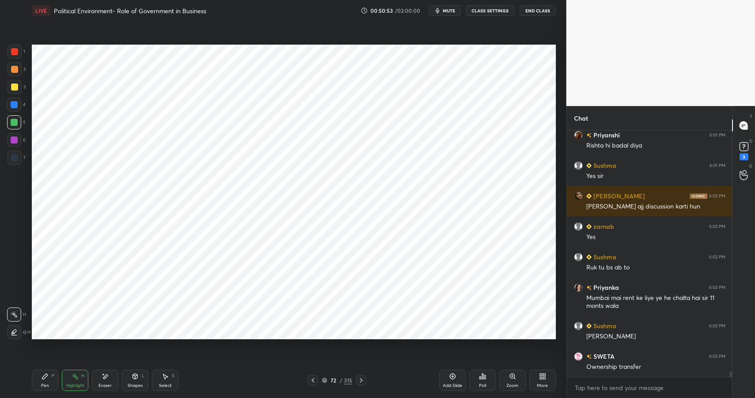
click at [39, 381] on div "Pen P" at bounding box center [45, 380] width 26 height 21
click at [15, 53] on div at bounding box center [14, 51] width 7 height 7
drag, startPoint x: 14, startPoint y: 53, endPoint x: 6, endPoint y: 44, distance: 12.5
click at [14, 53] on div at bounding box center [14, 51] width 7 height 7
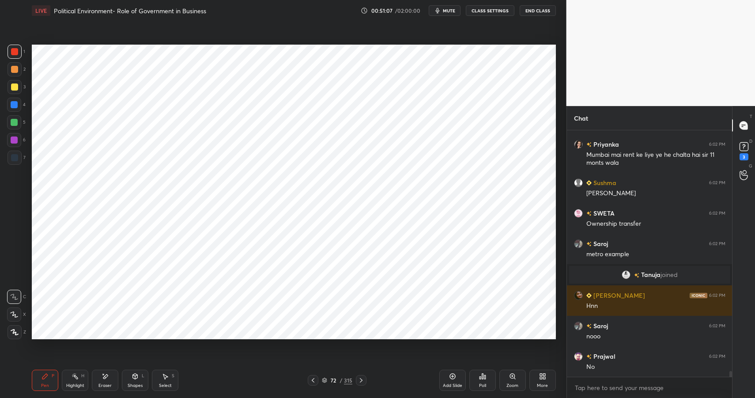
scroll to position [10376, 0]
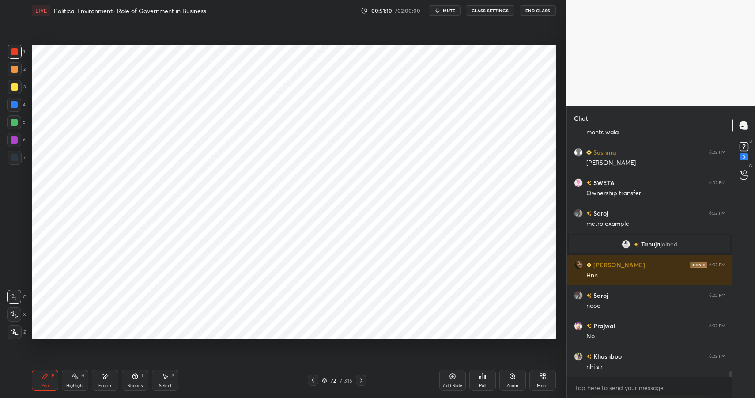
drag, startPoint x: 135, startPoint y: 376, endPoint x: 134, endPoint y: 366, distance: 9.8
click at [135, 376] on icon at bounding box center [135, 377] width 0 height 3
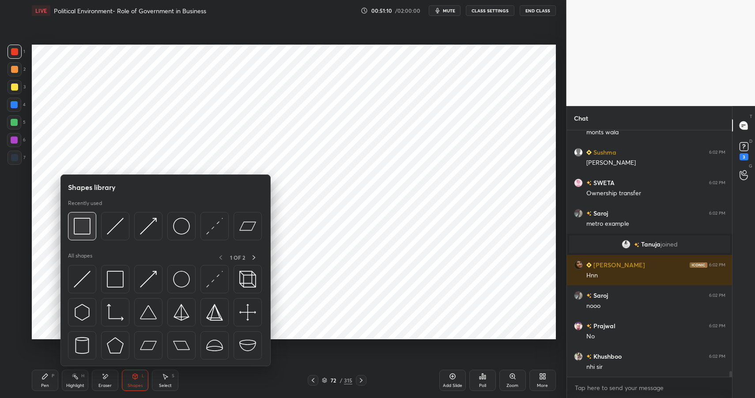
click at [80, 225] on img at bounding box center [82, 226] width 17 height 17
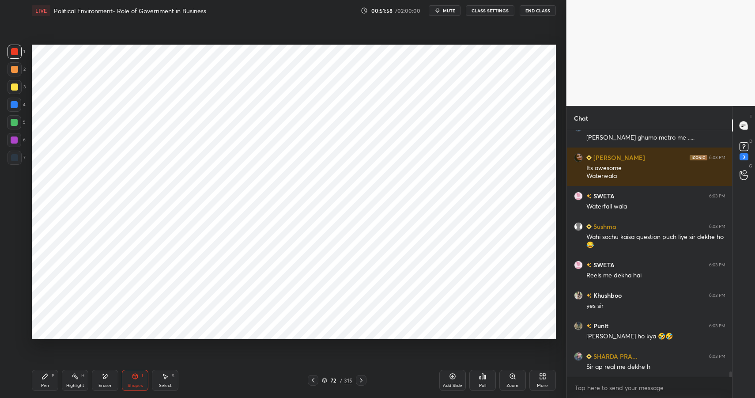
scroll to position [10879, 0]
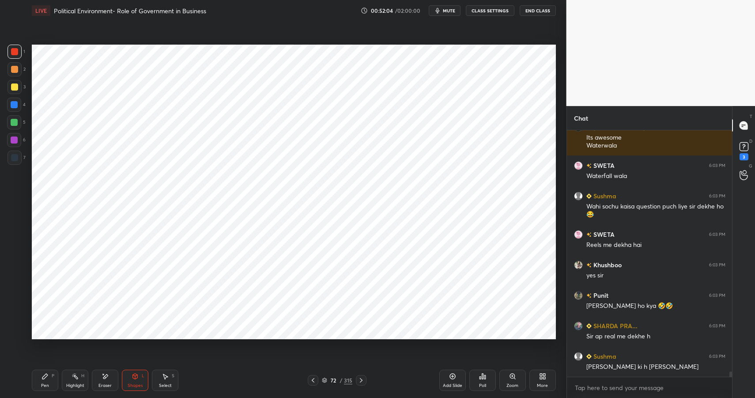
click at [143, 389] on div "Shapes L" at bounding box center [135, 380] width 26 height 21
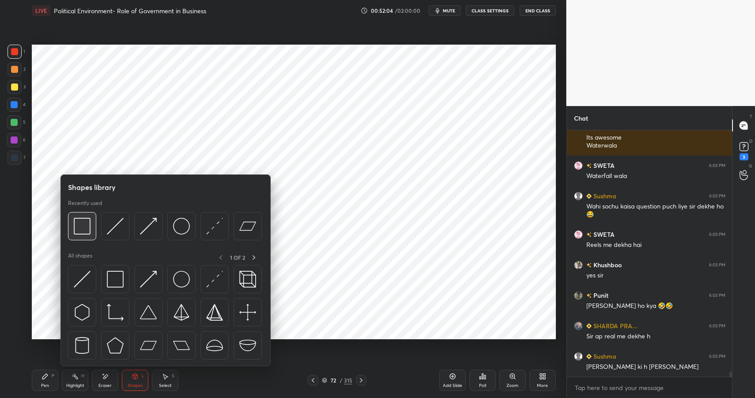
click at [82, 223] on img at bounding box center [82, 226] width 17 height 17
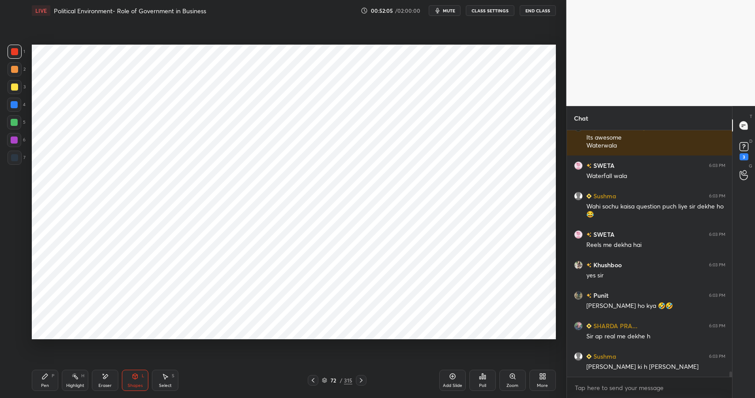
click at [16, 102] on div at bounding box center [14, 104] width 7 height 7
drag, startPoint x: 15, startPoint y: 102, endPoint x: 26, endPoint y: 105, distance: 10.6
click at [19, 103] on div at bounding box center [14, 105] width 14 height 14
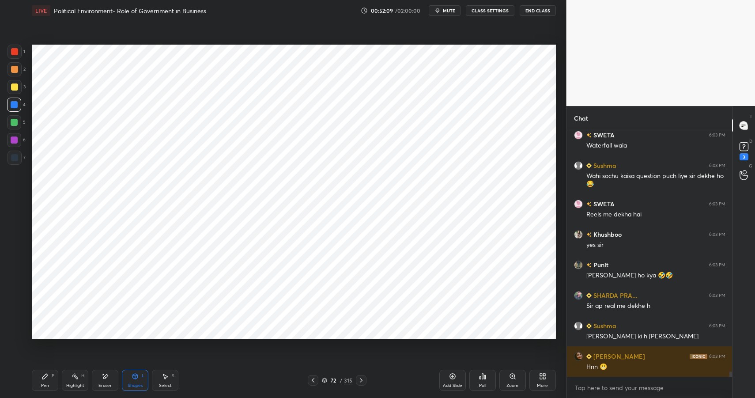
drag, startPoint x: 139, startPoint y: 378, endPoint x: 142, endPoint y: 368, distance: 10.3
click at [139, 378] on div "Shapes L" at bounding box center [135, 380] width 26 height 21
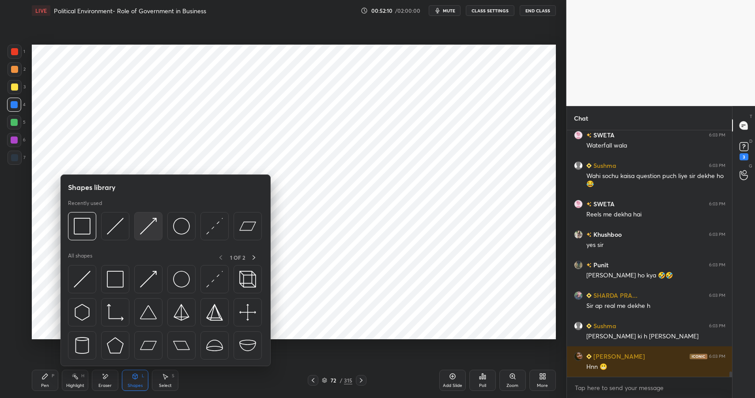
click at [150, 222] on img at bounding box center [148, 226] width 17 height 17
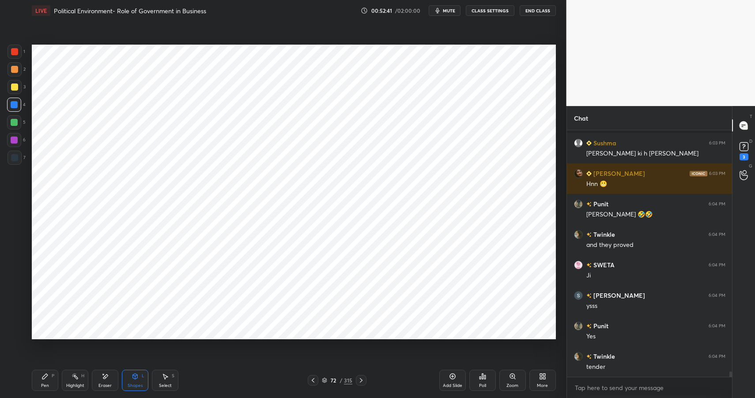
scroll to position [11131, 0]
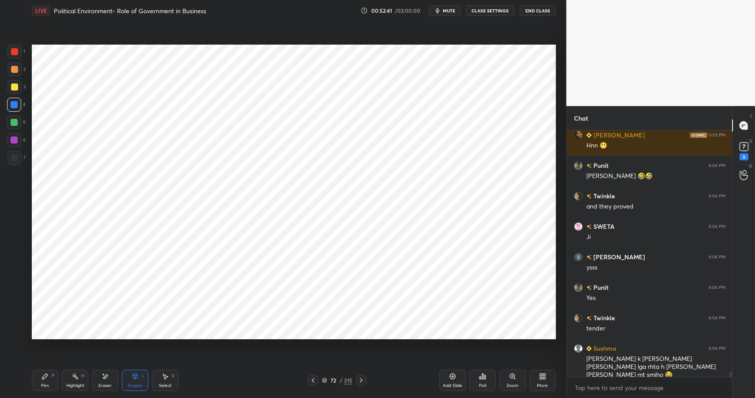
click at [80, 377] on div "Highlight H" at bounding box center [75, 380] width 26 height 21
click at [98, 379] on div "Eraser" at bounding box center [105, 380] width 26 height 21
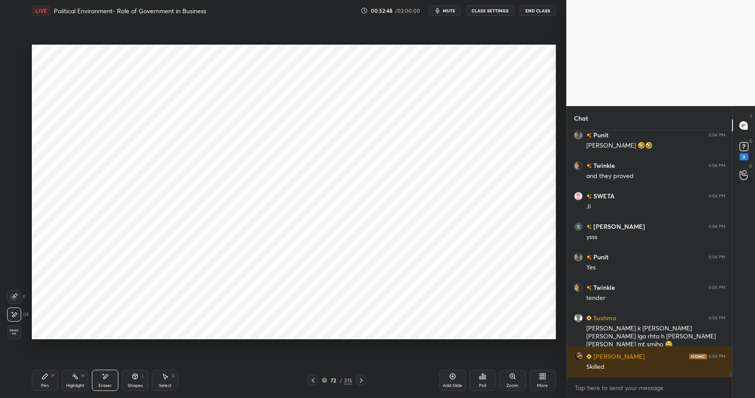
click at [48, 380] on div "Pen P" at bounding box center [45, 380] width 26 height 21
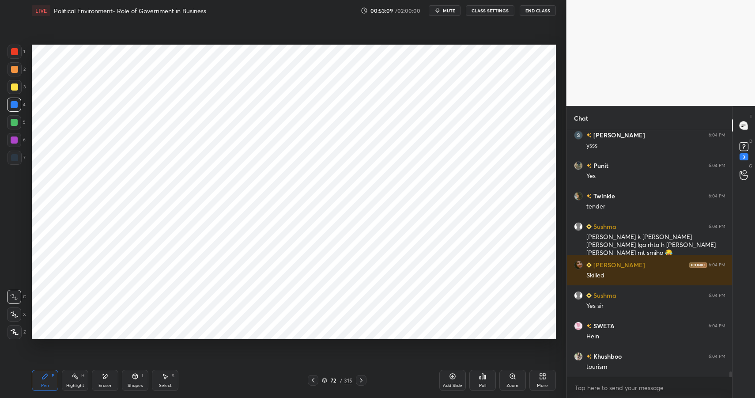
scroll to position [11283, 0]
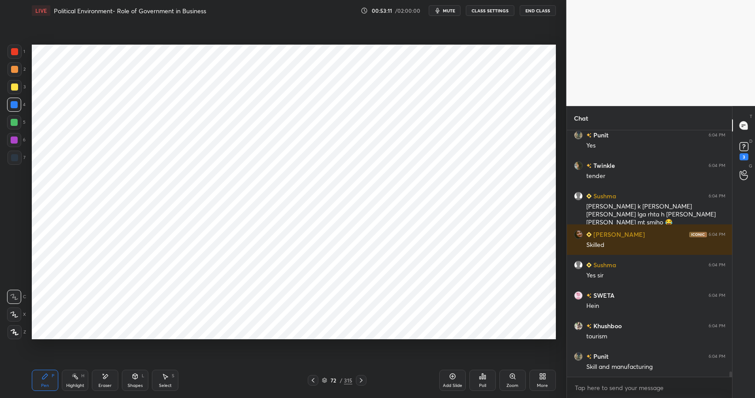
click at [77, 380] on div "Highlight H" at bounding box center [75, 380] width 26 height 21
click at [87, 379] on div "Highlight H" at bounding box center [75, 380] width 26 height 21
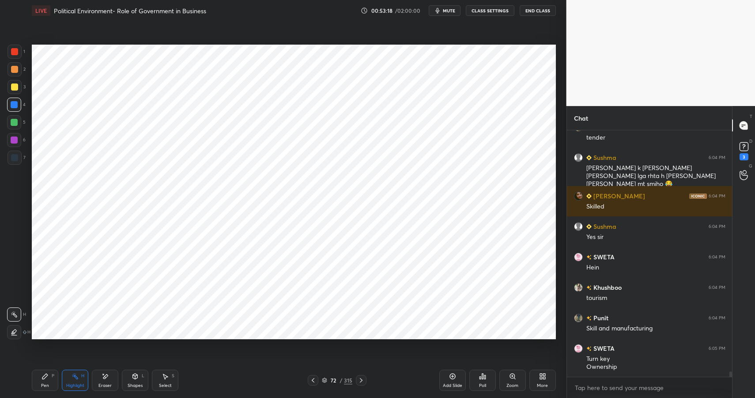
click at [48, 391] on div "Pen P Highlight H Eraser Shapes L Select S 72 / 315 Add Slide Poll Zoom More" at bounding box center [294, 380] width 524 height 35
click at [49, 387] on div "Pen P" at bounding box center [45, 380] width 26 height 21
click at [14, 140] on div at bounding box center [14, 139] width 7 height 7
drag, startPoint x: 14, startPoint y: 140, endPoint x: 28, endPoint y: 139, distance: 14.1
click at [14, 140] on div at bounding box center [14, 139] width 7 height 7
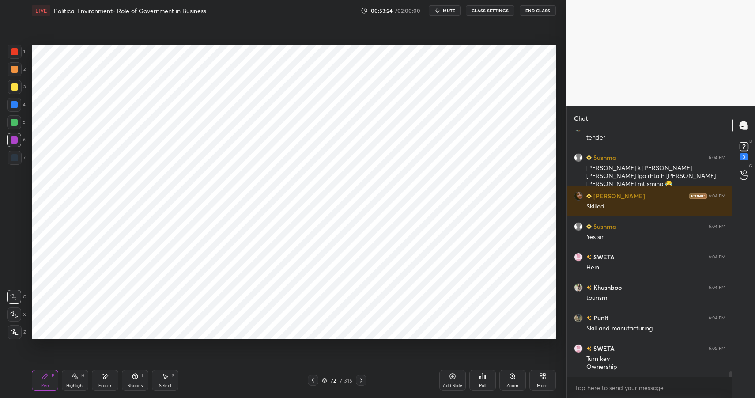
drag, startPoint x: 129, startPoint y: 382, endPoint x: 129, endPoint y: 372, distance: 9.7
click at [129, 382] on div "Shapes L" at bounding box center [135, 380] width 26 height 21
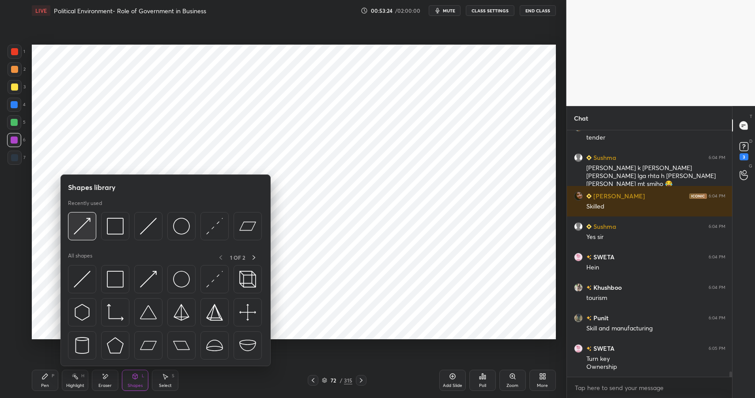
click at [90, 230] on div at bounding box center [82, 226] width 28 height 28
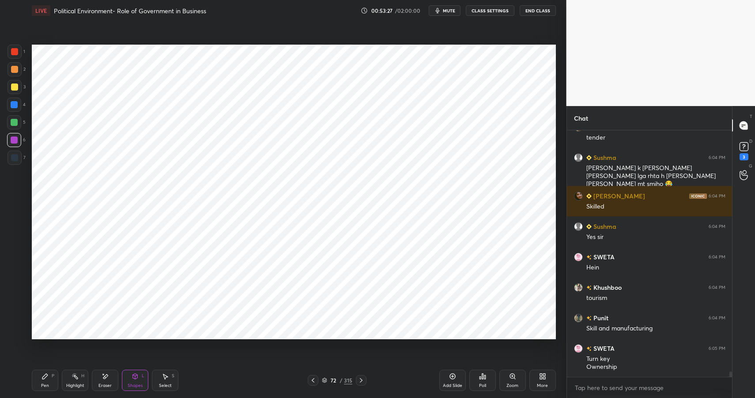
scroll to position [11352, 0]
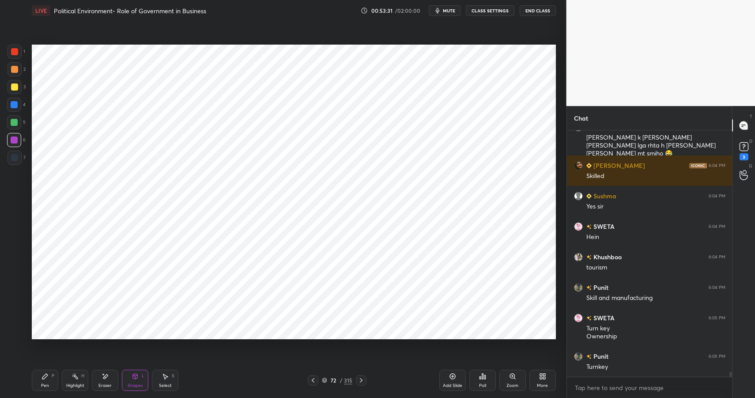
click at [71, 378] on div "Highlight H" at bounding box center [75, 380] width 26 height 21
click at [80, 378] on div "Highlight H" at bounding box center [75, 380] width 26 height 21
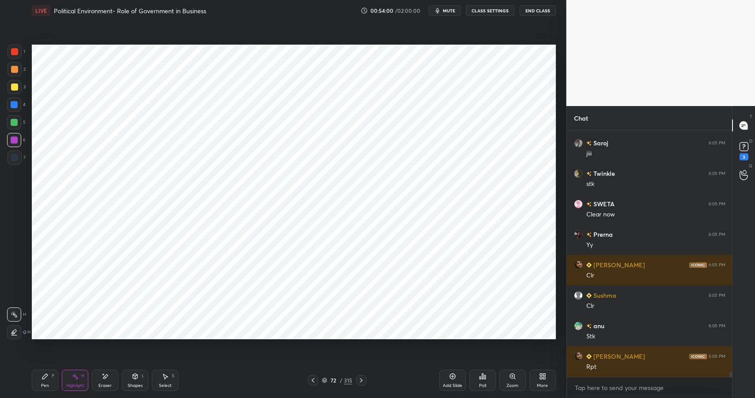
scroll to position [11947, 0]
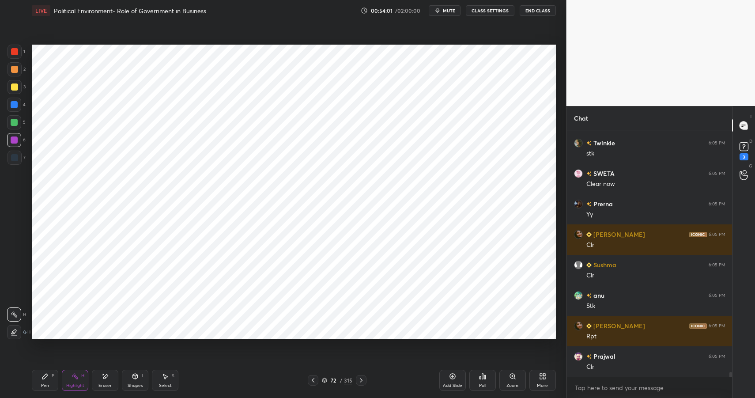
drag, startPoint x: 61, startPoint y: 379, endPoint x: 57, endPoint y: 381, distance: 4.9
click at [57, 381] on div "Pen P Highlight H Eraser Shapes L Select S" at bounding box center [134, 380] width 204 height 21
click at [45, 380] on div "Pen P" at bounding box center [45, 380] width 26 height 21
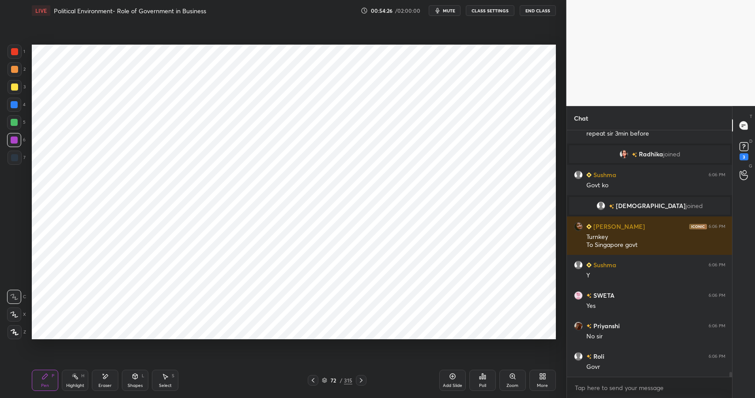
scroll to position [11752, 0]
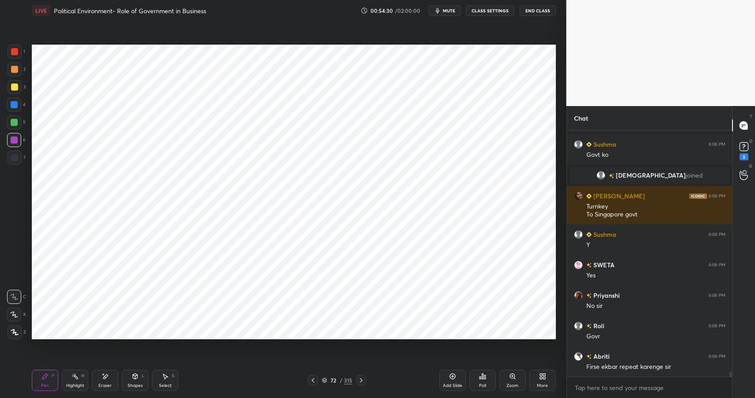
click at [79, 383] on div "Highlight" at bounding box center [75, 385] width 18 height 4
click at [79, 378] on div "Highlight H" at bounding box center [75, 380] width 26 height 21
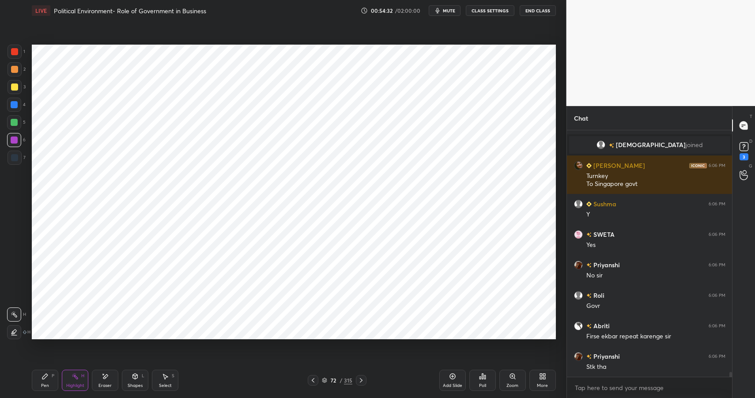
click at [49, 380] on div "Pen P" at bounding box center [45, 380] width 26 height 21
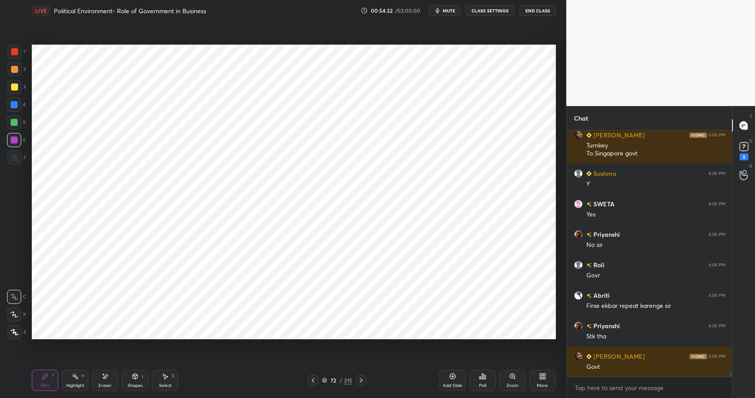
click at [18, 125] on div at bounding box center [14, 122] width 14 height 14
drag, startPoint x: 19, startPoint y: 126, endPoint x: 29, endPoint y: 130, distance: 11.3
click at [19, 126] on div at bounding box center [14, 122] width 14 height 14
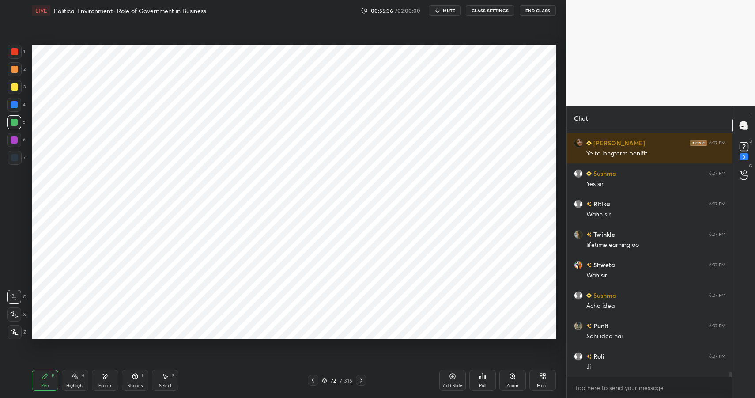
scroll to position [12674, 0]
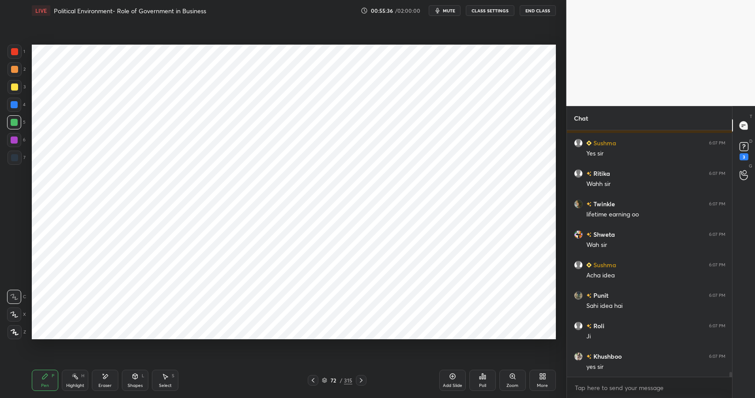
click at [12, 54] on div at bounding box center [14, 51] width 7 height 7
click at [15, 50] on div at bounding box center [14, 51] width 7 height 7
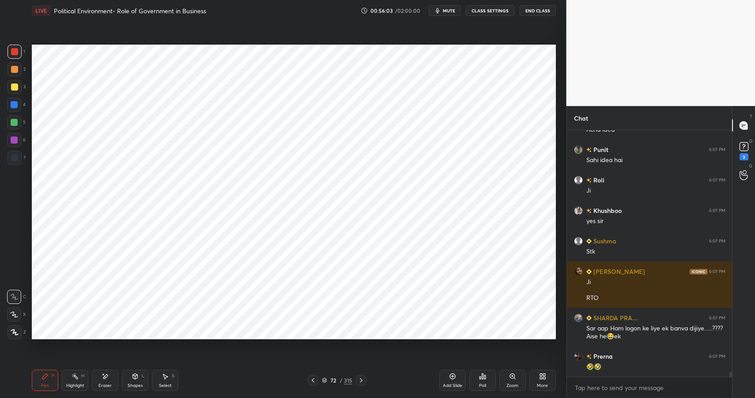
scroll to position [12851, 0]
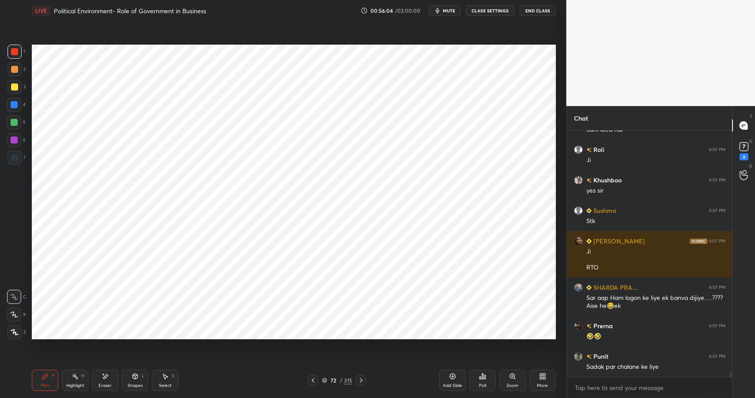
click at [28, 292] on div "1 2 3 4 5 6 7 C X Z E E Erase all H H LIVE Political Environment- Role of Gover…" at bounding box center [280, 199] width 560 height 398
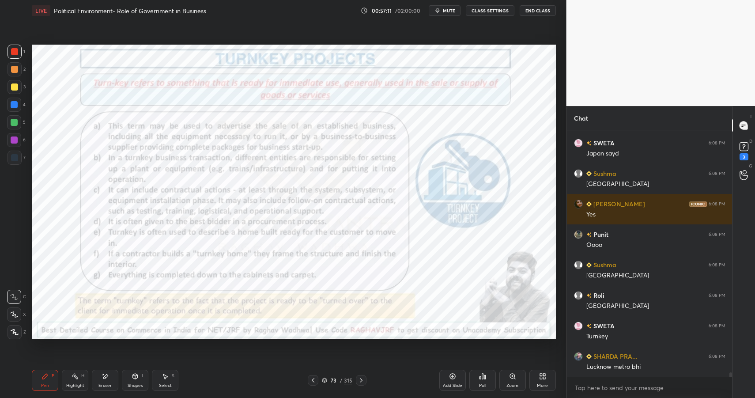
scroll to position [13834, 0]
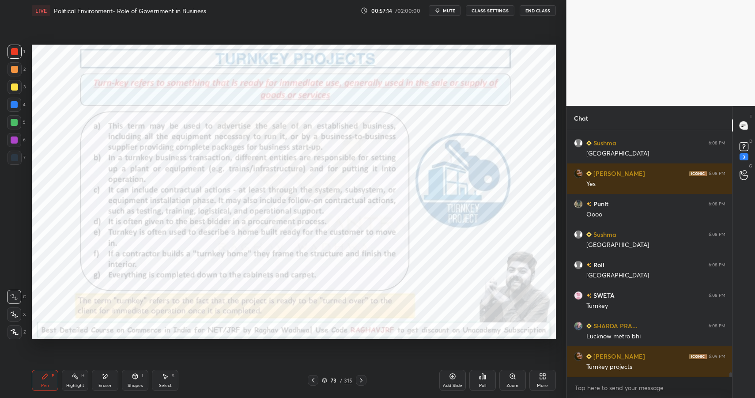
drag, startPoint x: 57, startPoint y: 386, endPoint x: 65, endPoint y: 380, distance: 9.8
click at [58, 384] on div "Pen P" at bounding box center [45, 380] width 26 height 21
click at [65, 380] on div "Highlight H" at bounding box center [75, 380] width 26 height 21
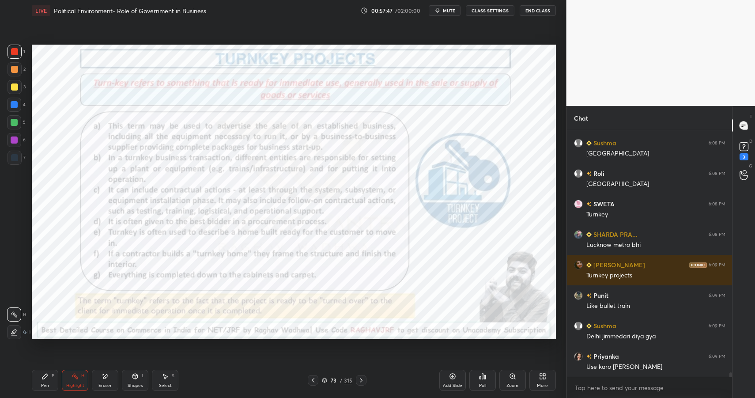
scroll to position [13956, 0]
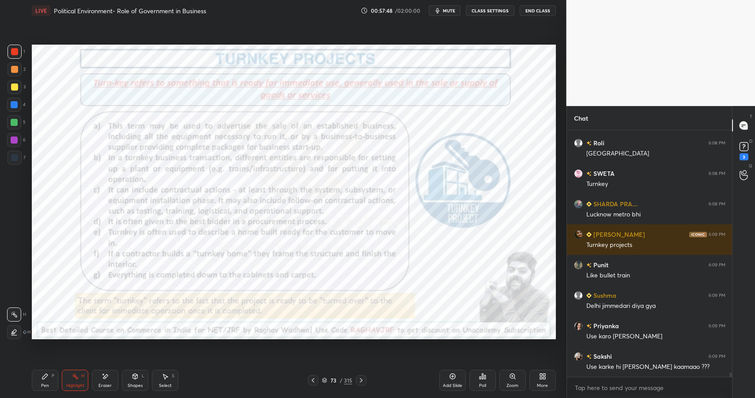
click at [41, 379] on div "Pen P" at bounding box center [45, 380] width 26 height 21
click at [43, 381] on div "Pen P" at bounding box center [45, 380] width 26 height 21
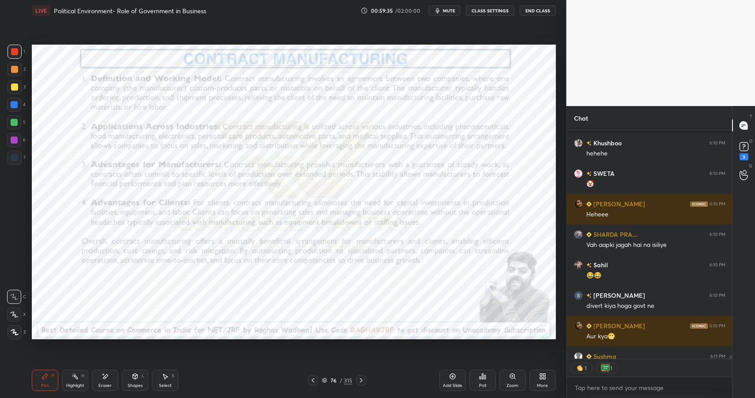
scroll to position [14470, 0]
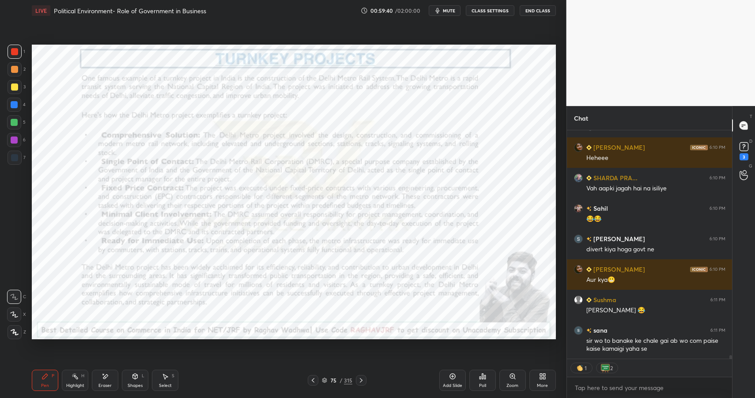
drag, startPoint x: 463, startPoint y: 368, endPoint x: 452, endPoint y: 352, distance: 19.0
click at [463, 368] on div "Add Slide Poll Zoom More" at bounding box center [497, 379] width 117 height 49
click at [457, 375] on div "Add Slide" at bounding box center [452, 380] width 26 height 21
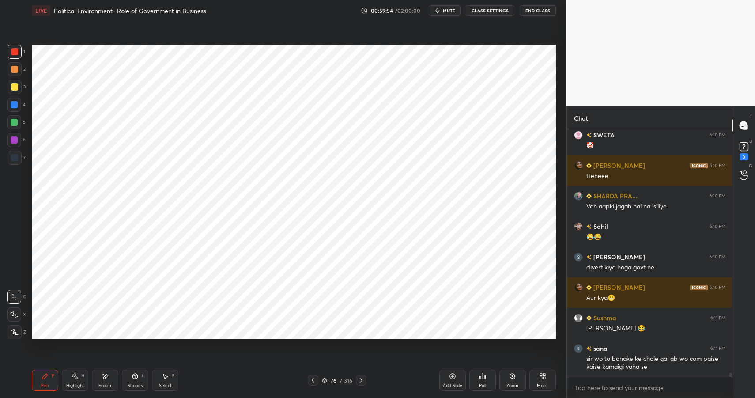
scroll to position [14482, 0]
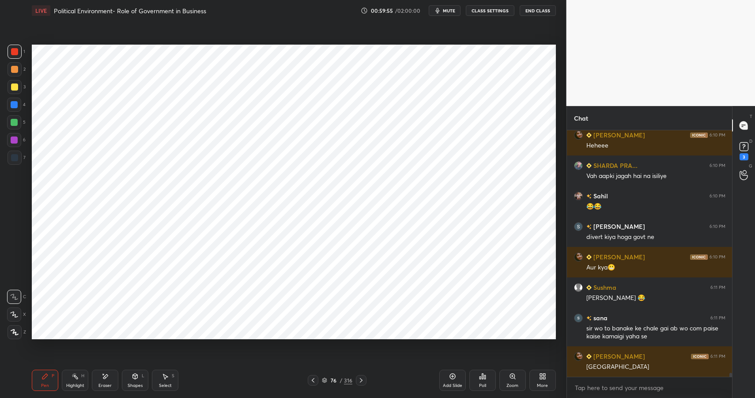
click at [14, 105] on div at bounding box center [14, 104] width 7 height 7
drag, startPoint x: 15, startPoint y: 102, endPoint x: 26, endPoint y: 98, distance: 12.1
click at [16, 102] on div at bounding box center [14, 104] width 7 height 7
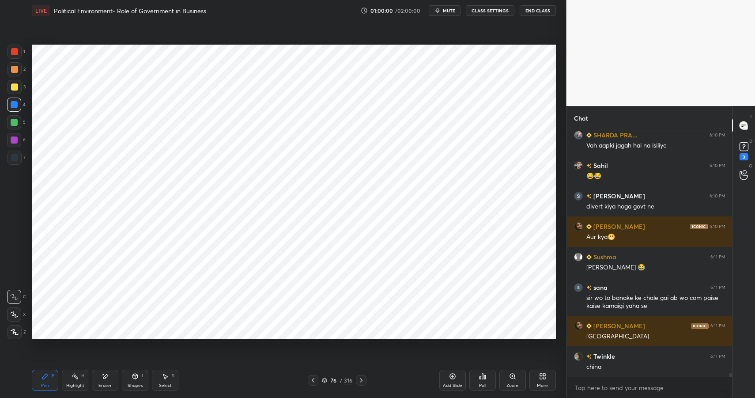
scroll to position [14543, 0]
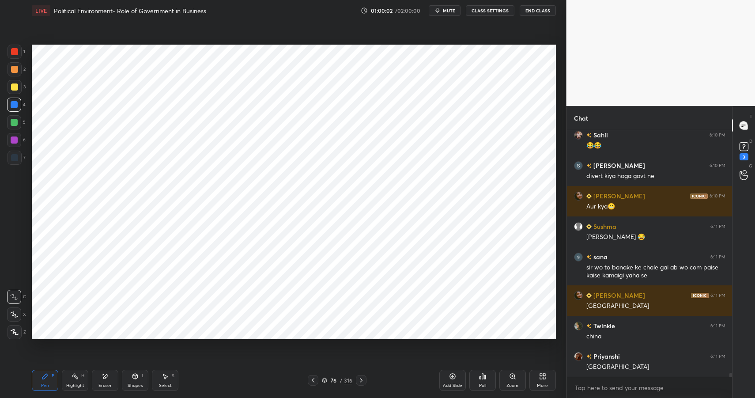
click at [20, 52] on div at bounding box center [15, 52] width 14 height 14
drag, startPoint x: 21, startPoint y: 53, endPoint x: 26, endPoint y: 54, distance: 5.5
click at [21, 53] on div at bounding box center [15, 52] width 14 height 14
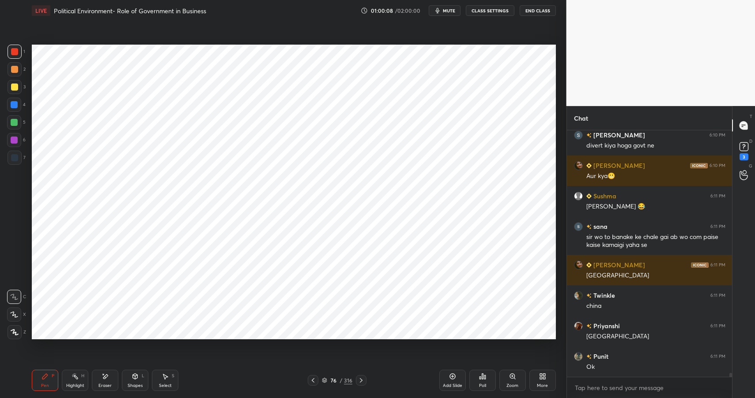
scroll to position [14604, 0]
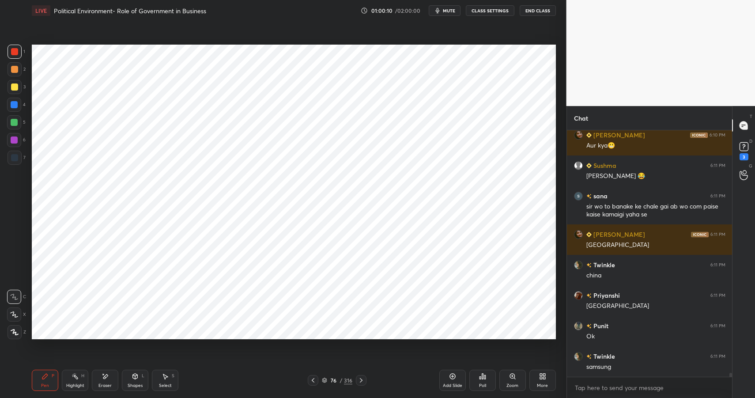
click at [11, 103] on div at bounding box center [14, 104] width 7 height 7
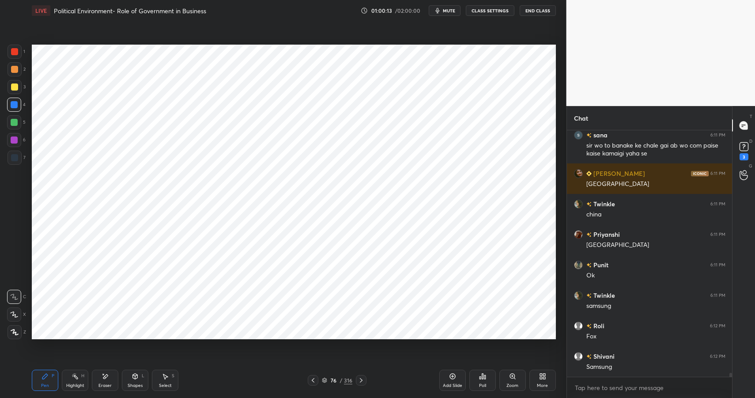
scroll to position [14757, 0]
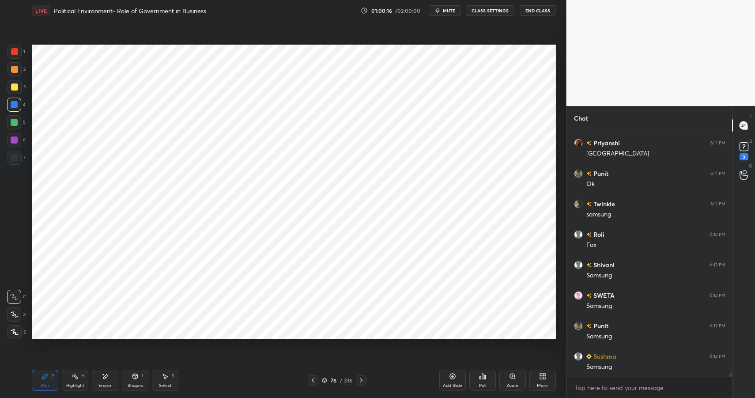
click at [15, 53] on div at bounding box center [14, 51] width 7 height 7
click at [16, 53] on div at bounding box center [14, 51] width 7 height 7
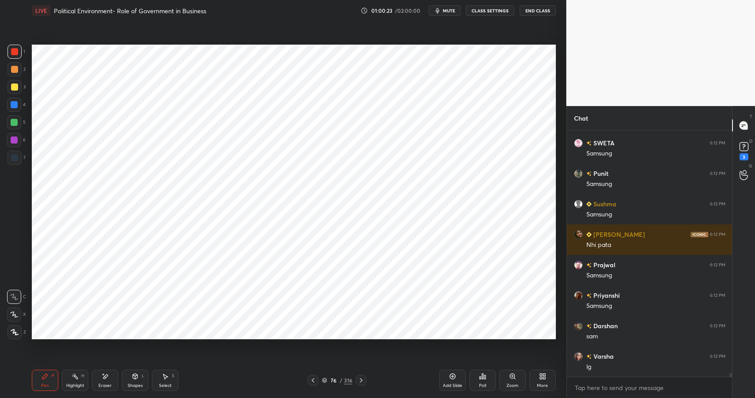
scroll to position [14939, 0]
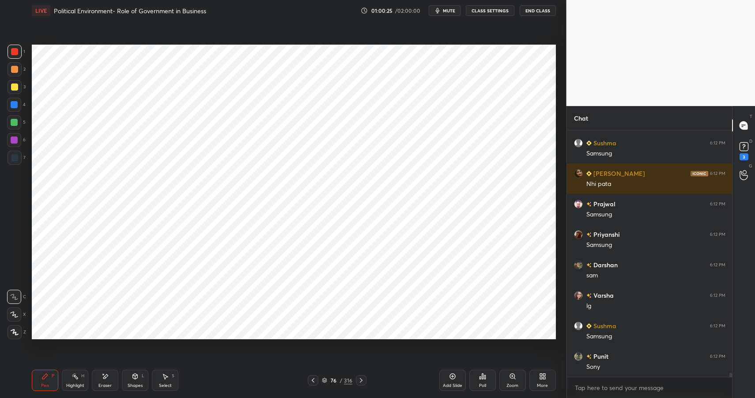
click at [15, 106] on div at bounding box center [14, 104] width 7 height 7
click at [16, 106] on div at bounding box center [14, 104] width 7 height 7
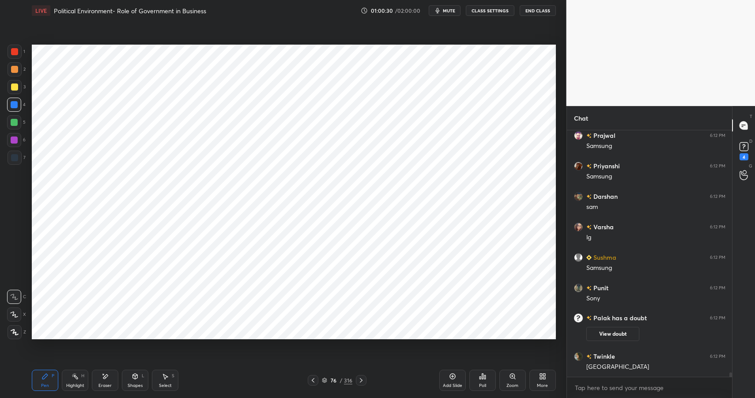
scroll to position [14107, 0]
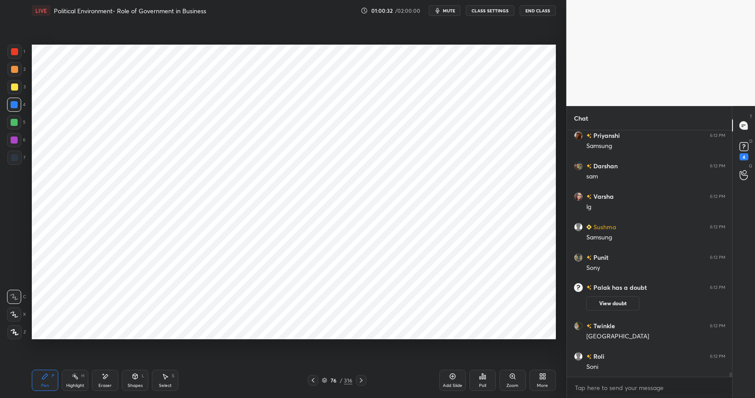
click at [9, 129] on div at bounding box center [14, 122] width 14 height 14
click at [11, 129] on div at bounding box center [14, 122] width 14 height 14
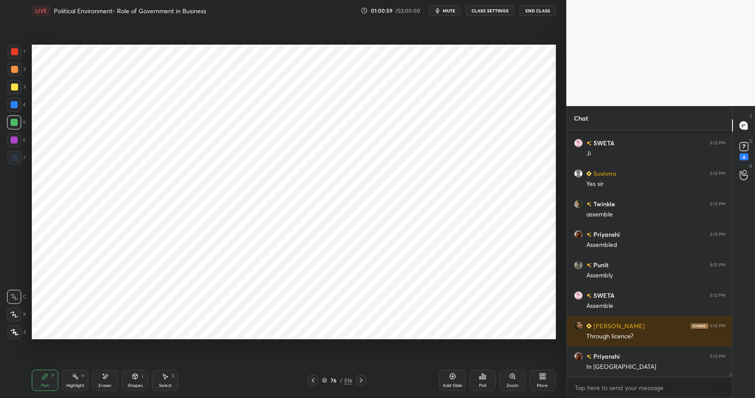
scroll to position [14414, 0]
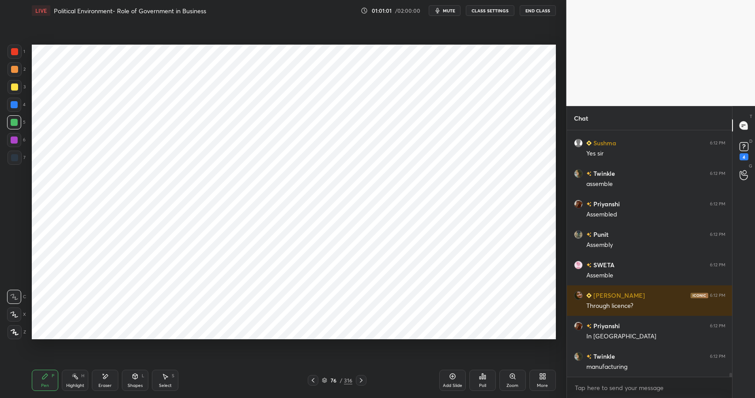
click at [68, 375] on div "Highlight H" at bounding box center [75, 380] width 26 height 21
click at [73, 378] on icon at bounding box center [75, 376] width 7 height 7
drag, startPoint x: 16, startPoint y: 101, endPoint x: 15, endPoint y: 108, distance: 7.1
click at [15, 102] on div at bounding box center [14, 104] width 7 height 7
click at [12, 109] on div at bounding box center [14, 105] width 14 height 14
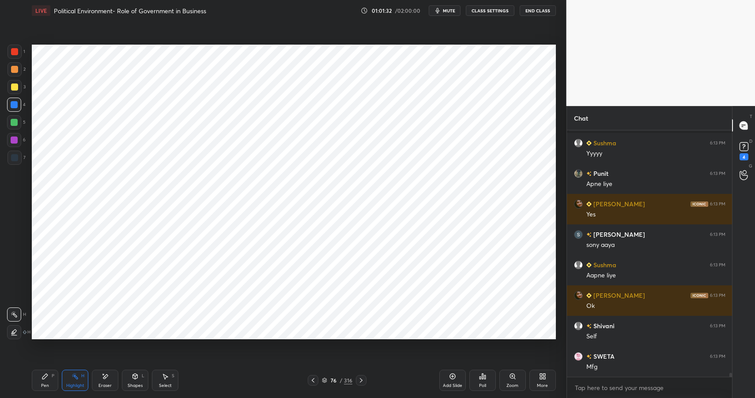
scroll to position [14634, 0]
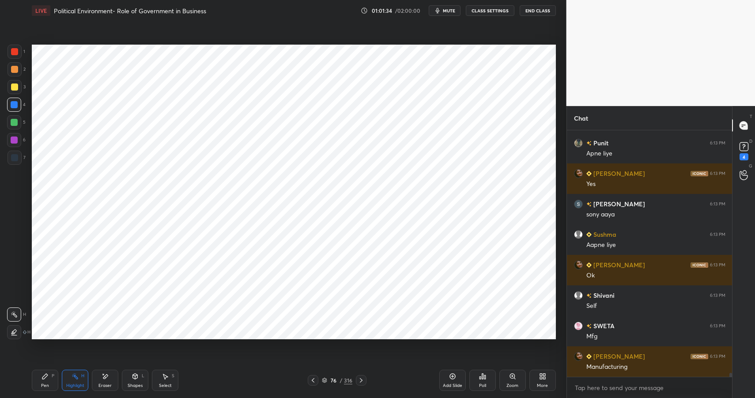
click at [44, 375] on div "Pen P Highlight H Eraser Shapes L Select S 76 / 316 Add Slide Poll Zoom More" at bounding box center [294, 380] width 524 height 35
click at [43, 382] on div "Pen P" at bounding box center [45, 380] width 26 height 21
click at [11, 135] on div at bounding box center [14, 140] width 14 height 14
click at [17, 140] on div at bounding box center [14, 139] width 7 height 7
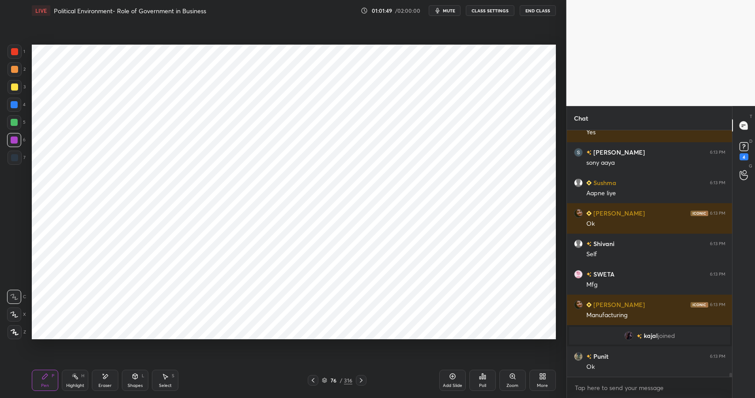
scroll to position [14625, 0]
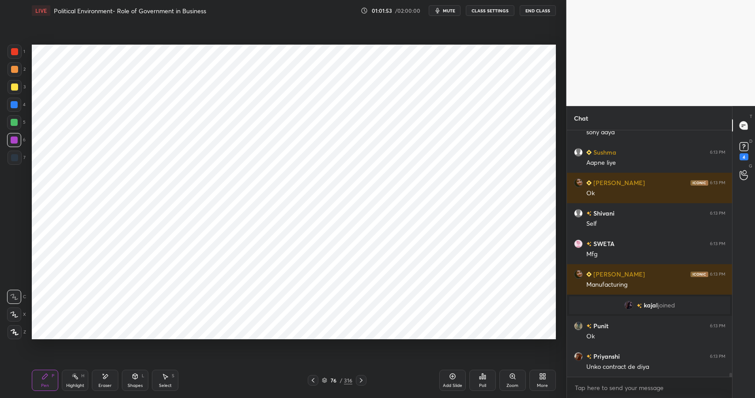
click at [77, 376] on icon at bounding box center [75, 376] width 7 height 7
click at [78, 374] on icon at bounding box center [75, 376] width 7 height 7
click at [79, 379] on div "Highlight H" at bounding box center [75, 380] width 26 height 21
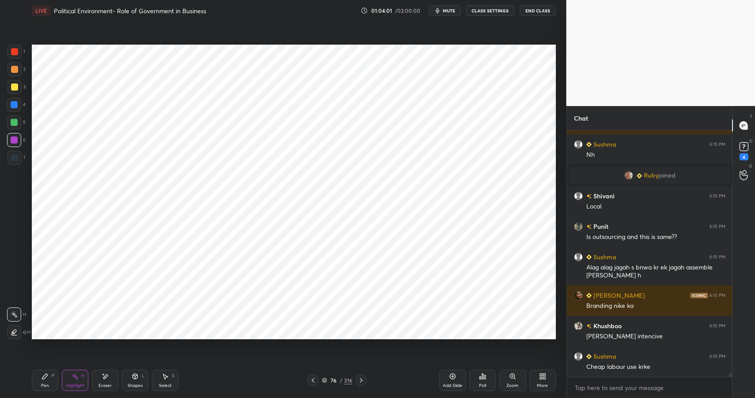
scroll to position [15368, 0]
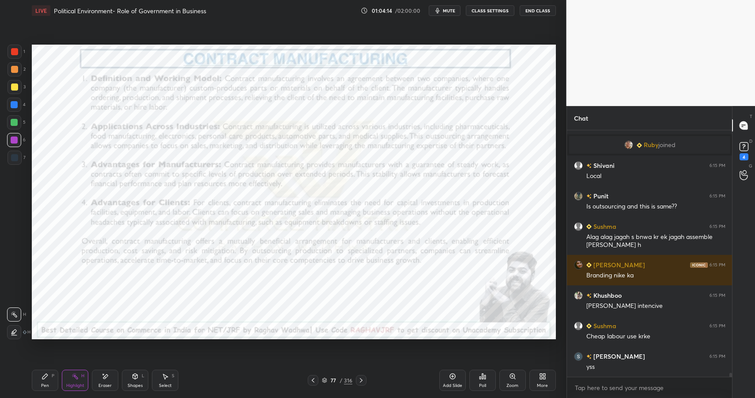
click at [80, 382] on div "Highlight H" at bounding box center [75, 380] width 26 height 21
drag, startPoint x: 79, startPoint y: 378, endPoint x: 106, endPoint y: 347, distance: 41.4
click at [79, 378] on div "Highlight H" at bounding box center [75, 380] width 26 height 21
click at [136, 375] on icon at bounding box center [135, 376] width 7 height 7
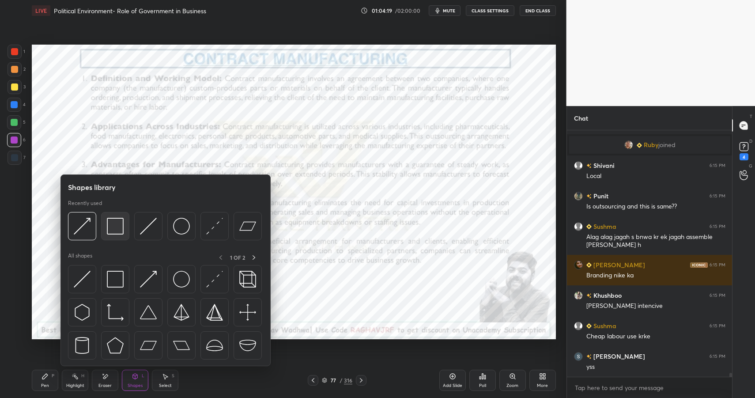
click at [118, 222] on img at bounding box center [115, 226] width 17 height 17
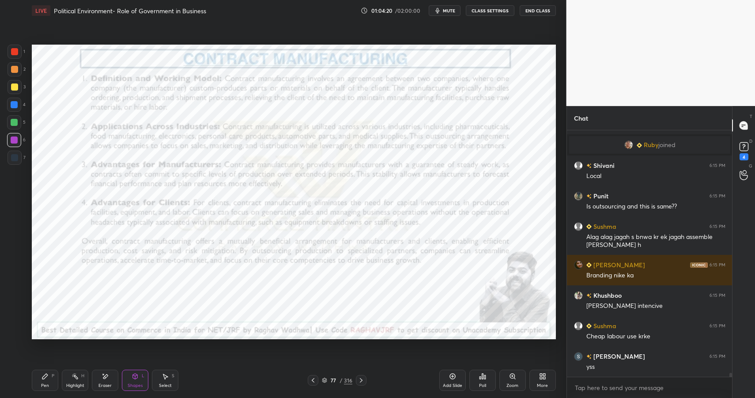
scroll to position [15398, 0]
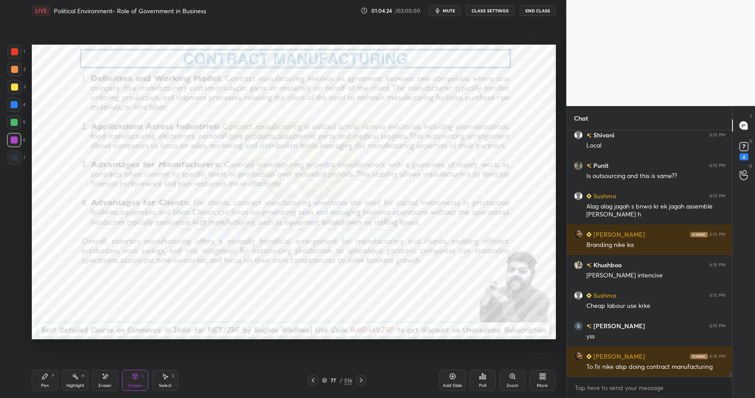
click at [72, 377] on icon at bounding box center [75, 376] width 7 height 7
click at [75, 378] on icon at bounding box center [75, 376] width 7 height 7
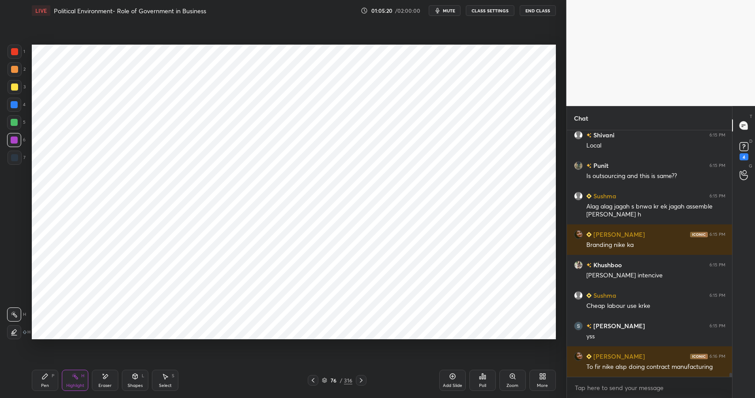
click at [532, 11] on button "End Class" at bounding box center [538, 10] width 36 height 11
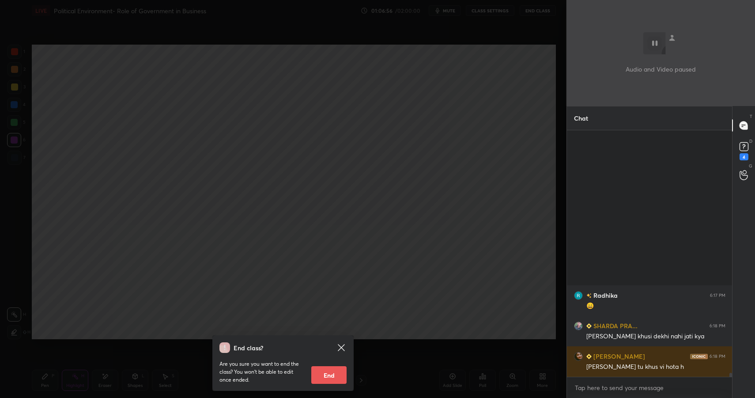
scroll to position [15811, 0]
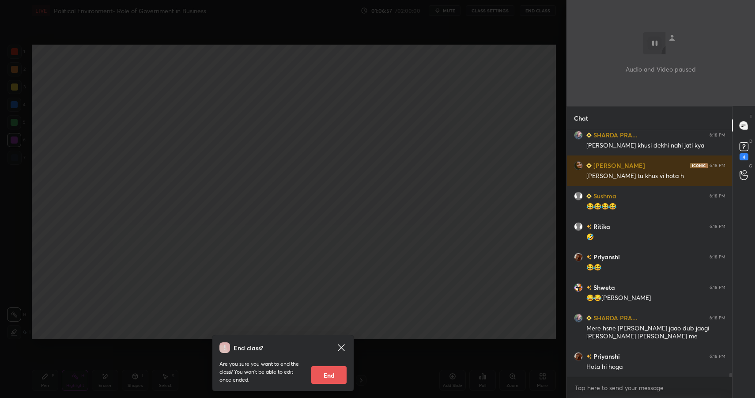
click at [284, 178] on div "End class? Are you sure you want to end the class? You won’t be able to edit on…" at bounding box center [283, 199] width 567 height 398
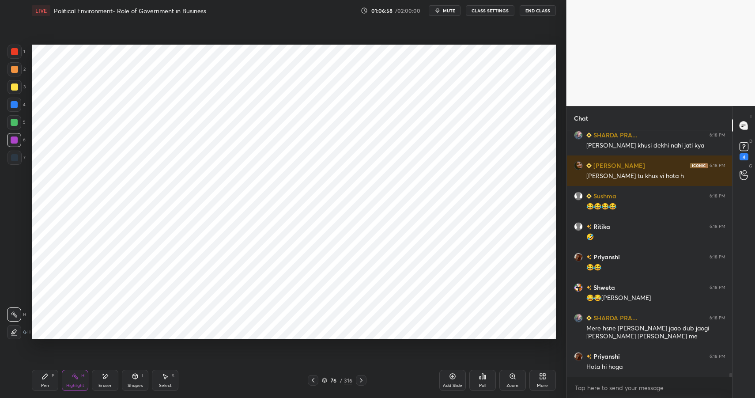
click at [546, 371] on div "More" at bounding box center [542, 380] width 26 height 21
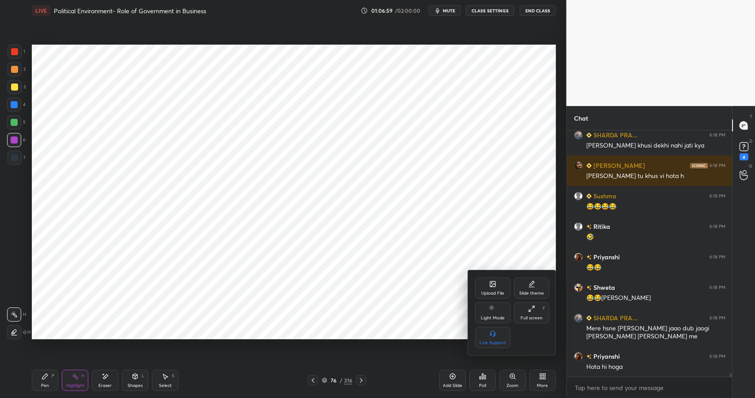
click at [501, 286] on div "Upload File" at bounding box center [492, 287] width 35 height 21
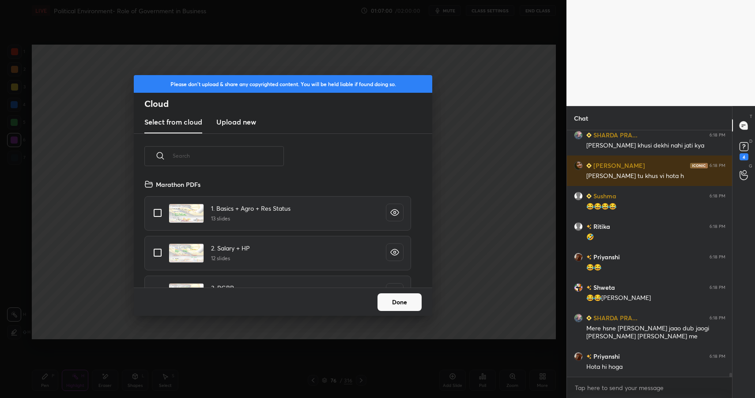
scroll to position [15842, 0]
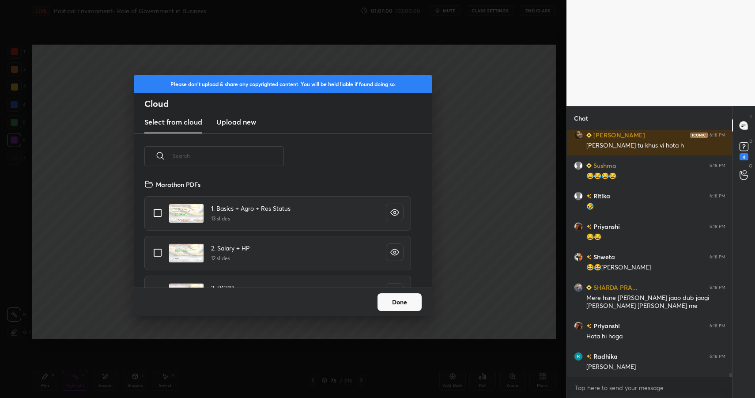
click at [236, 111] on new "Upload new" at bounding box center [236, 122] width 40 height 22
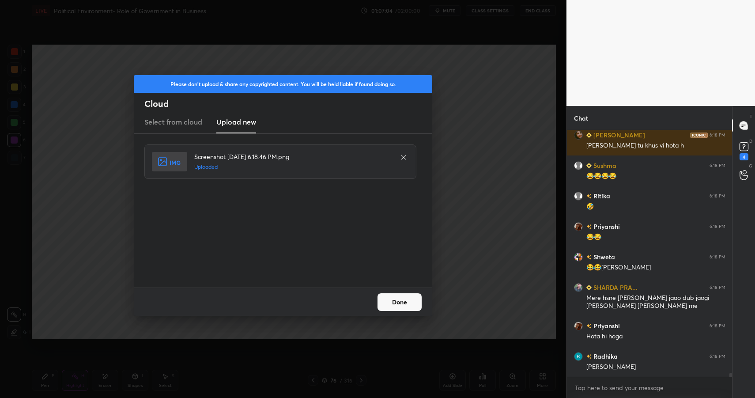
click at [406, 305] on button "Done" at bounding box center [400, 302] width 44 height 18
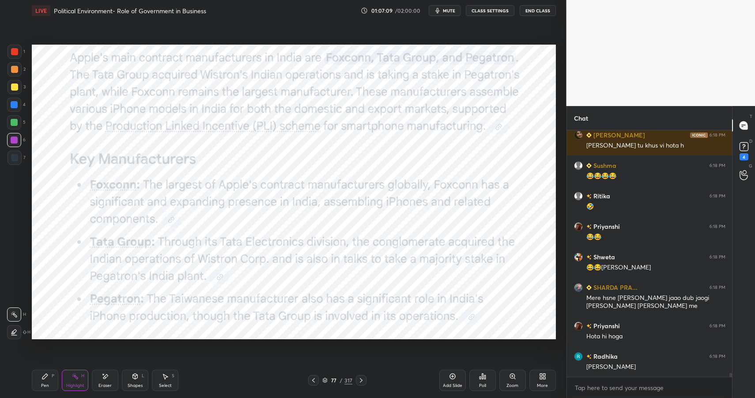
click at [125, 381] on div "Shapes L" at bounding box center [135, 380] width 26 height 21
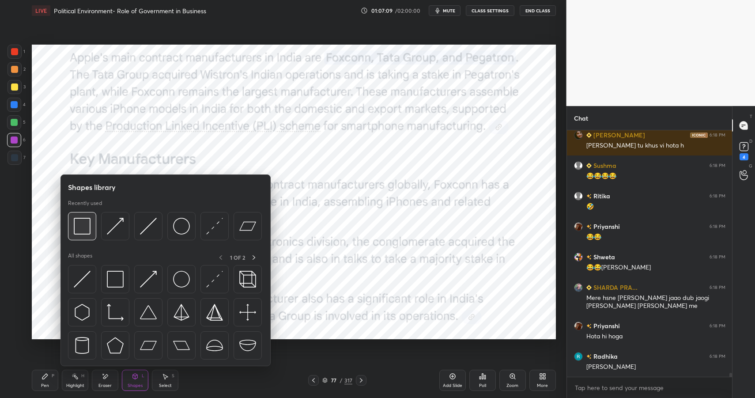
click at [82, 227] on img at bounding box center [82, 226] width 17 height 17
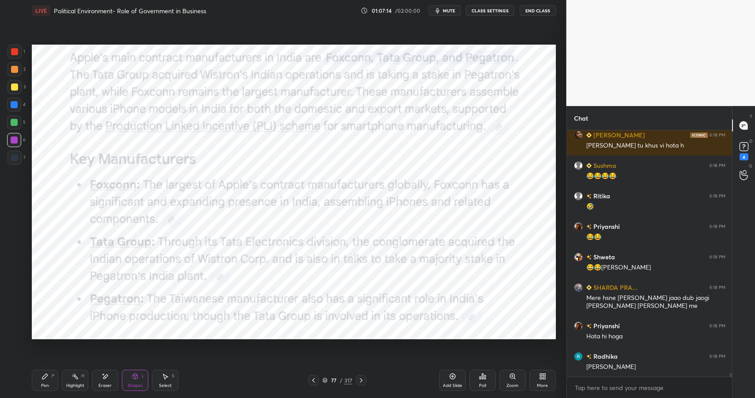
drag, startPoint x: 6, startPoint y: 108, endPoint x: 10, endPoint y: 104, distance: 5.7
click at [6, 108] on div "1 2 3 4 5 6 7 C X Z E E Erase all H H" at bounding box center [14, 192] width 28 height 295
click at [11, 104] on div at bounding box center [14, 104] width 7 height 7
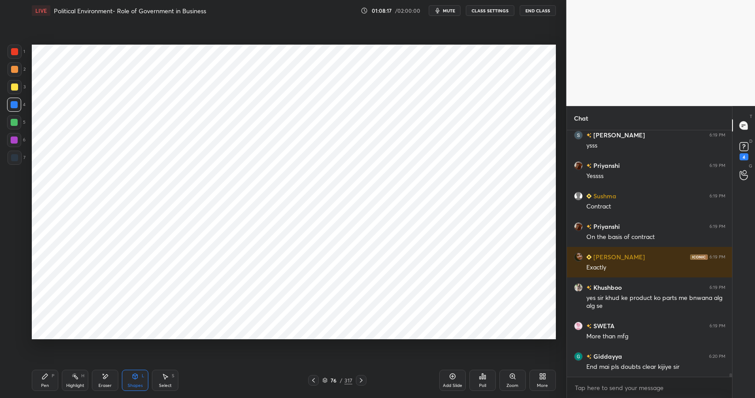
scroll to position [16215, 0]
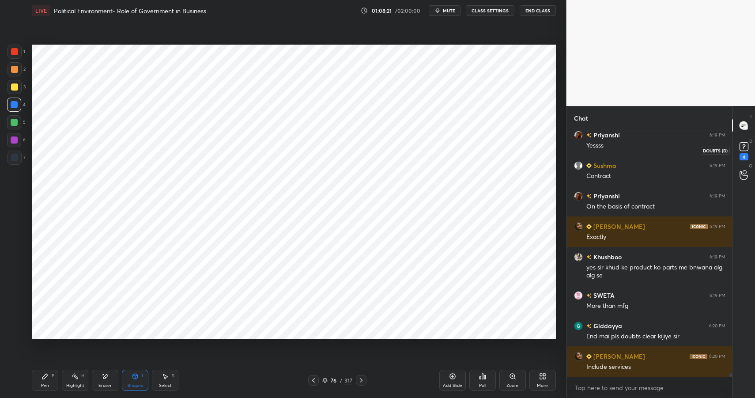
click at [742, 157] on div "4" at bounding box center [744, 156] width 9 height 7
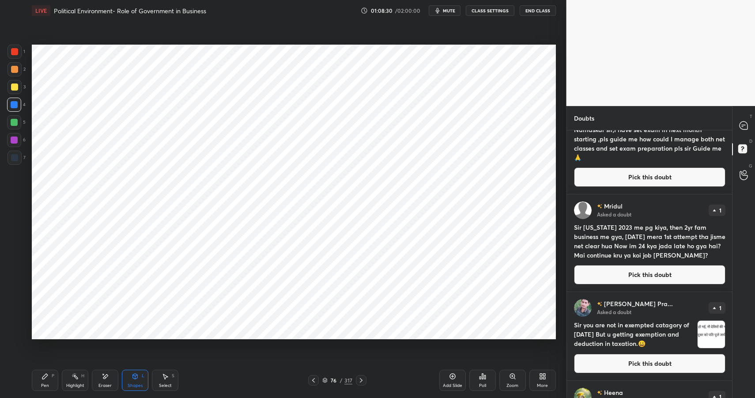
scroll to position [281, 0]
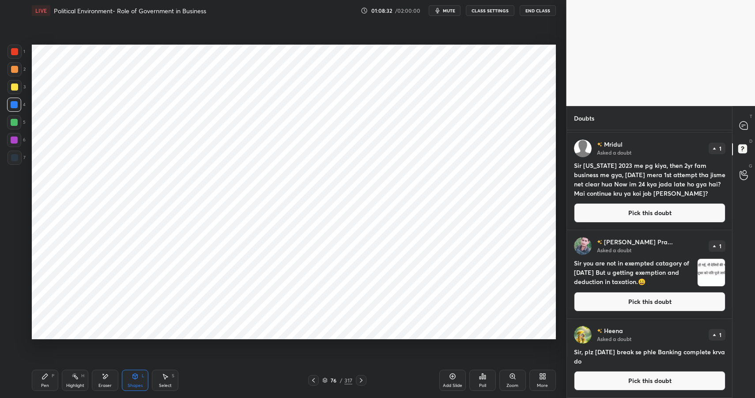
click at [622, 308] on button "Pick this doubt" at bounding box center [649, 301] width 151 height 19
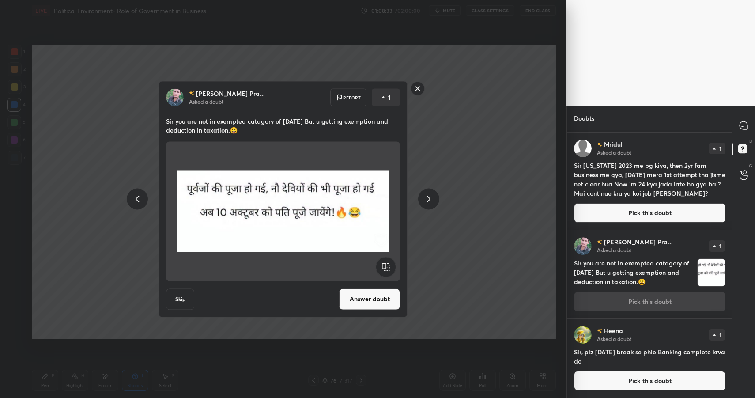
click at [418, 87] on rect at bounding box center [418, 89] width 14 height 14
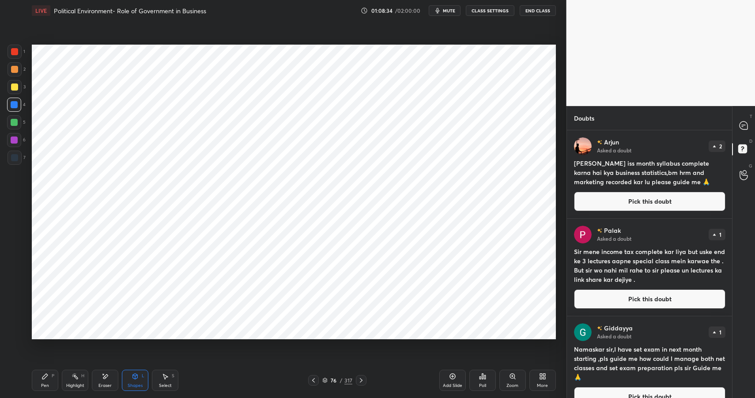
click at [743, 113] on div "T Messages (T)" at bounding box center [744, 125] width 23 height 25
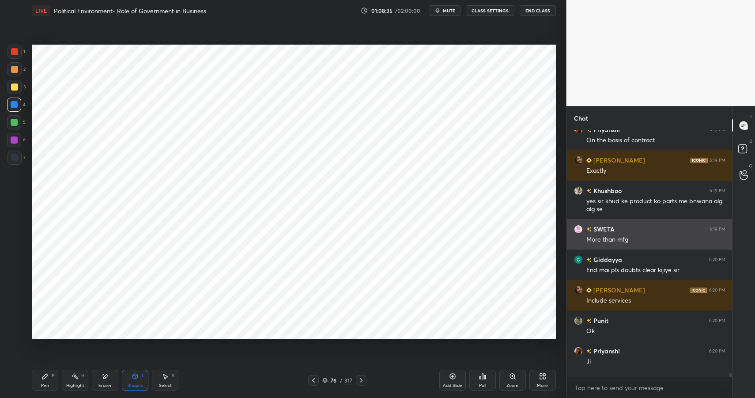
scroll to position [16481, 0]
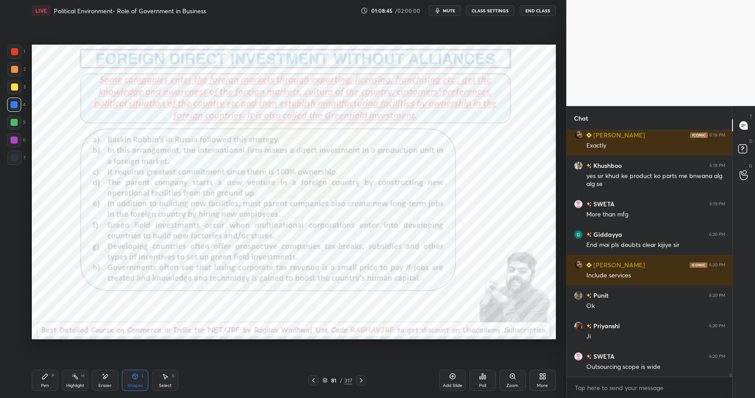
click at [79, 378] on div "Highlight H" at bounding box center [75, 380] width 26 height 21
click at [79, 377] on div "Highlight H" at bounding box center [75, 380] width 26 height 21
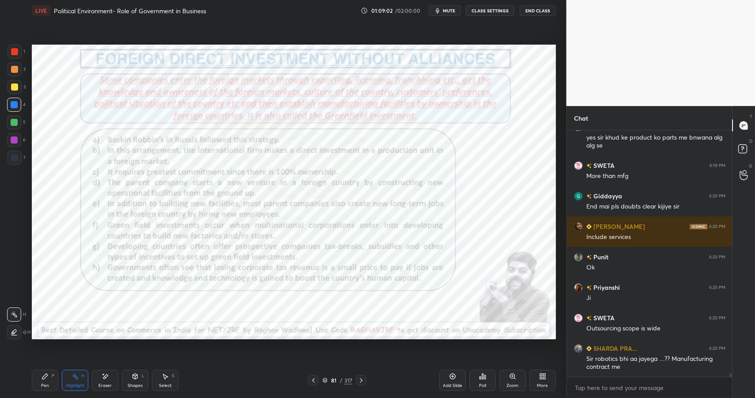
click at [73, 374] on div "Highlight H" at bounding box center [75, 380] width 26 height 21
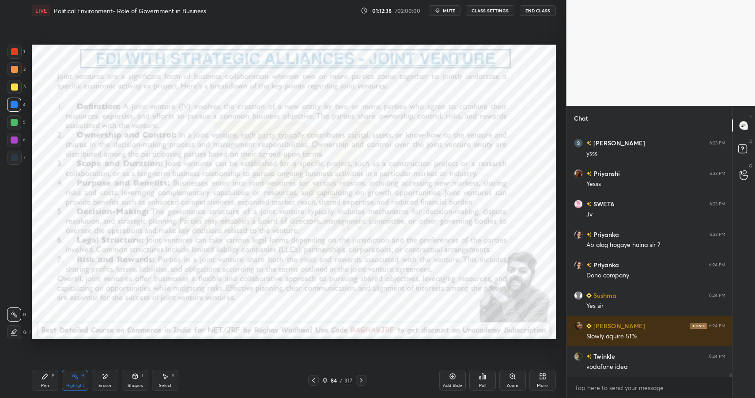
scroll to position [17625, 0]
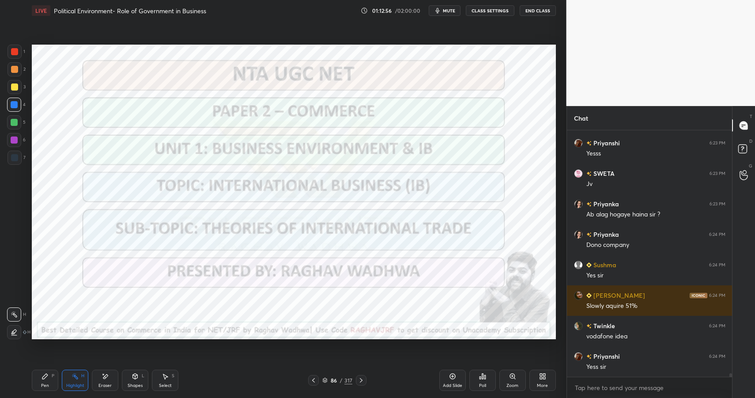
click at [347, 378] on div "317" at bounding box center [348, 380] width 8 height 8
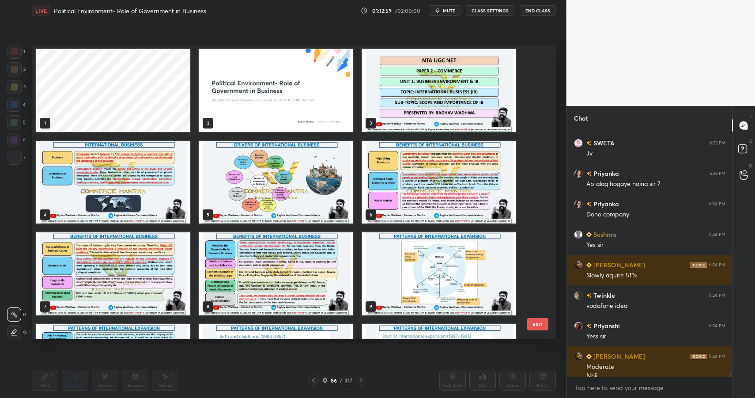
scroll to position [17664, 0]
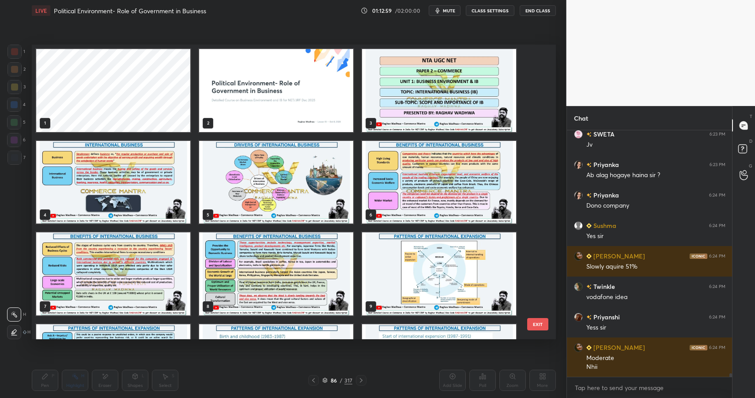
click at [321, 123] on img "grid" at bounding box center [276, 90] width 154 height 83
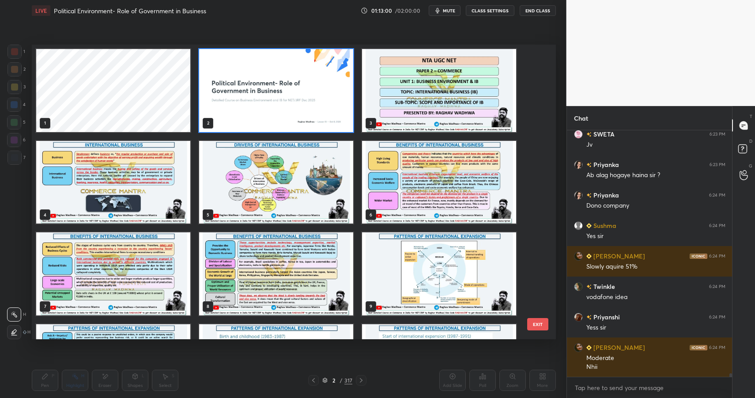
click at [321, 123] on img "grid" at bounding box center [276, 90] width 154 height 83
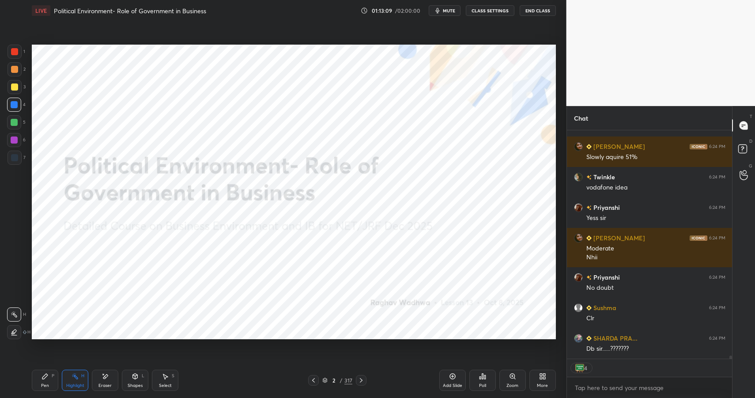
scroll to position [17804, 0]
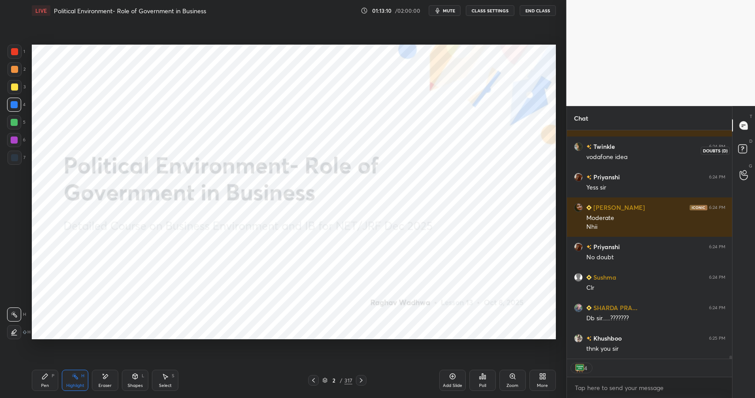
click at [737, 151] on icon at bounding box center [744, 150] width 16 height 16
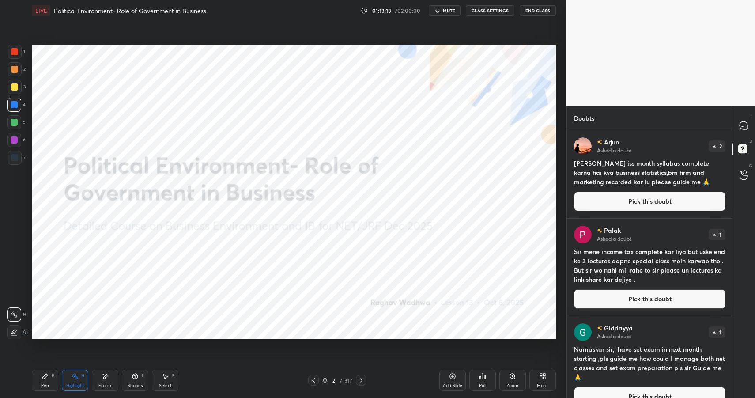
click at [631, 200] on button "Pick this doubt" at bounding box center [649, 201] width 151 height 19
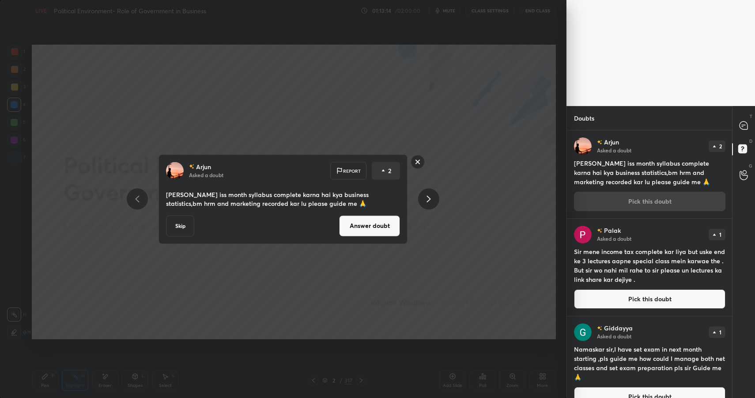
click at [385, 219] on button "Answer doubt" at bounding box center [369, 225] width 61 height 21
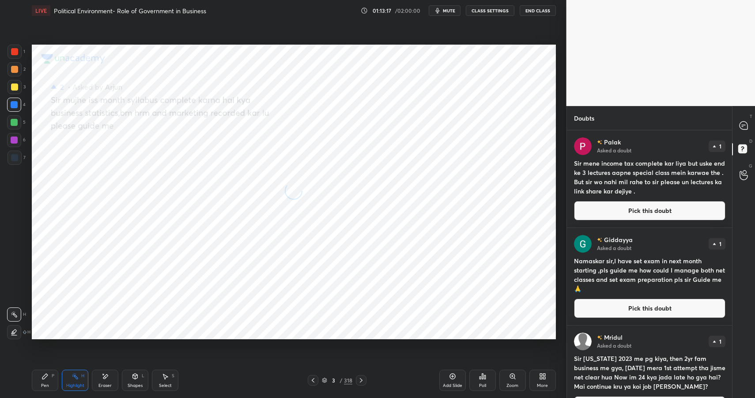
click at [620, 205] on button "Pick this doubt" at bounding box center [649, 210] width 151 height 19
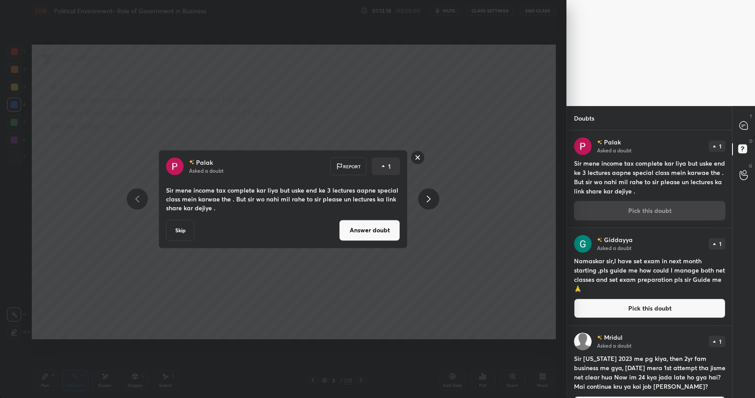
click at [393, 220] on button "Answer doubt" at bounding box center [369, 229] width 61 height 21
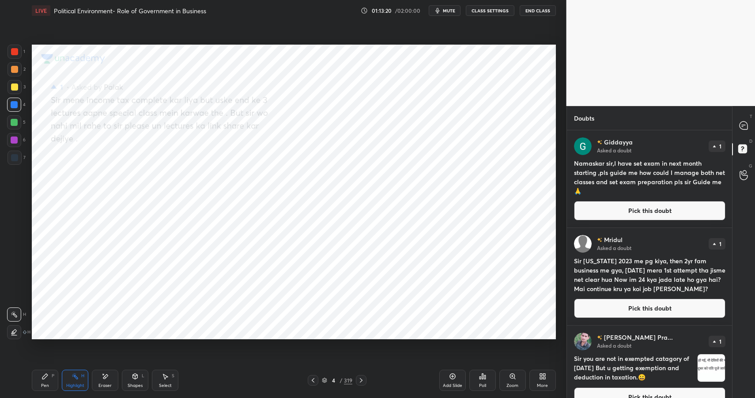
click at [594, 208] on button "Pick this doubt" at bounding box center [649, 210] width 151 height 19
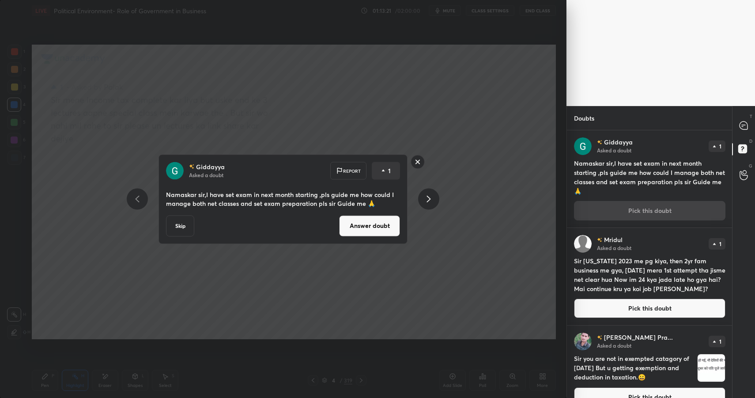
click at [386, 216] on button "Answer doubt" at bounding box center [369, 225] width 61 height 21
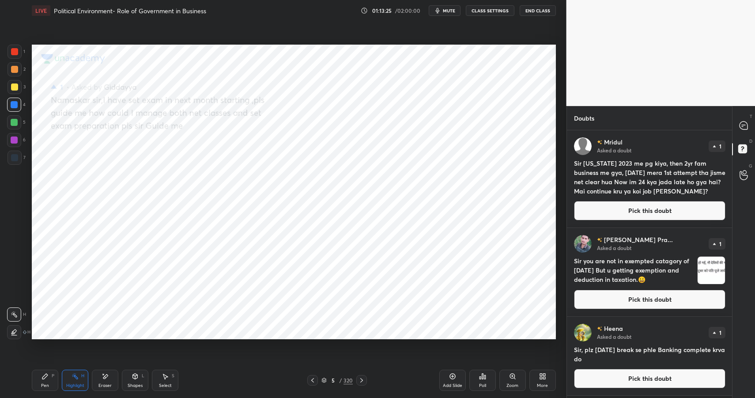
click at [608, 211] on button "Pick this doubt" at bounding box center [649, 210] width 151 height 19
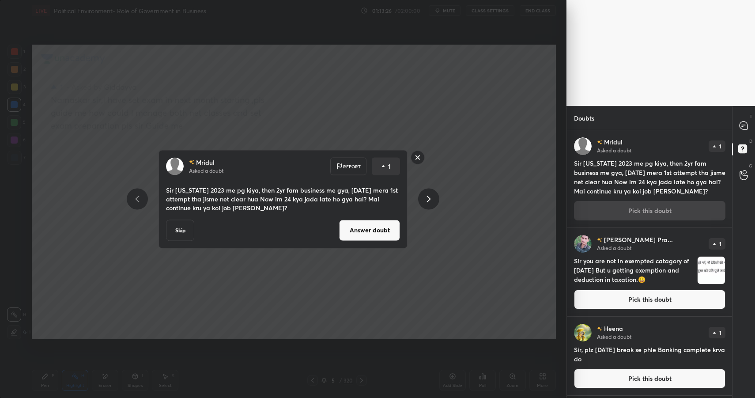
click at [370, 232] on button "Answer doubt" at bounding box center [369, 229] width 61 height 21
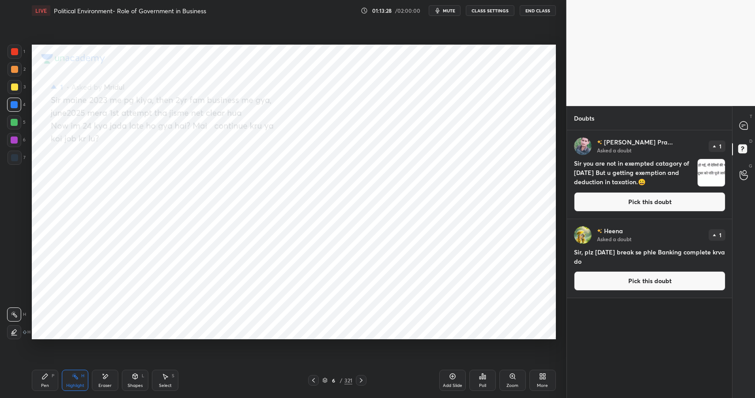
click at [614, 207] on button "Pick this doubt" at bounding box center [649, 201] width 151 height 19
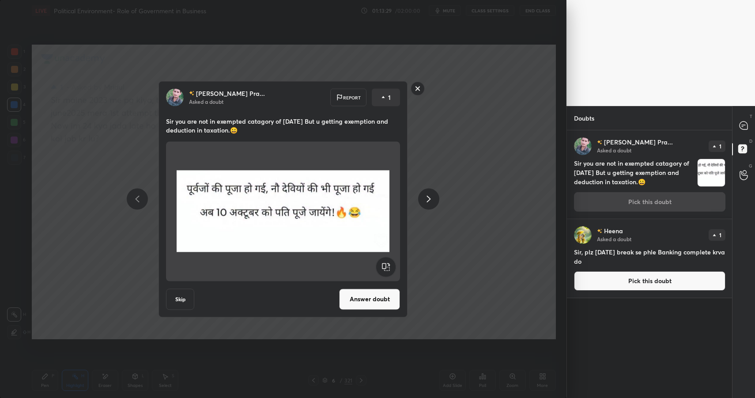
click at [368, 302] on button "Answer doubt" at bounding box center [369, 298] width 61 height 21
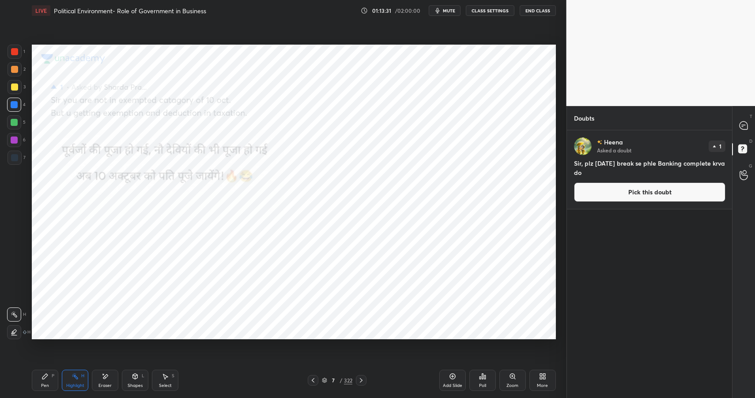
click at [629, 201] on button "Pick this doubt" at bounding box center [649, 191] width 151 height 19
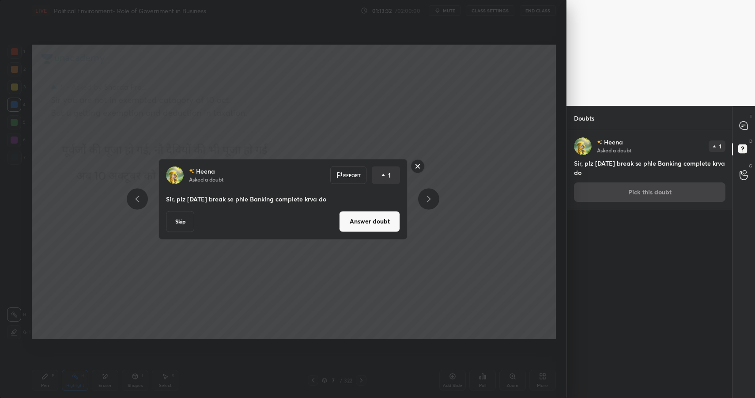
click at [392, 225] on button "Answer doubt" at bounding box center [369, 221] width 61 height 21
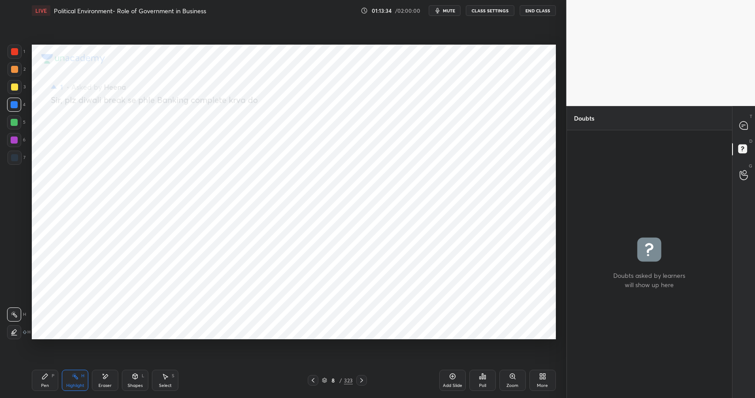
click at [748, 130] on div at bounding box center [744, 125] width 18 height 16
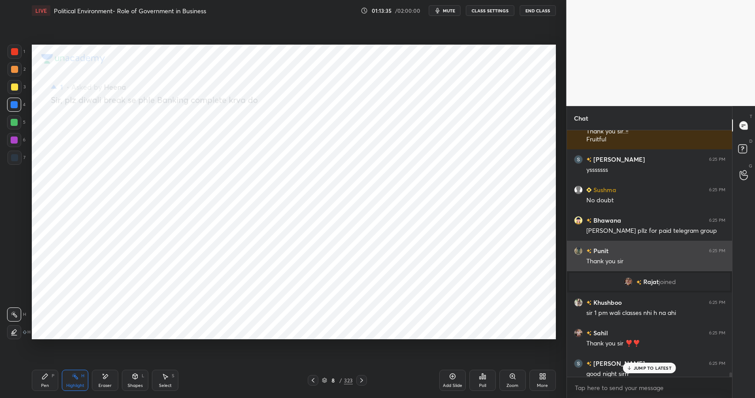
scroll to position [18085, 0]
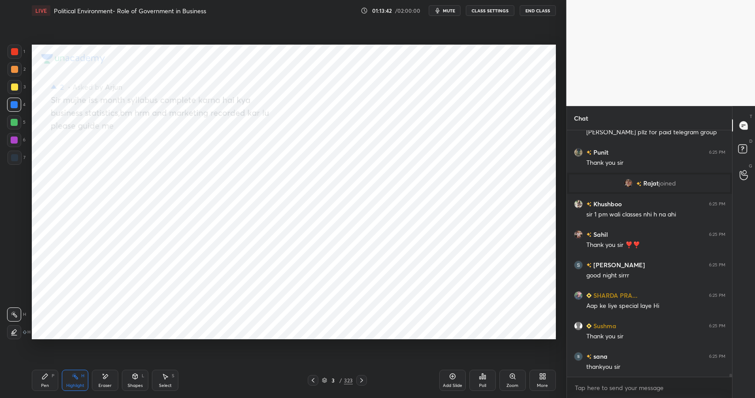
click at [52, 383] on div "Pen P" at bounding box center [45, 380] width 26 height 21
click at [50, 382] on div "Pen P" at bounding box center [45, 380] width 26 height 21
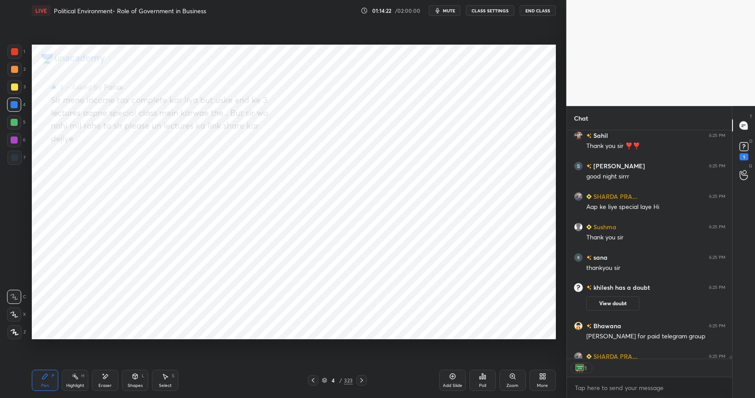
scroll to position [3, 3]
type textarea "x"
click at [606, 387] on textarea at bounding box center [649, 388] width 151 height 14
type textarea "T"
type textarea "x"
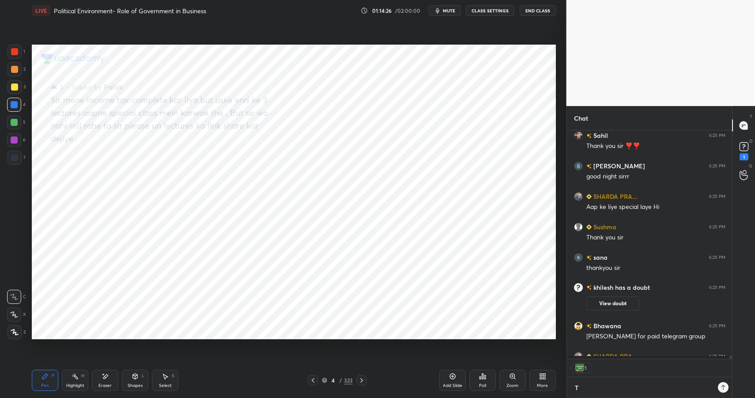
scroll to position [265, 163]
type textarea "Te"
type textarea "x"
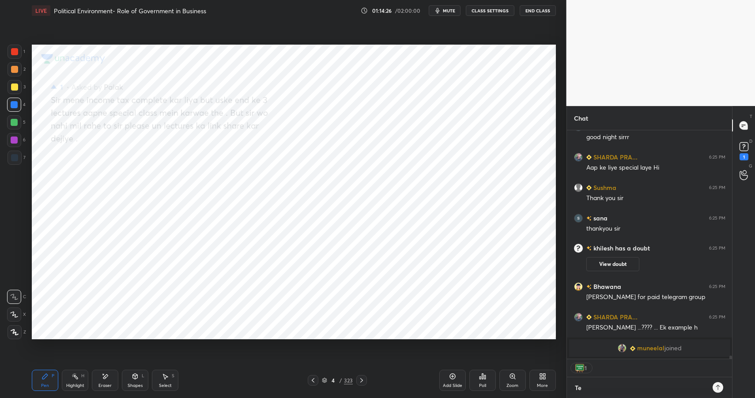
type textarea "Tel"
type textarea "x"
type textarea "Tele"
type textarea "x"
type textarea "Teleg"
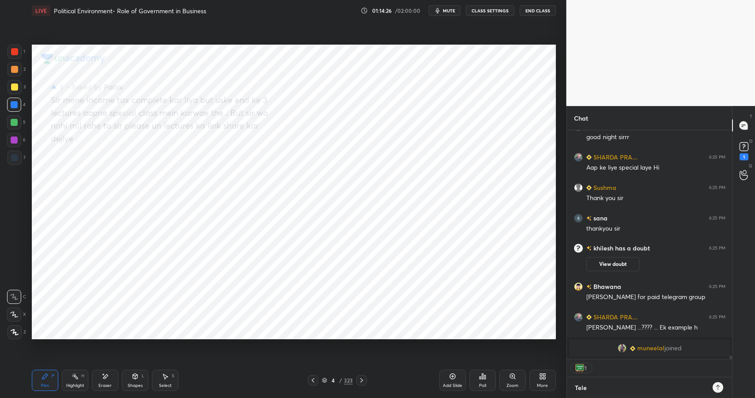
type textarea "x"
type textarea "Telegr"
type textarea "x"
type textarea "Telegra"
type textarea "x"
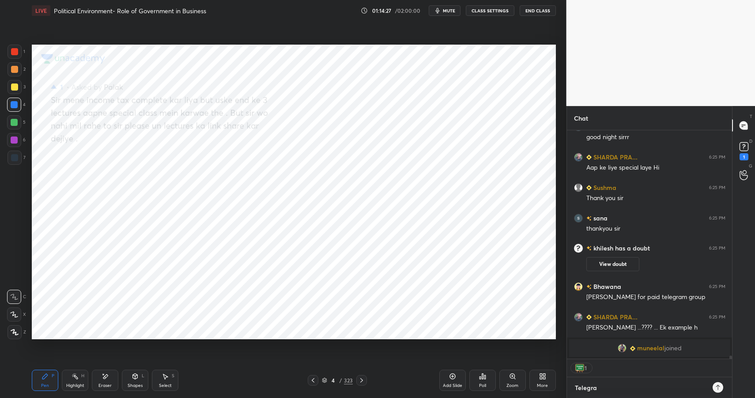
type textarea "Telegram"
type textarea "x"
type textarea "Telegram:"
type textarea "x"
type textarea "Telegram:"
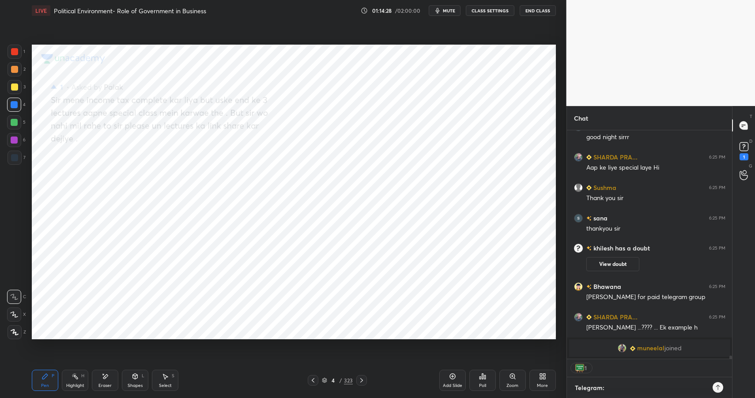
type textarea "x"
paste textarea "[URL][DOMAIN_NAME]"
type textarea "Telegram: [URL][DOMAIN_NAME]"
type textarea "x"
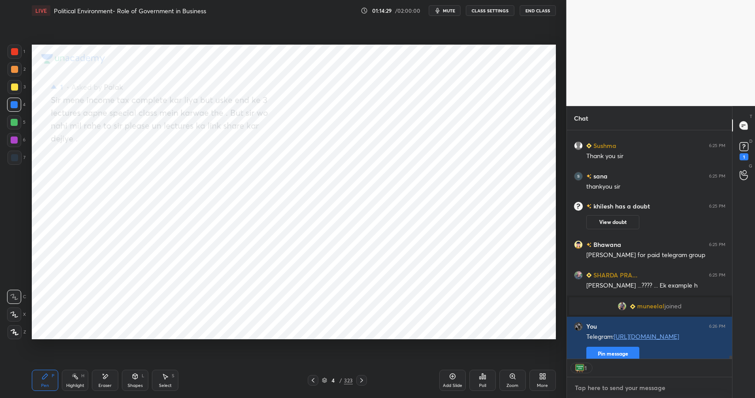
scroll to position [17227, 0]
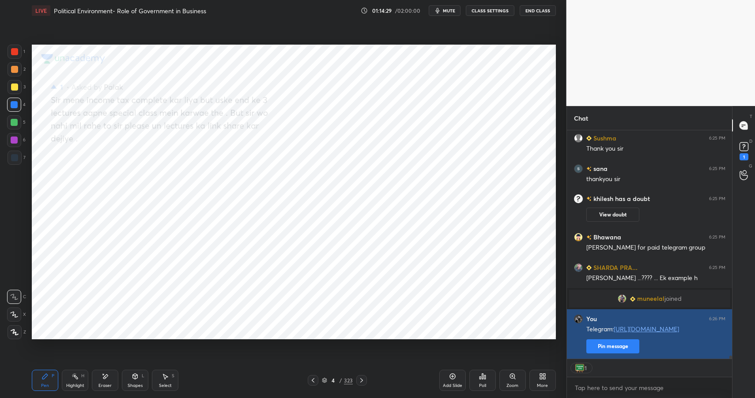
click at [616, 350] on button "Pin message" at bounding box center [612, 346] width 53 height 14
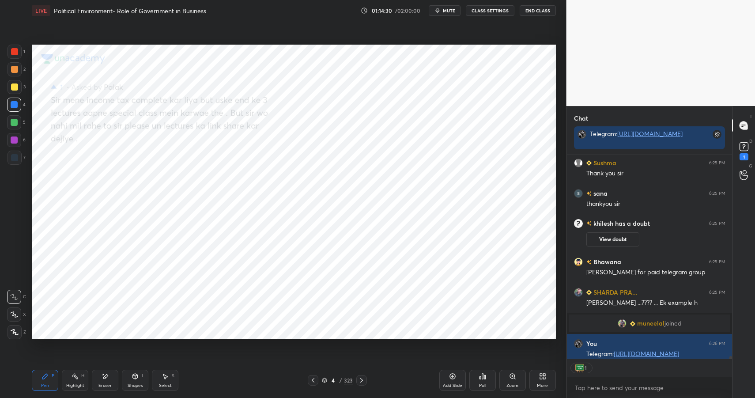
scroll to position [17252, 0]
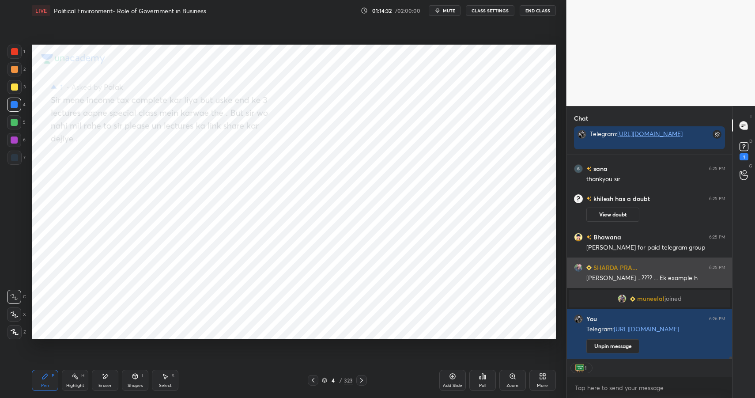
type textarea "x"
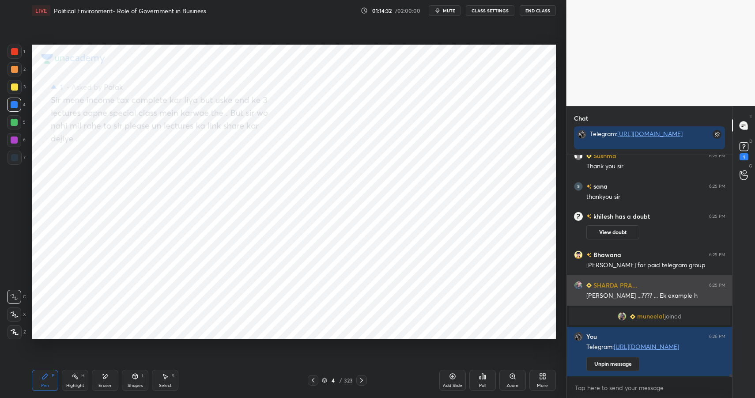
scroll to position [3, 3]
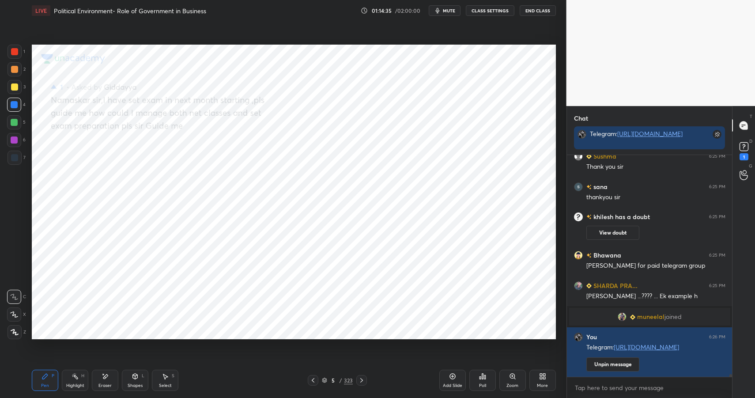
drag, startPoint x: 39, startPoint y: 374, endPoint x: 42, endPoint y: 365, distance: 9.9
click at [39, 374] on div "Pen P" at bounding box center [45, 380] width 26 height 21
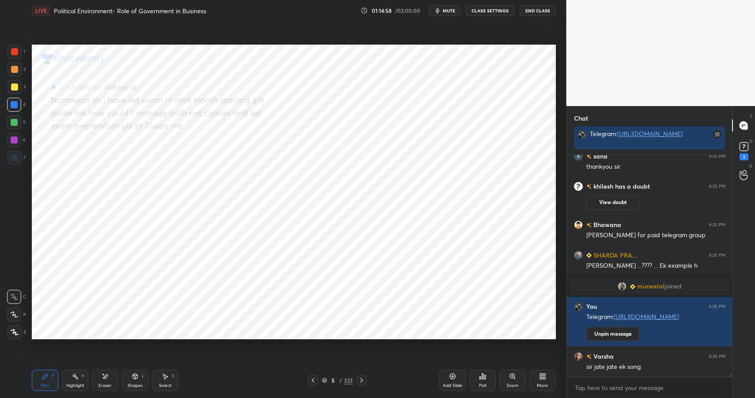
drag, startPoint x: 14, startPoint y: 56, endPoint x: 15, endPoint y: 51, distance: 4.4
click at [15, 53] on div at bounding box center [15, 52] width 14 height 14
click at [13, 53] on div at bounding box center [14, 51] width 7 height 7
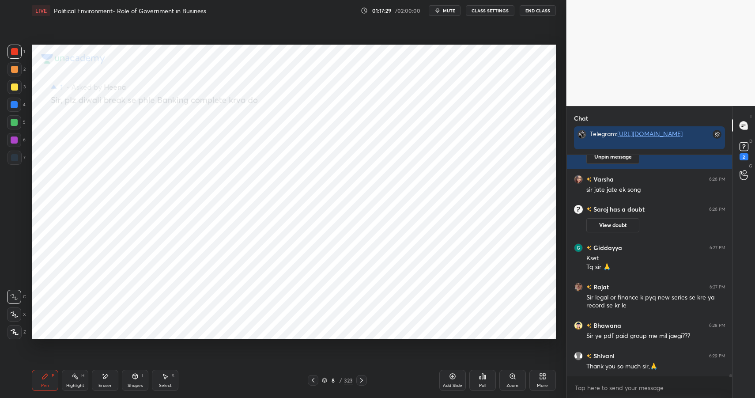
scroll to position [3, 3]
click at [338, 379] on div "8 / 323" at bounding box center [337, 380] width 31 height 8
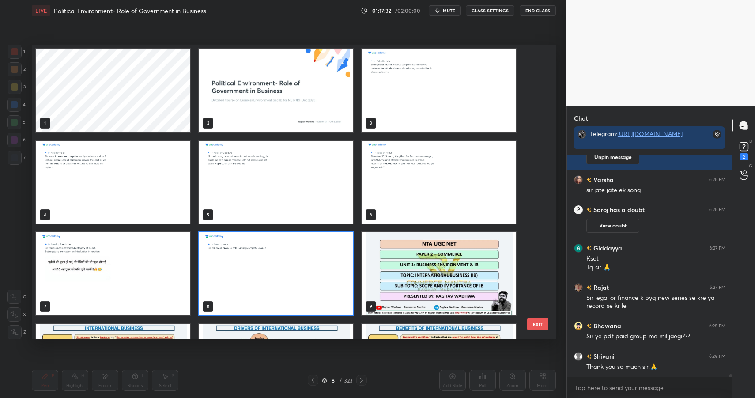
scroll to position [292, 519]
click at [297, 76] on img "grid" at bounding box center [276, 90] width 154 height 83
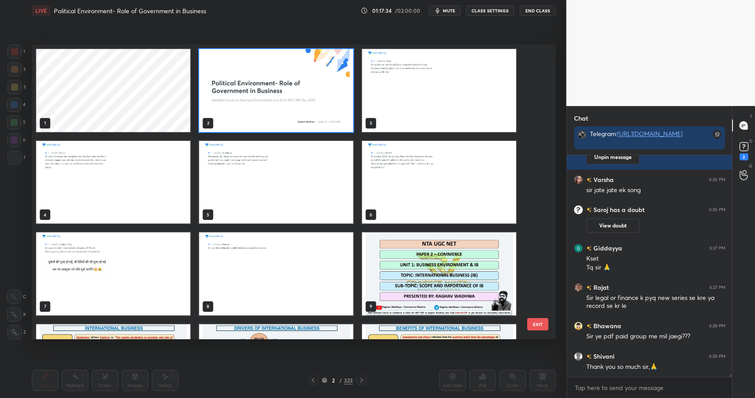
click at [297, 76] on img "grid" at bounding box center [276, 90] width 154 height 83
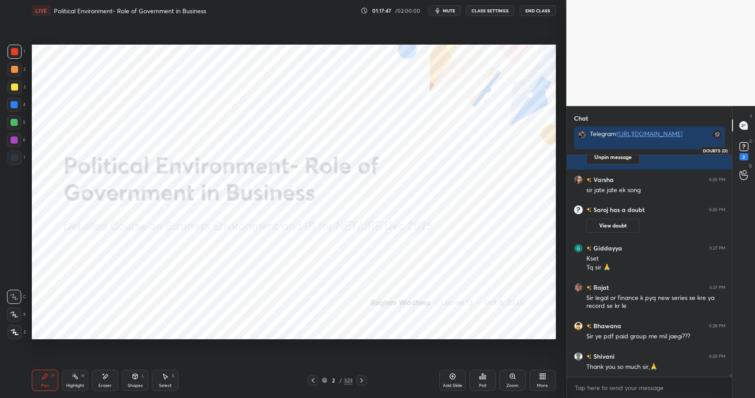
click at [752, 142] on div "2" at bounding box center [744, 150] width 18 height 16
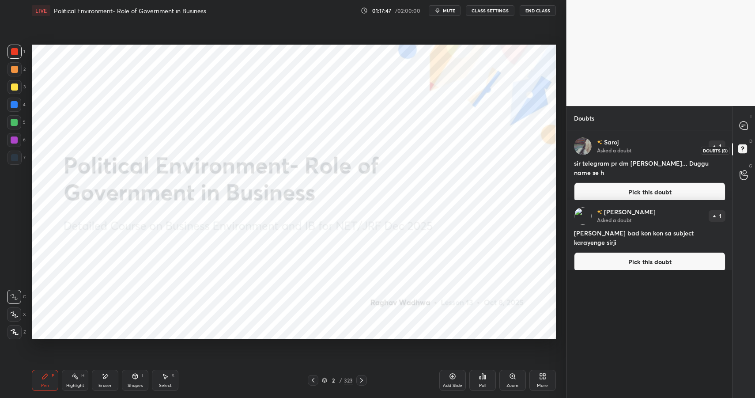
scroll to position [265, 163]
click at [750, 128] on div at bounding box center [744, 125] width 18 height 16
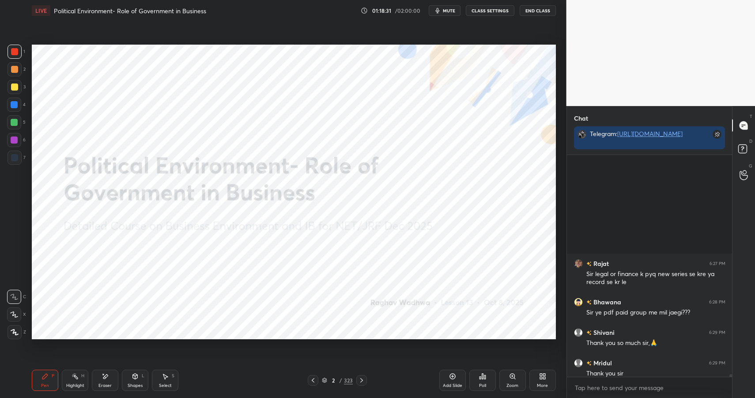
scroll to position [17765, 0]
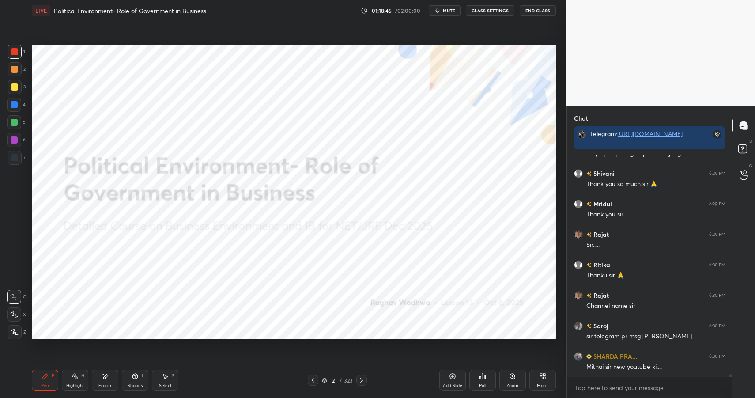
click at [533, 7] on button "End Class" at bounding box center [538, 10] width 36 height 11
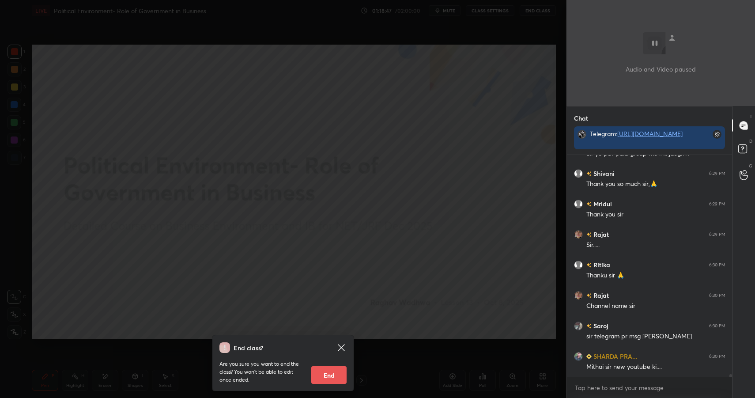
click at [327, 374] on button "End" at bounding box center [328, 375] width 35 height 18
type textarea "x"
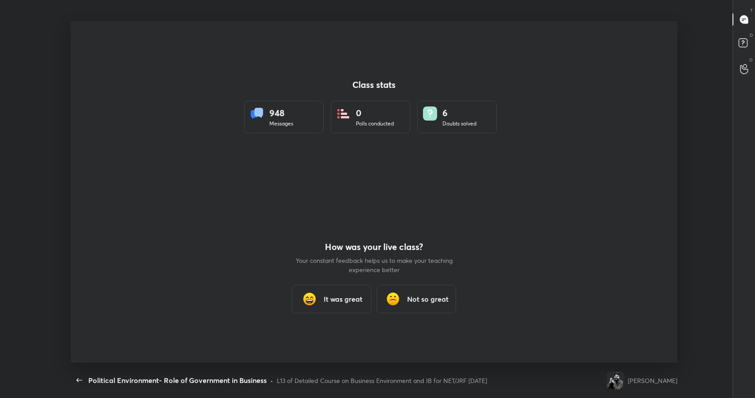
scroll to position [341, 748]
